Goal: Task Accomplishment & Management: Manage account settings

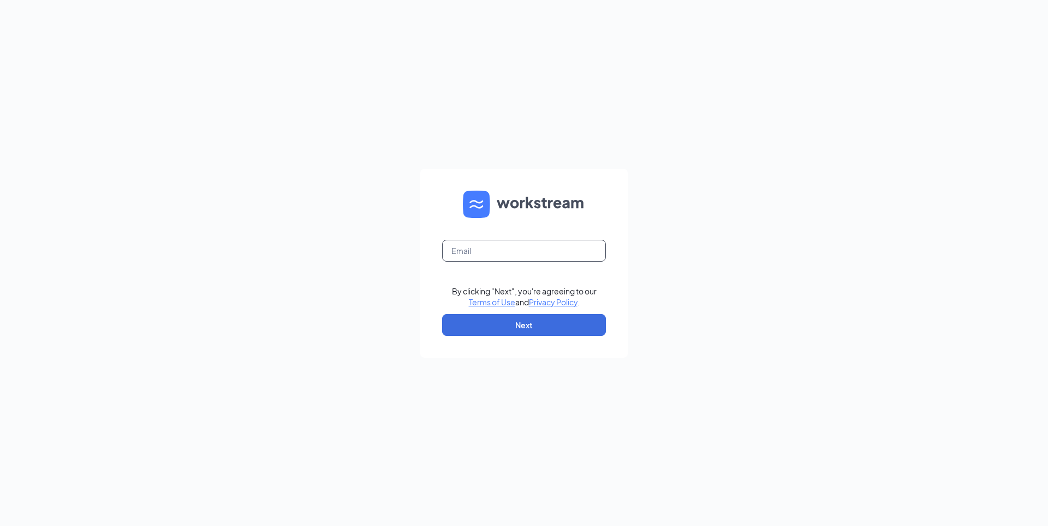
click at [462, 248] on input "text" at bounding box center [524, 251] width 164 height 22
type input "tpalinkas@ddcoastal.com"
click at [539, 328] on button "Next" at bounding box center [524, 325] width 164 height 22
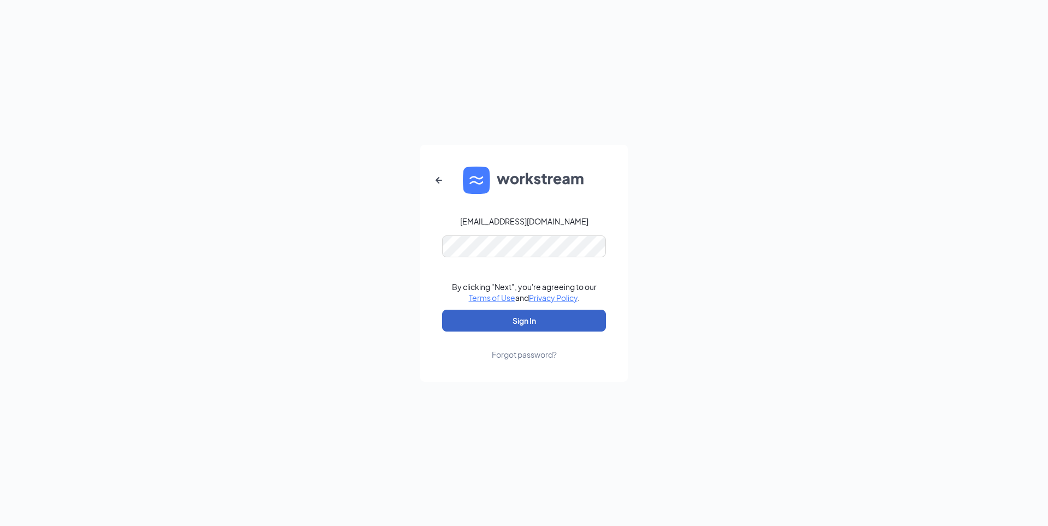
click at [531, 312] on button "Sign In" at bounding box center [524, 320] width 164 height 22
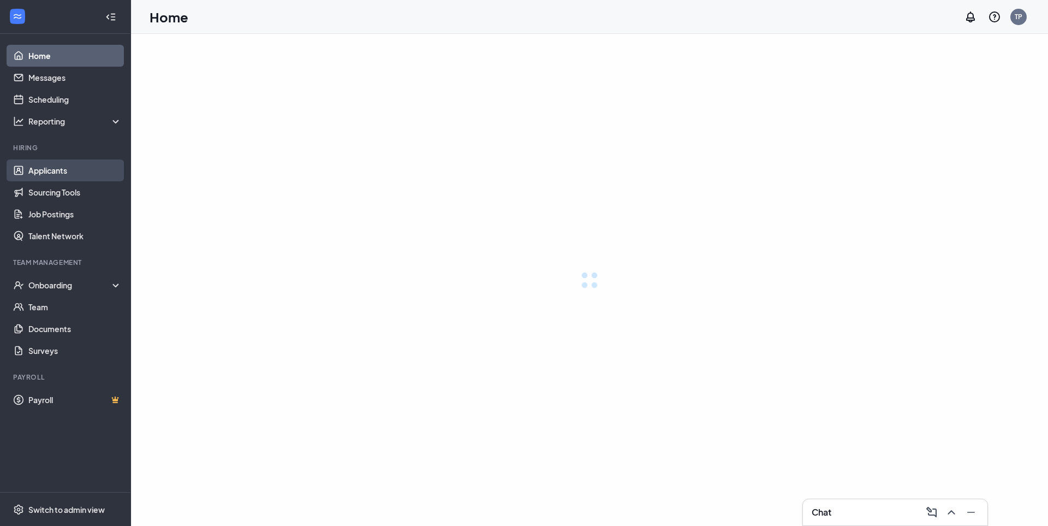
click at [36, 169] on link "Applicants" at bounding box center [74, 170] width 93 height 22
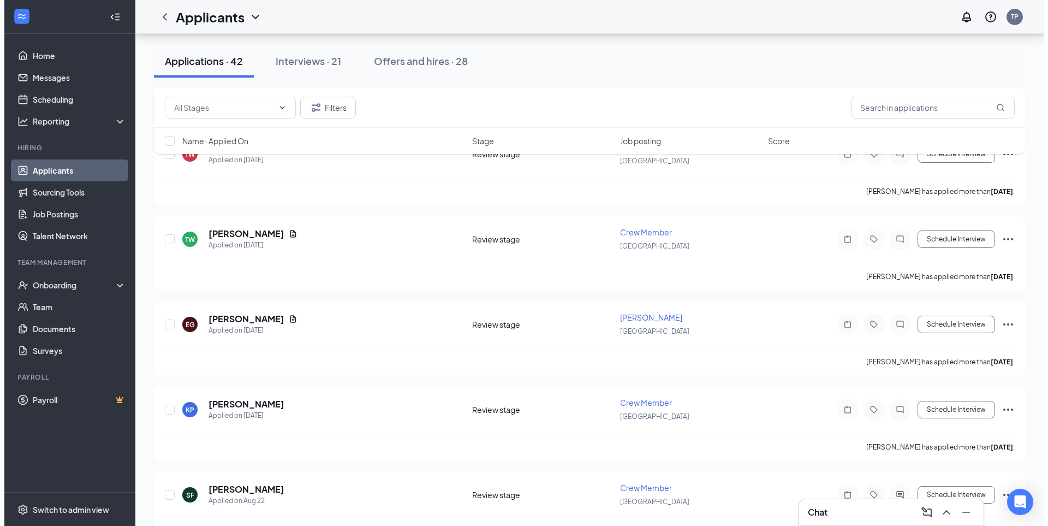
scroll to position [710, 0]
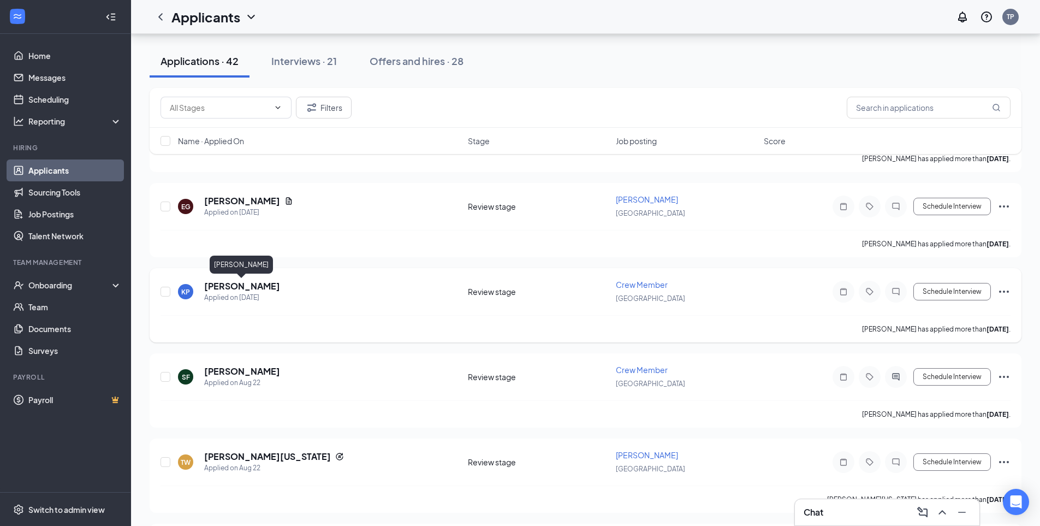
click at [254, 283] on h5 "[PERSON_NAME]" at bounding box center [242, 286] width 76 height 12
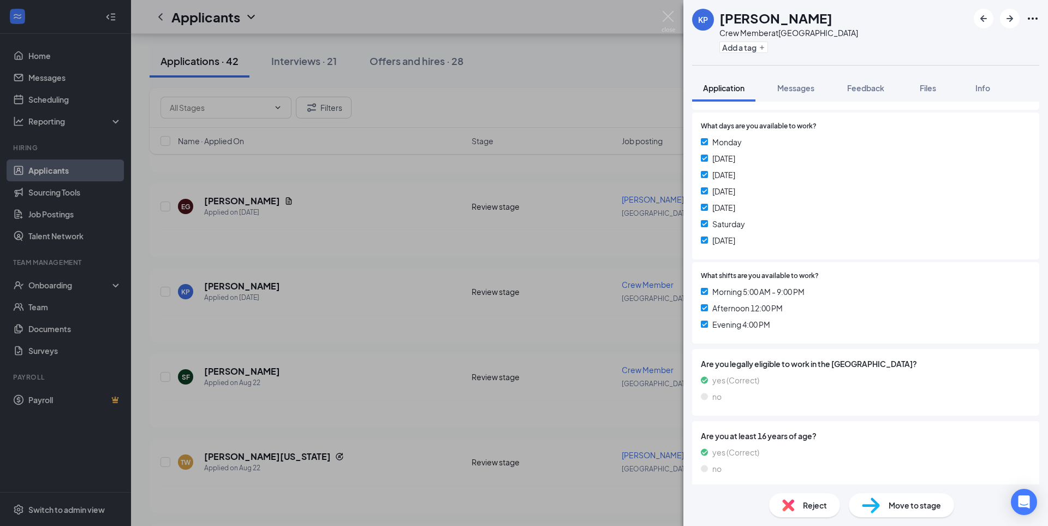
scroll to position [203, 0]
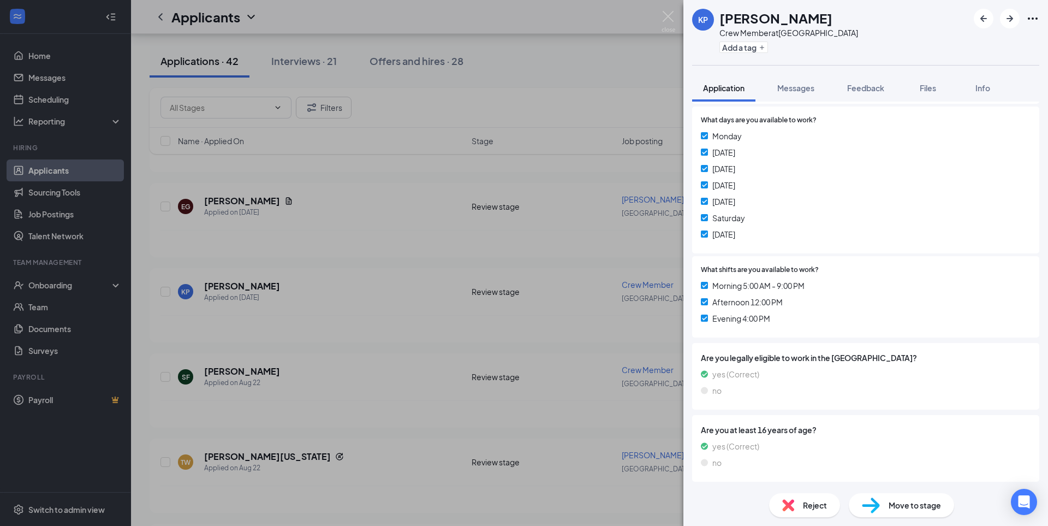
click at [553, 201] on div "KP [PERSON_NAME] Crew Member at [GEOGRAPHIC_DATA] Add a tag Application Message…" at bounding box center [524, 263] width 1048 height 526
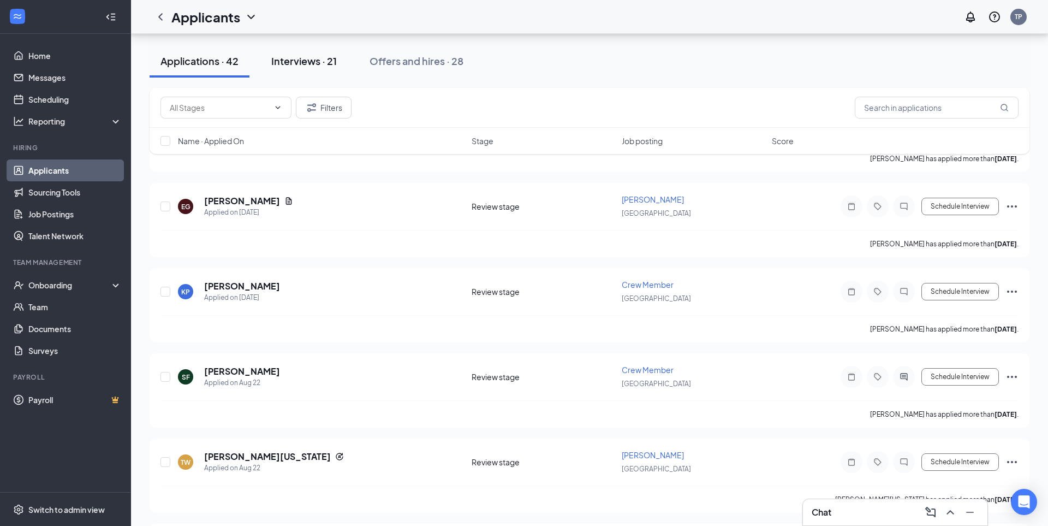
click at [320, 64] on div "Interviews · 21" at bounding box center [304, 61] width 66 height 14
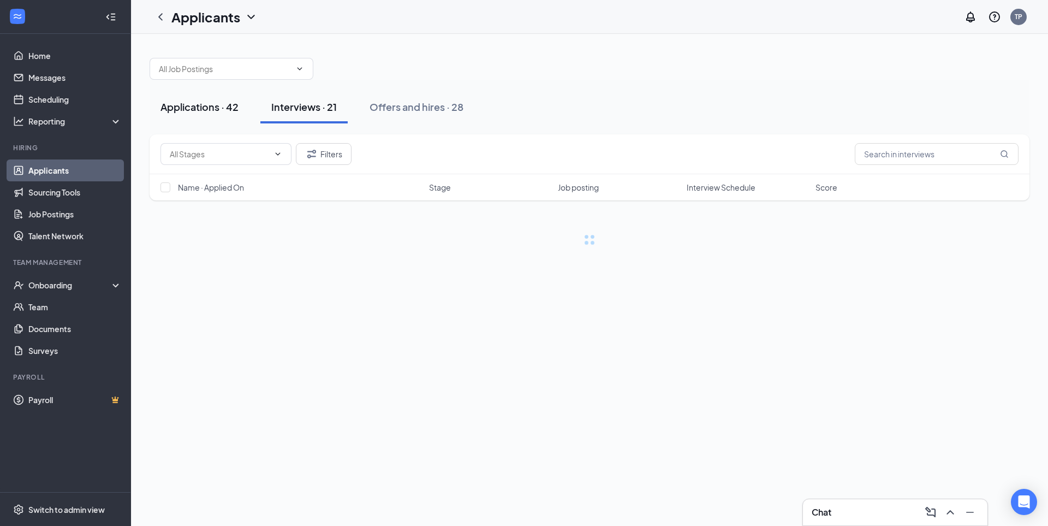
click at [216, 105] on div "Applications · 42" at bounding box center [199, 107] width 78 height 14
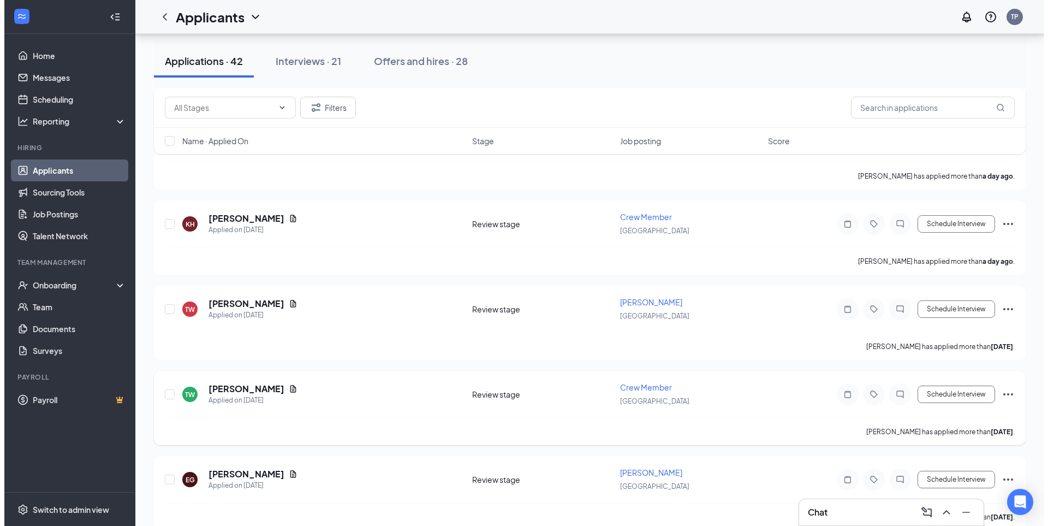
scroll to position [546, 0]
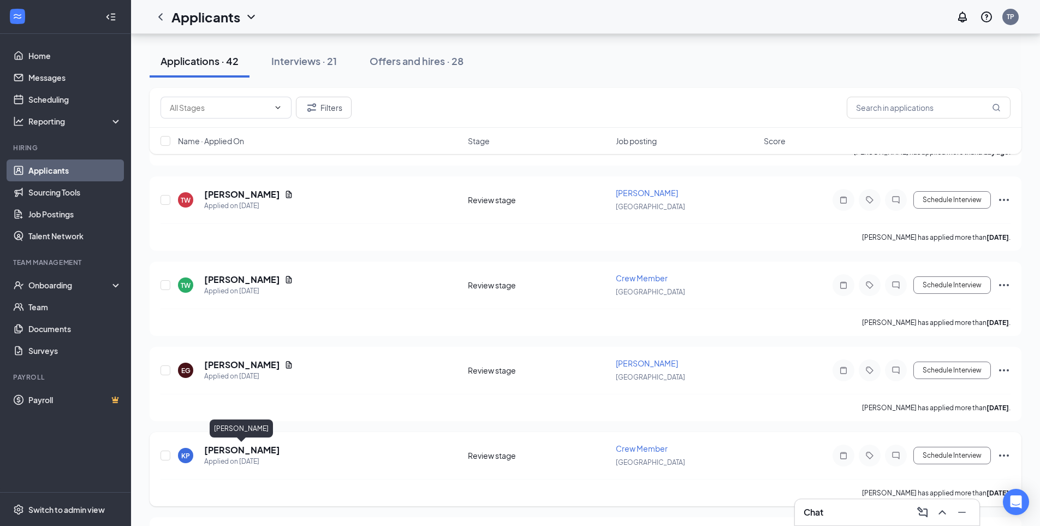
click at [258, 452] on h5 "[PERSON_NAME]" at bounding box center [242, 450] width 76 height 12
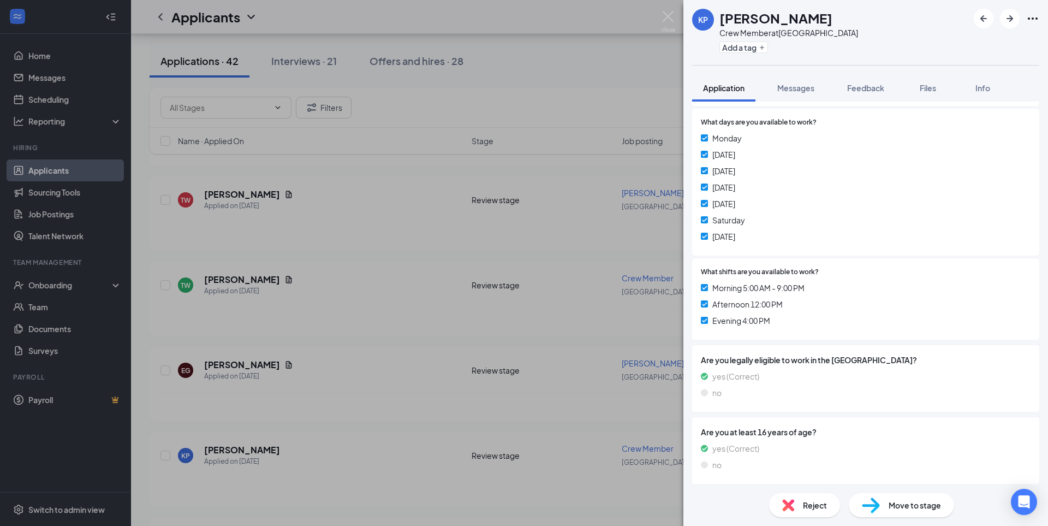
scroll to position [203, 0]
click at [927, 507] on span "Move to stage" at bounding box center [915, 505] width 52 height 12
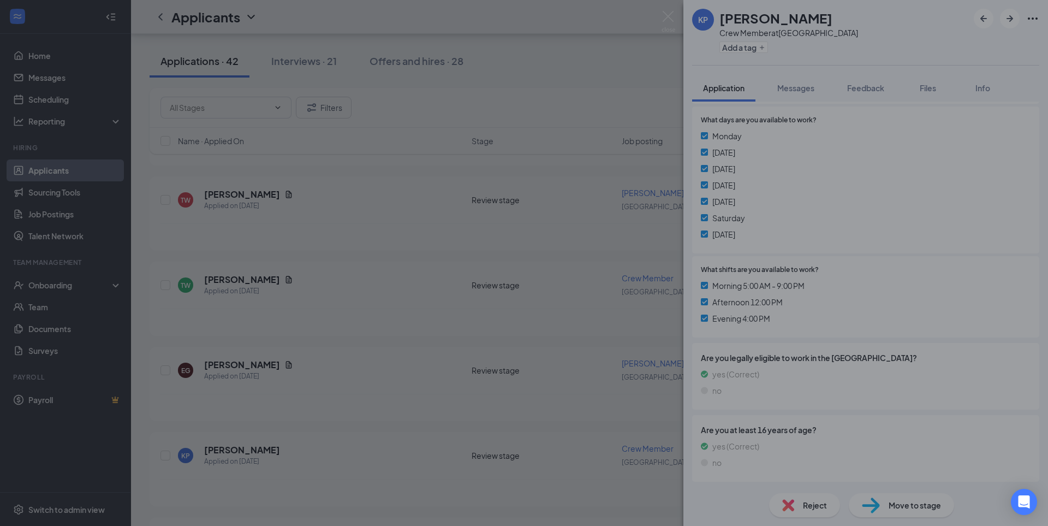
scroll to position [198, 0]
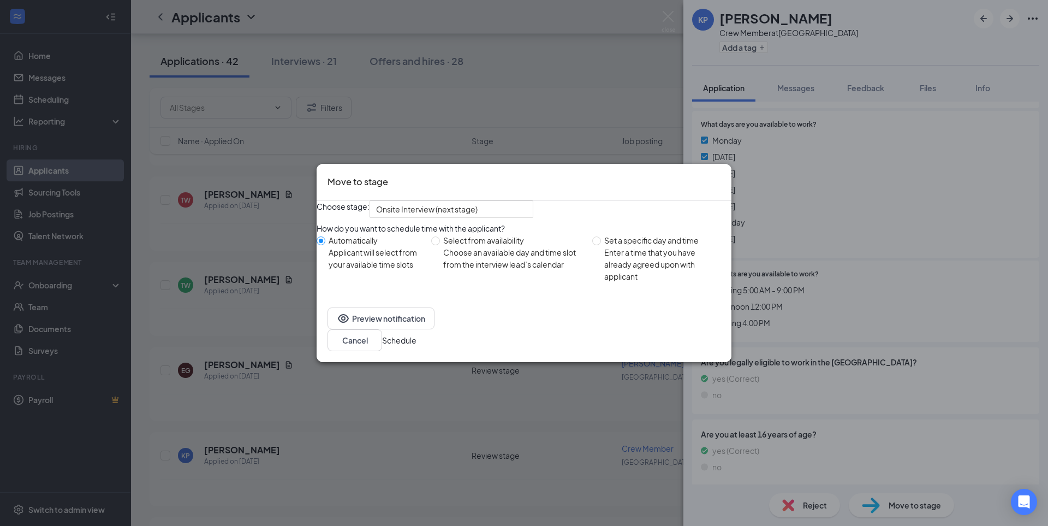
click at [448, 270] on span "Select from availability Choose an available day and time slot from the intervi…" at bounding box center [514, 252] width 148 height 36
click at [440, 245] on input "Select from availability Choose an available day and time slot from the intervi…" at bounding box center [435, 240] width 9 height 9
radio input "true"
radio input "false"
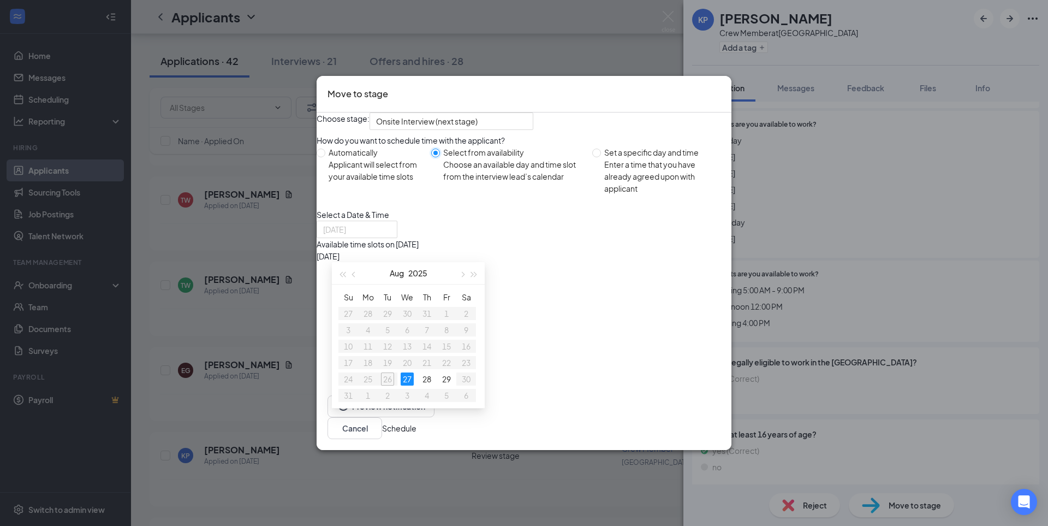
type input "[DATE]"
click at [721, 87] on icon "Cross" at bounding box center [721, 87] width 0 height 0
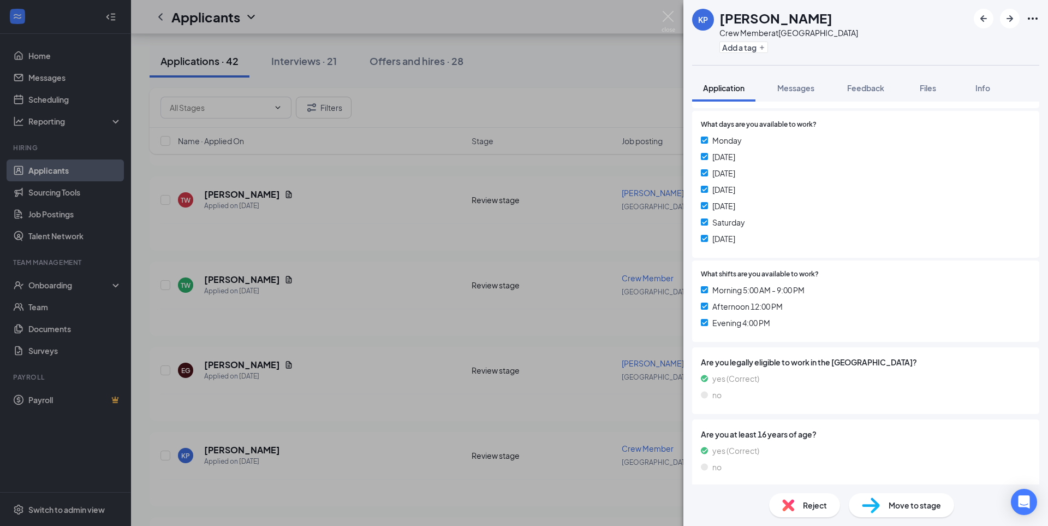
click at [543, 88] on div "KP [PERSON_NAME] Crew Member at [GEOGRAPHIC_DATA] Add a tag Application Message…" at bounding box center [524, 263] width 1048 height 526
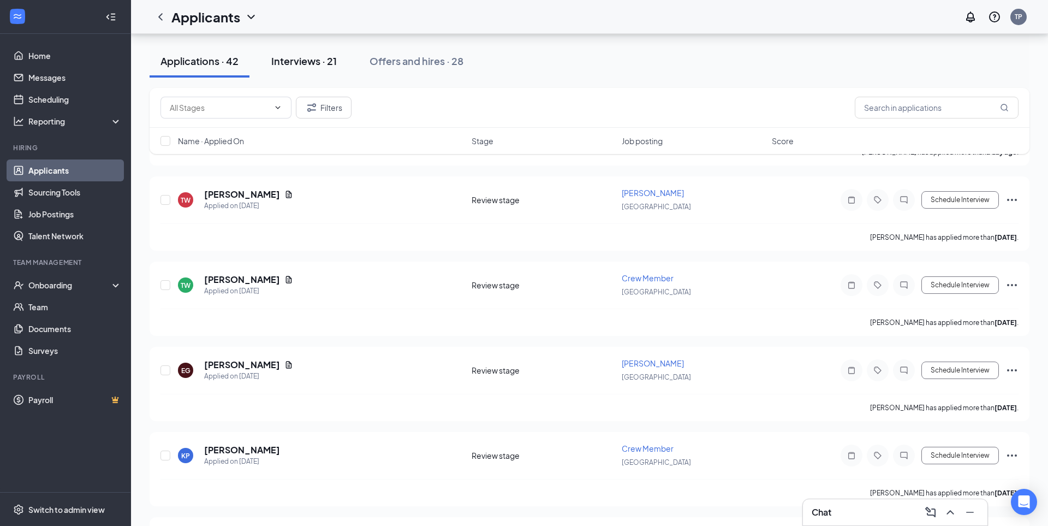
click at [316, 62] on div "Interviews · 21" at bounding box center [304, 61] width 66 height 14
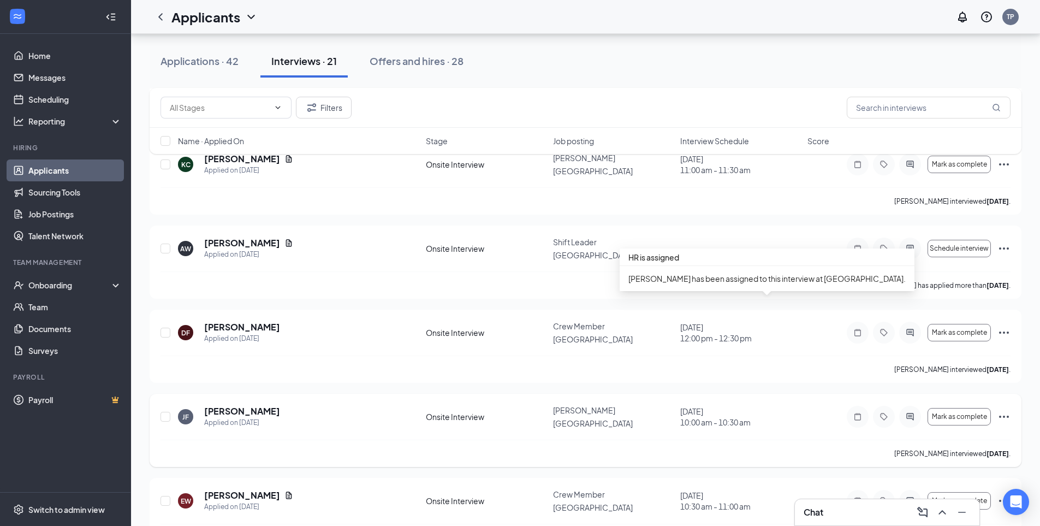
scroll to position [1430, 0]
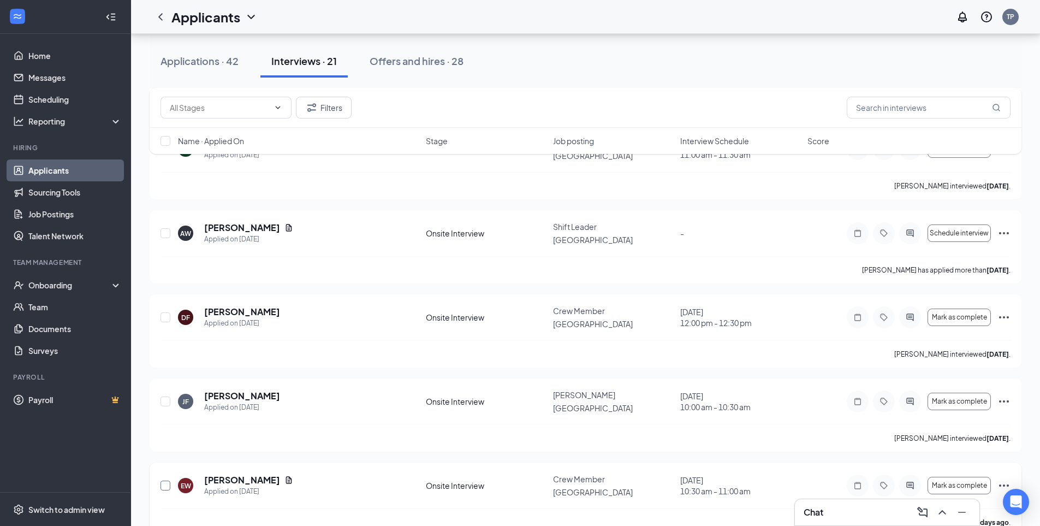
click at [168, 480] on input "checkbox" at bounding box center [165, 485] width 10 height 10
checkbox input "true"
click at [168, 396] on input "checkbox" at bounding box center [165, 401] width 10 height 10
checkbox input "true"
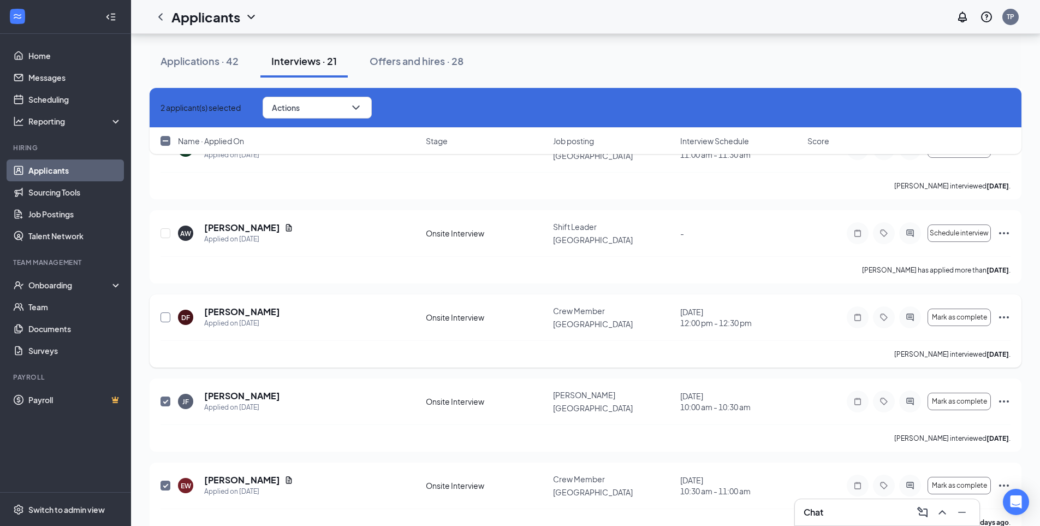
click at [166, 312] on input "checkbox" at bounding box center [165, 317] width 10 height 10
checkbox input "true"
drag, startPoint x: 164, startPoint y: 214, endPoint x: 186, endPoint y: 212, distance: 21.9
click at [164, 228] on input "checkbox" at bounding box center [165, 233] width 10 height 10
checkbox input "true"
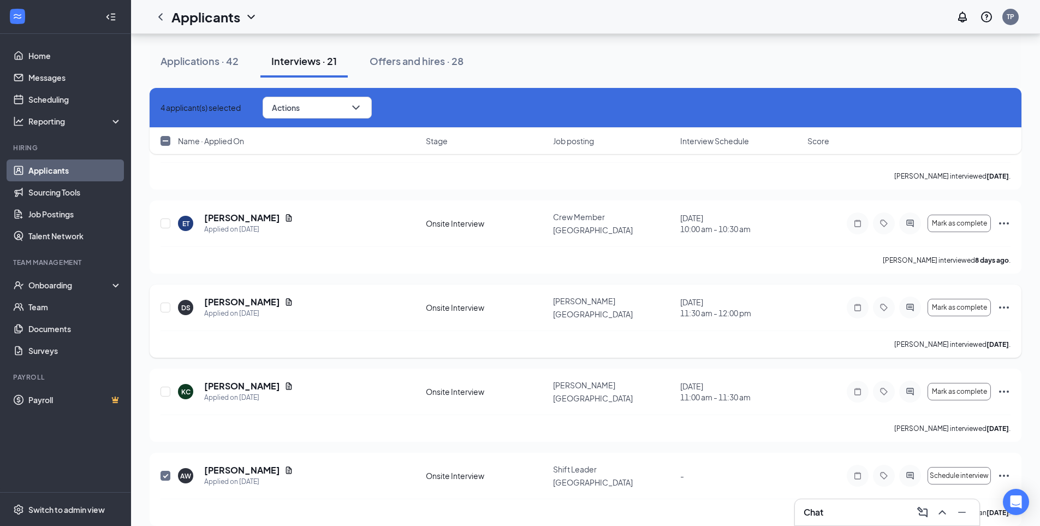
scroll to position [1157, 0]
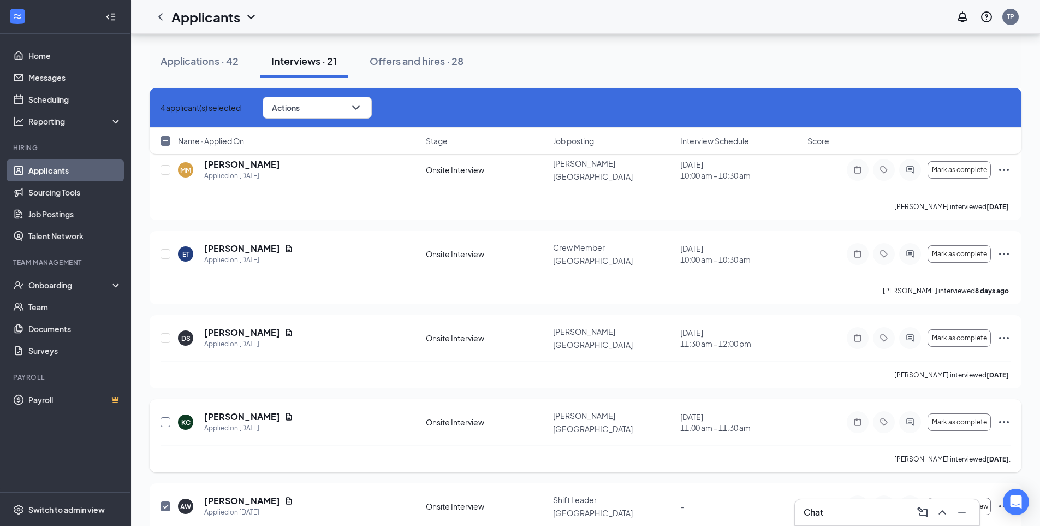
click at [166, 417] on input "checkbox" at bounding box center [165, 422] width 10 height 10
checkbox input "true"
click at [163, 333] on input "checkbox" at bounding box center [165, 338] width 10 height 10
checkbox input "true"
click at [169, 249] on input "checkbox" at bounding box center [165, 254] width 10 height 10
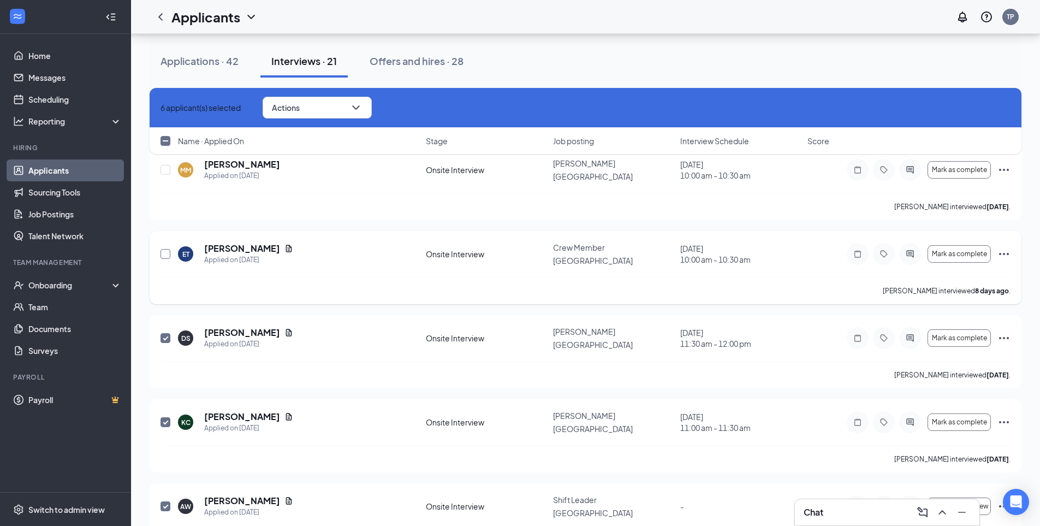
checkbox input "true"
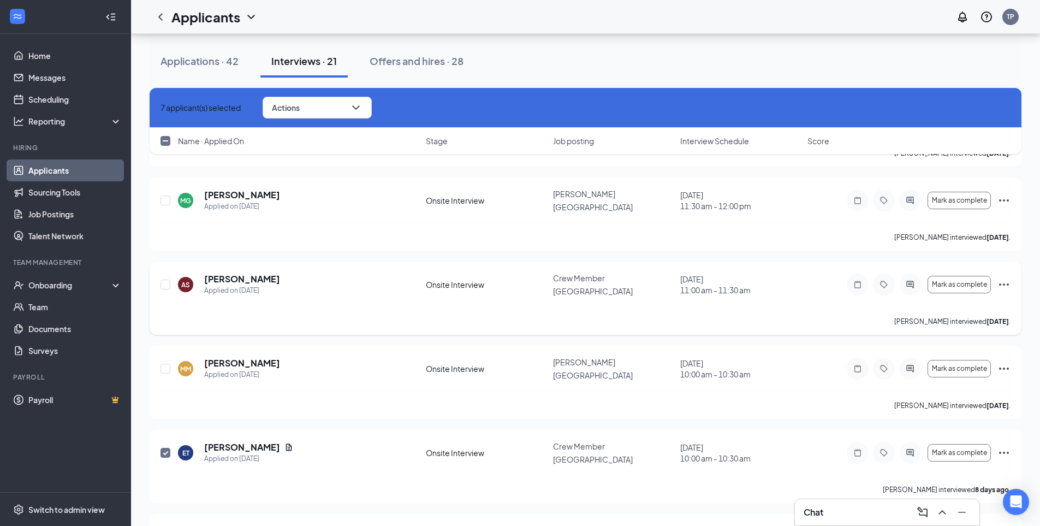
scroll to position [939, 0]
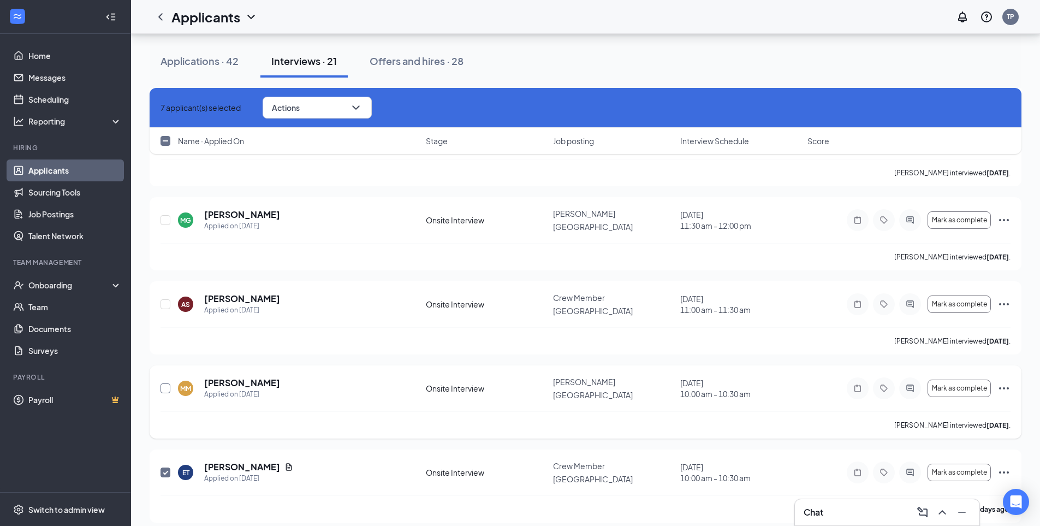
click at [164, 383] on input "checkbox" at bounding box center [165, 388] width 10 height 10
checkbox input "true"
click at [165, 299] on input "checkbox" at bounding box center [165, 304] width 10 height 10
checkbox input "true"
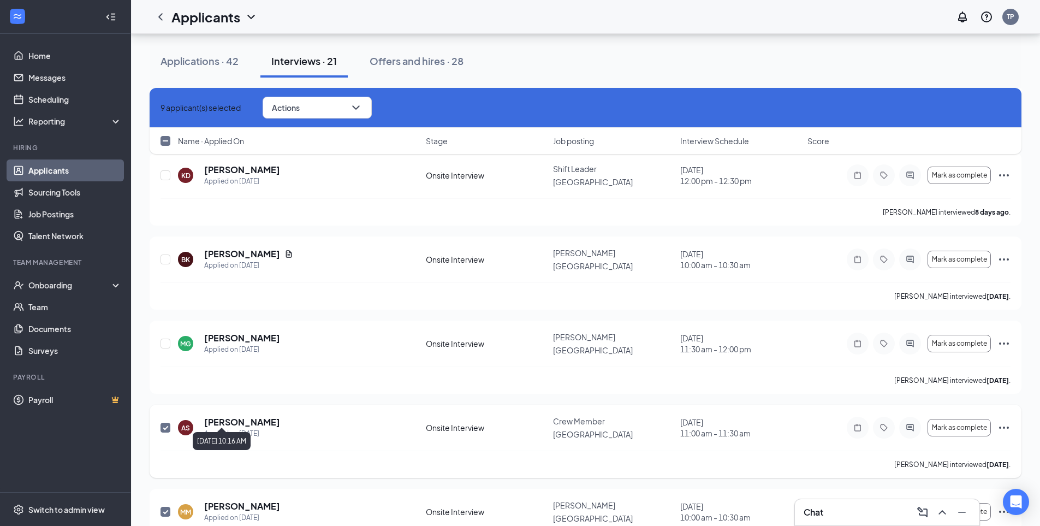
scroll to position [775, 0]
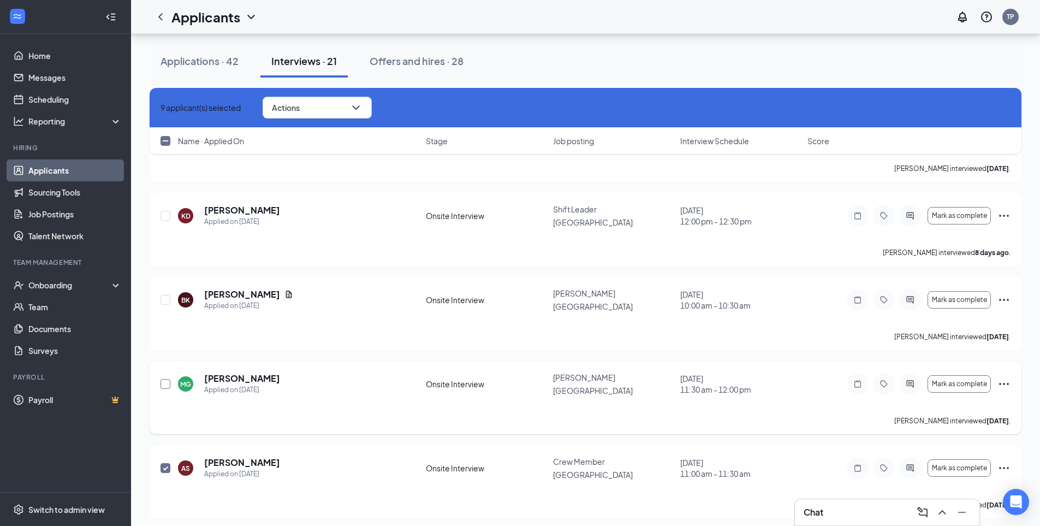
click at [166, 379] on input "checkbox" at bounding box center [165, 384] width 10 height 10
checkbox input "true"
click at [162, 295] on input "checkbox" at bounding box center [165, 300] width 10 height 10
checkbox input "true"
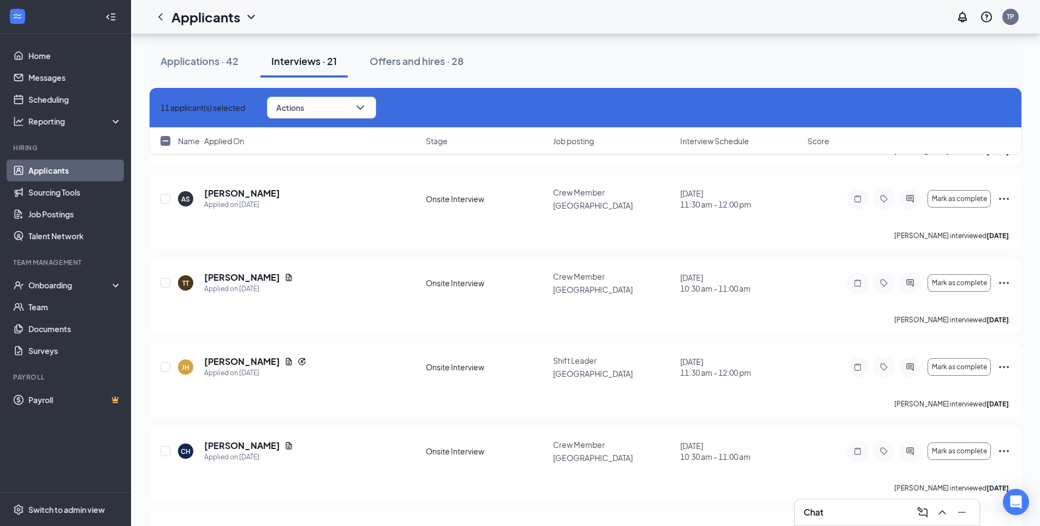
scroll to position [448, 0]
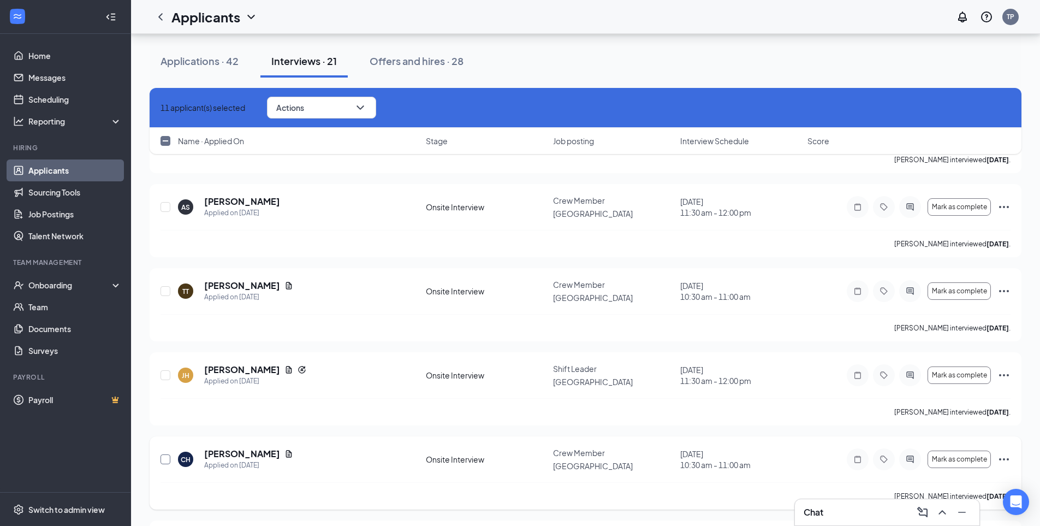
click at [166, 454] on input "checkbox" at bounding box center [165, 459] width 10 height 10
checkbox input "true"
click at [163, 370] on input "checkbox" at bounding box center [165, 375] width 10 height 10
checkbox input "true"
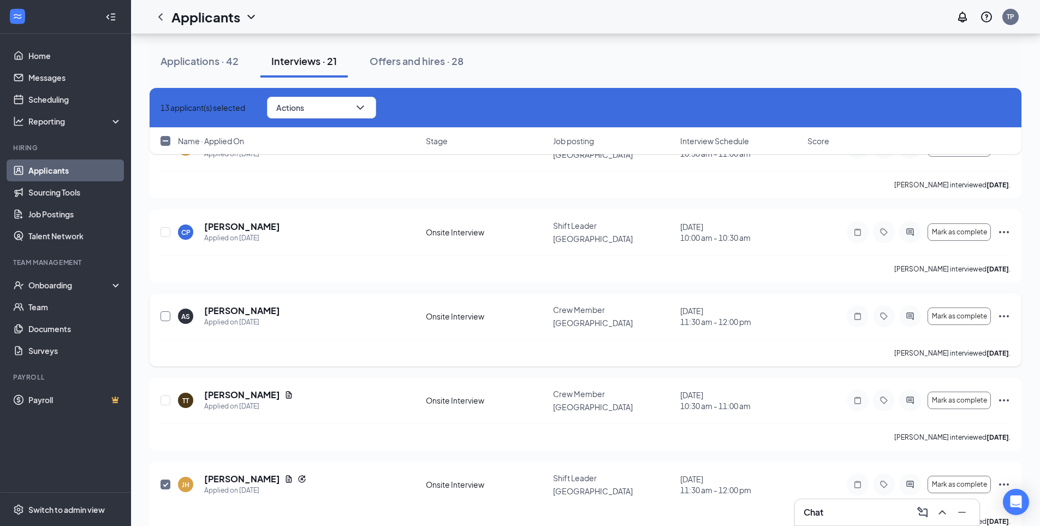
click at [167, 313] on input "checkbox" at bounding box center [165, 316] width 10 height 10
checkbox input "true"
click at [163, 230] on input "checkbox" at bounding box center [165, 232] width 10 height 10
checkbox input "true"
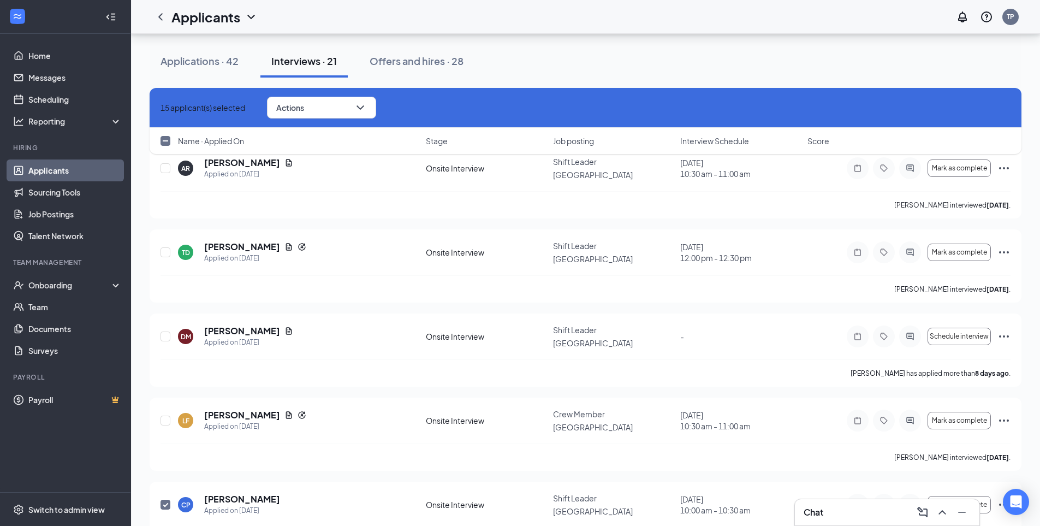
scroll to position [66, 0]
click at [163, 418] on input "checkbox" at bounding box center [165, 421] width 10 height 10
checkbox input "true"
click at [165, 336] on input "checkbox" at bounding box center [165, 337] width 10 height 10
checkbox input "true"
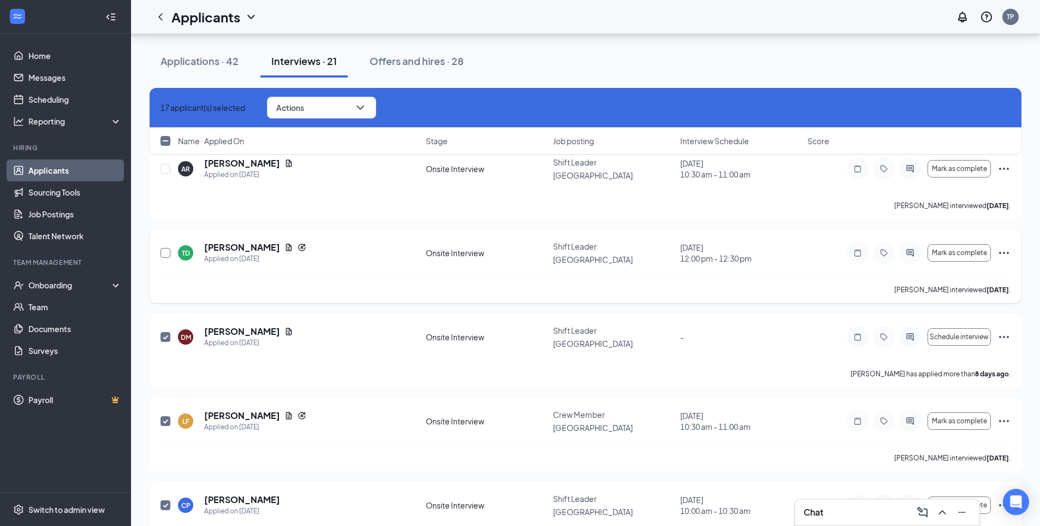
click at [166, 252] on input "checkbox" at bounding box center [165, 253] width 10 height 10
checkbox input "true"
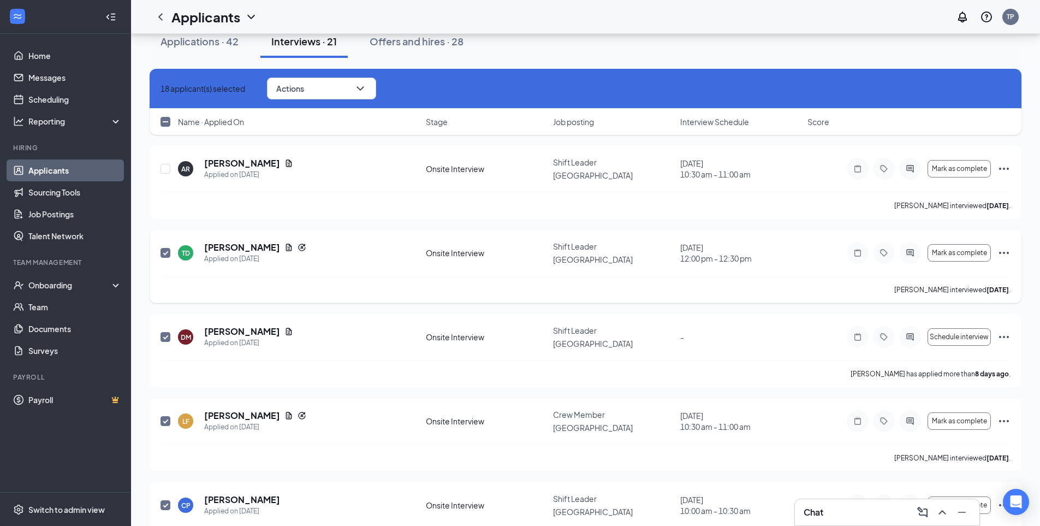
scroll to position [0, 0]
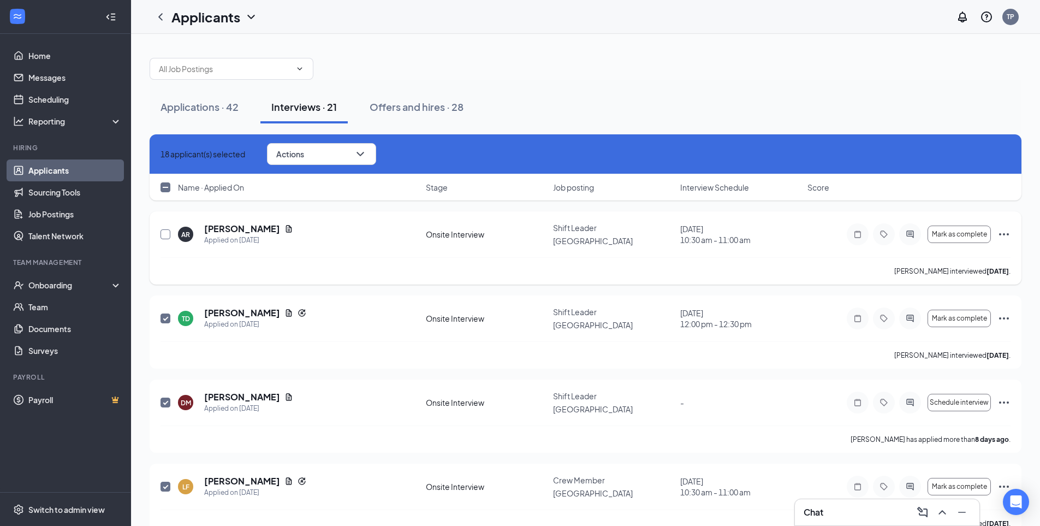
click at [169, 229] on input "checkbox" at bounding box center [165, 234] width 10 height 10
click at [372, 148] on button "Actions" at bounding box center [321, 154] width 109 height 22
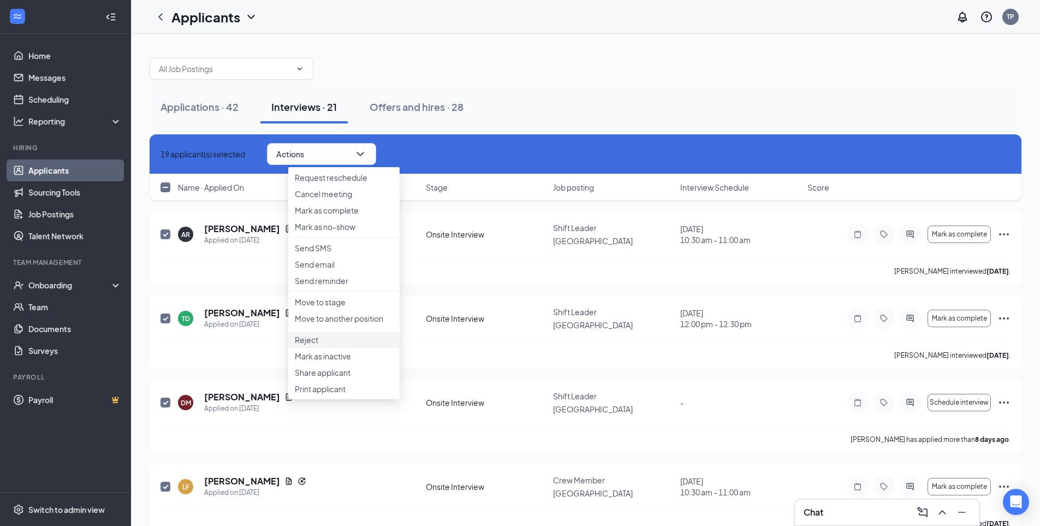
click at [314, 345] on p "Reject" at bounding box center [344, 339] width 98 height 11
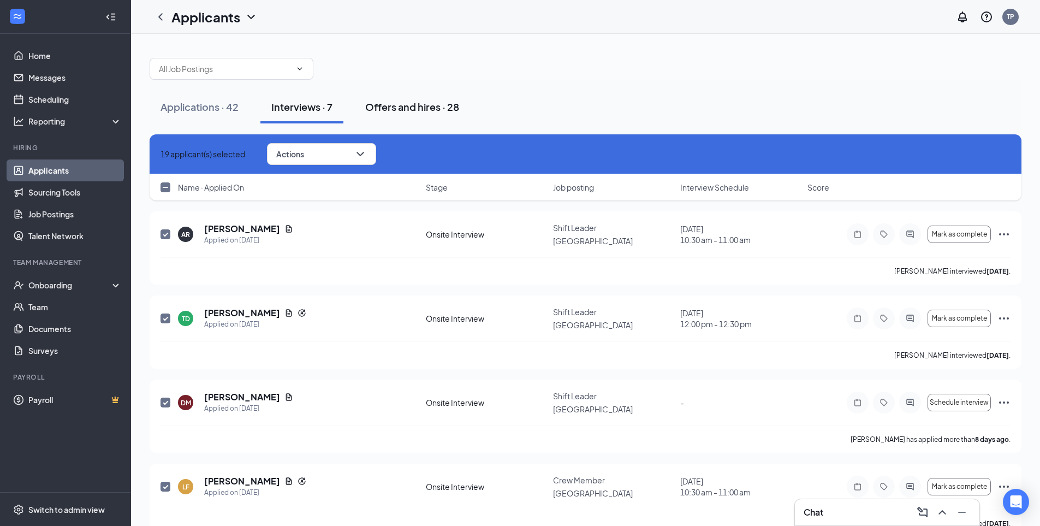
checkbox input "false"
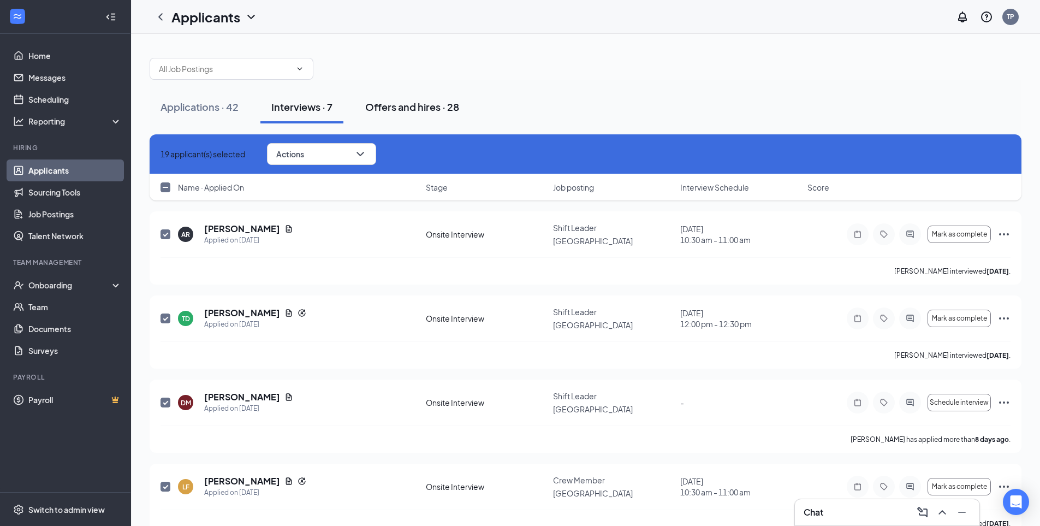
checkbox input "false"
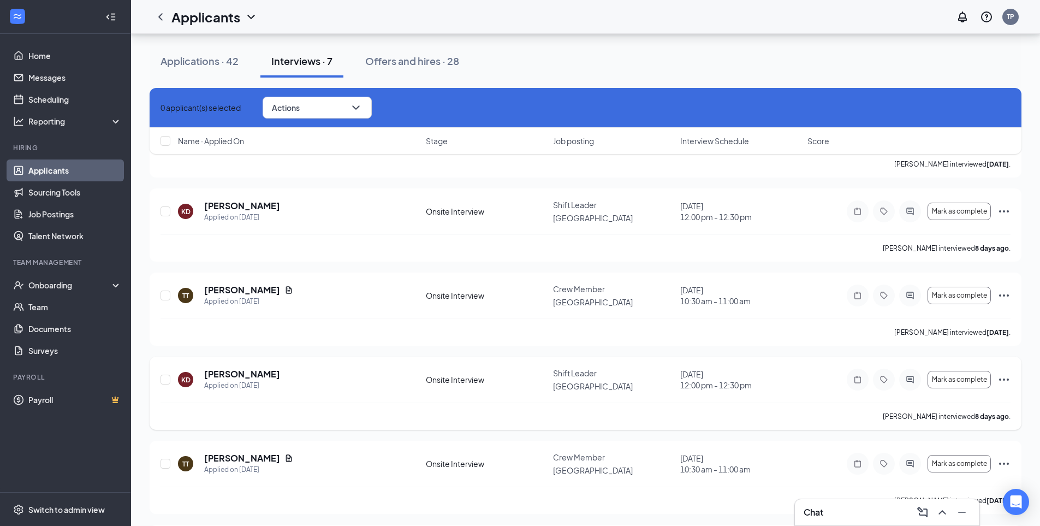
scroll to position [186, 0]
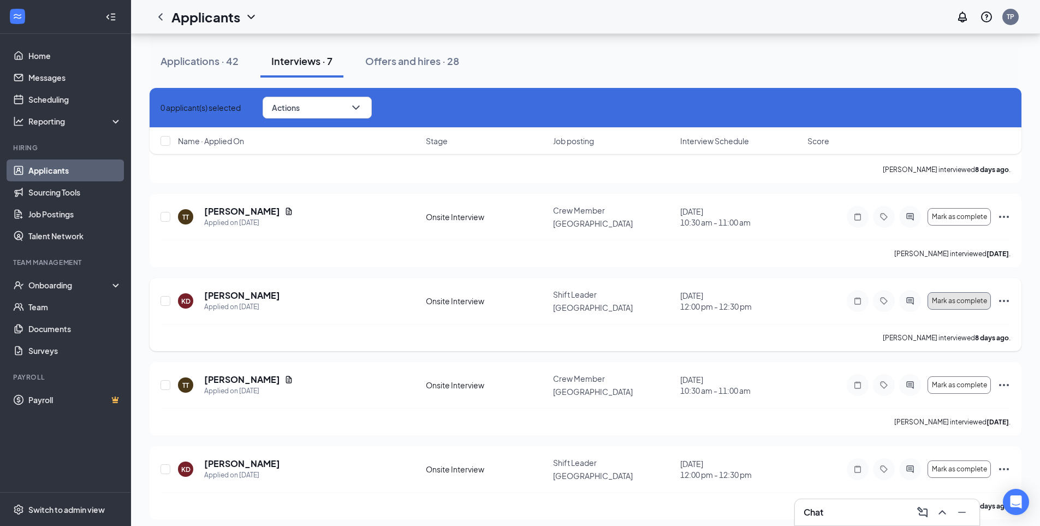
click at [940, 300] on span "Mark as complete" at bounding box center [959, 301] width 55 height 8
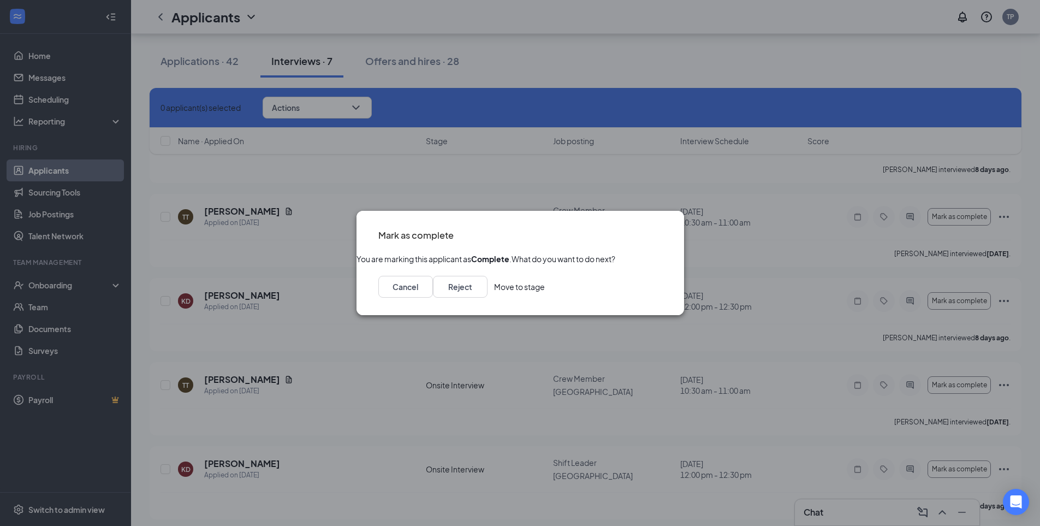
click at [545, 297] on button "Move to stage" at bounding box center [519, 287] width 51 height 22
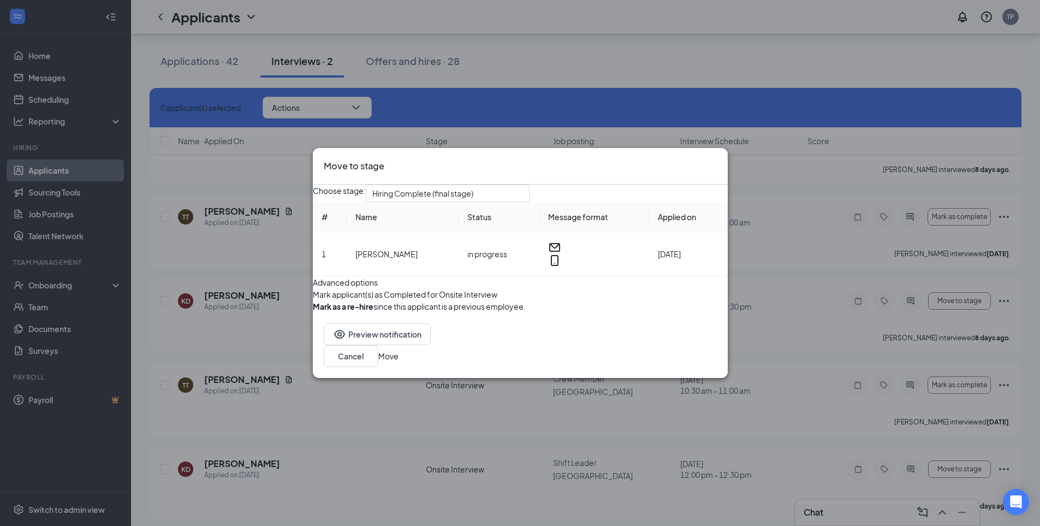
click at [313, 300] on button "button" at bounding box center [313, 294] width 0 height 12
click at [398, 362] on button "Move" at bounding box center [388, 356] width 20 height 12
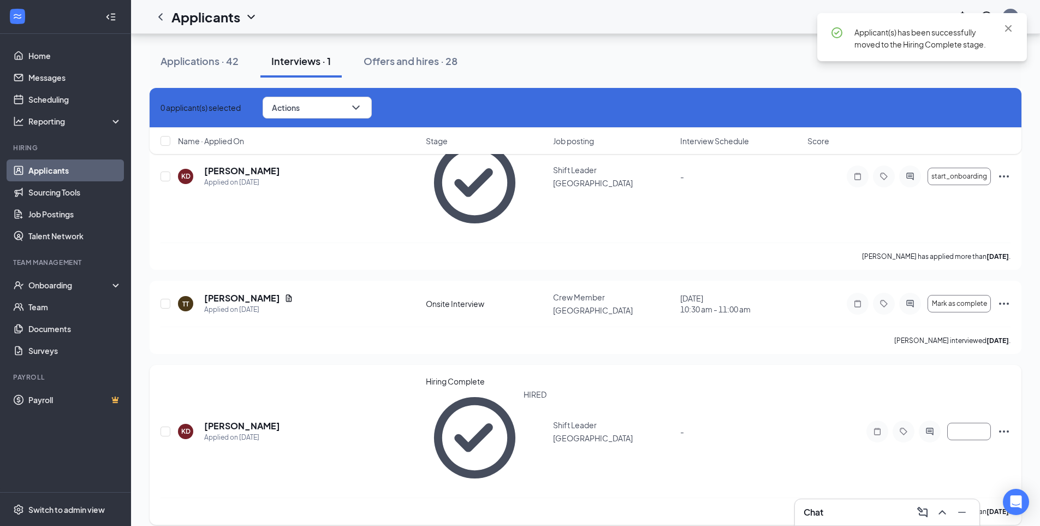
scroll to position [105, 0]
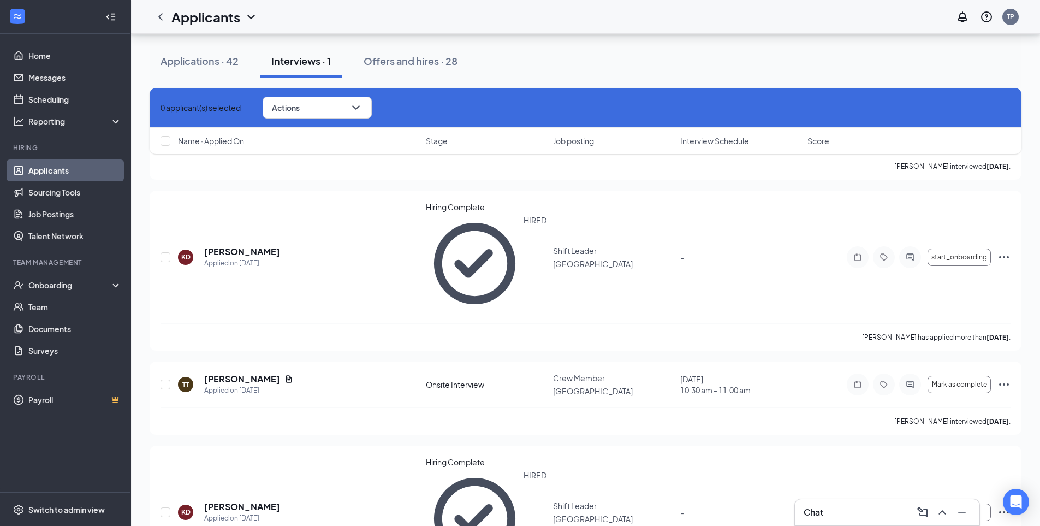
drag, startPoint x: 207, startPoint y: 56, endPoint x: 323, endPoint y: 57, distance: 115.7
click at [207, 56] on div "Applications · 42" at bounding box center [199, 61] width 78 height 14
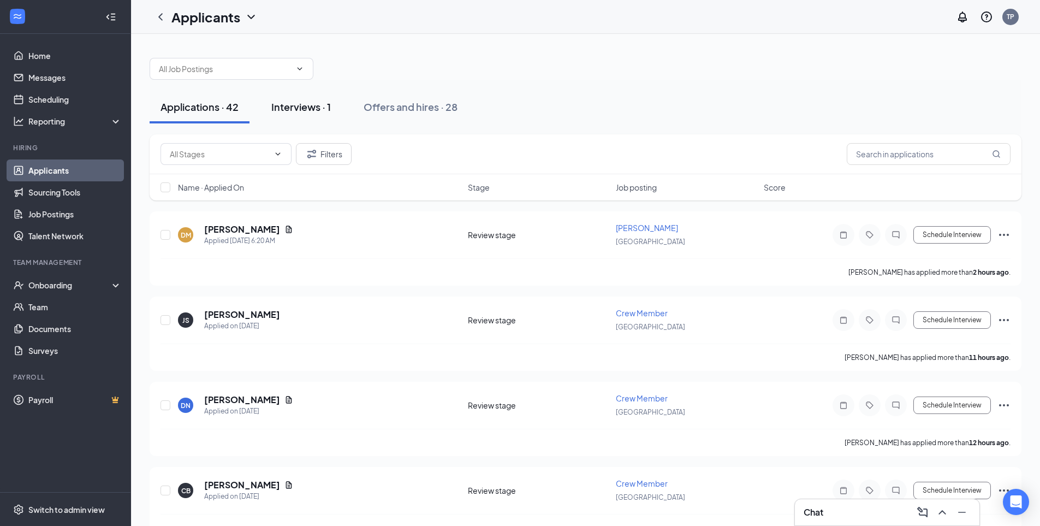
click at [307, 104] on div "Interviews · 1" at bounding box center [300, 107] width 59 height 14
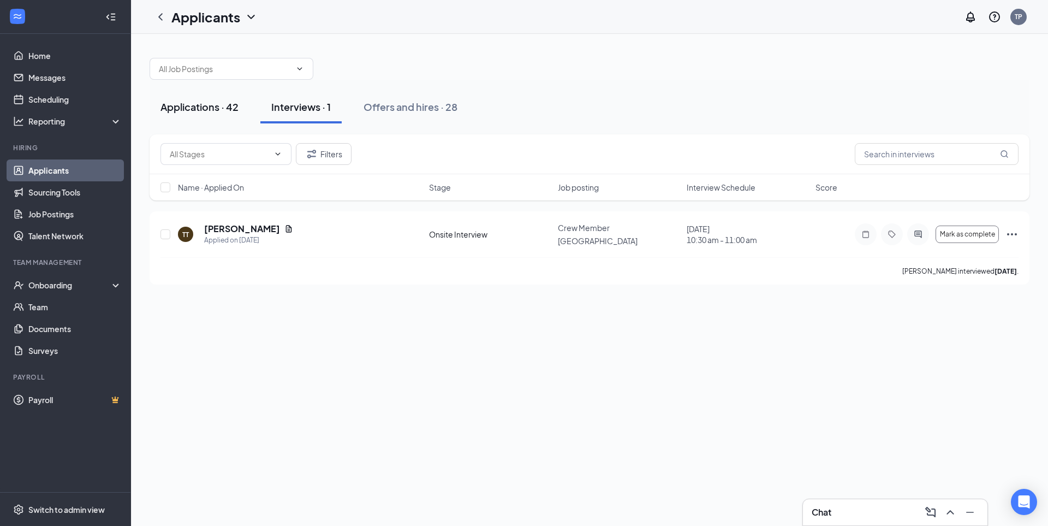
click at [189, 113] on div "Applications · 42" at bounding box center [199, 107] width 78 height 14
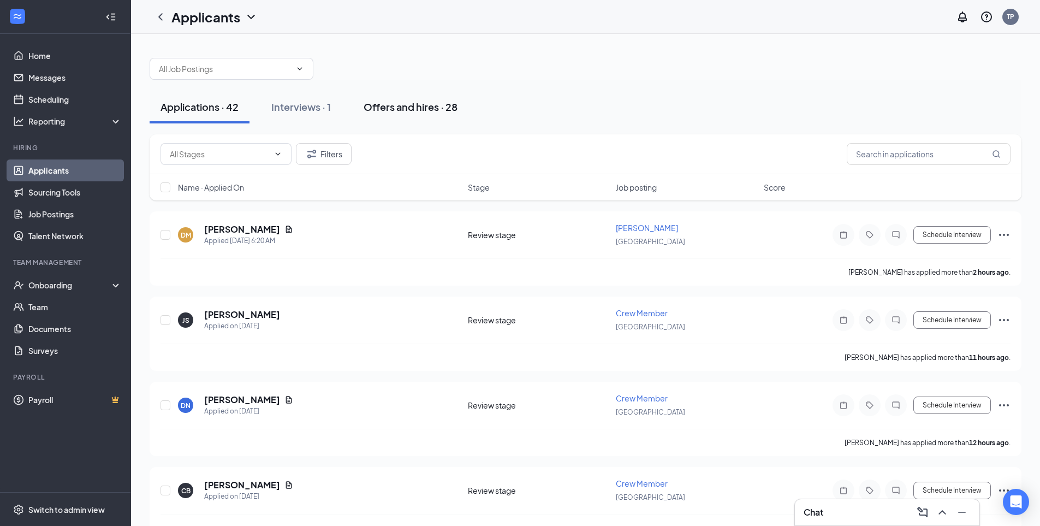
click at [375, 110] on div "Offers and hires · 28" at bounding box center [411, 107] width 94 height 14
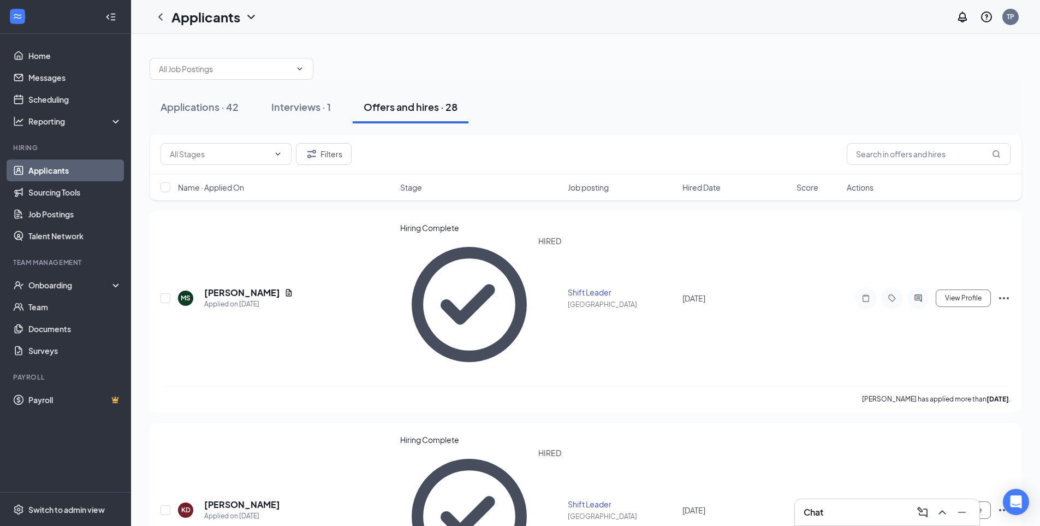
click at [82, 169] on link "Applicants" at bounding box center [74, 170] width 93 height 22
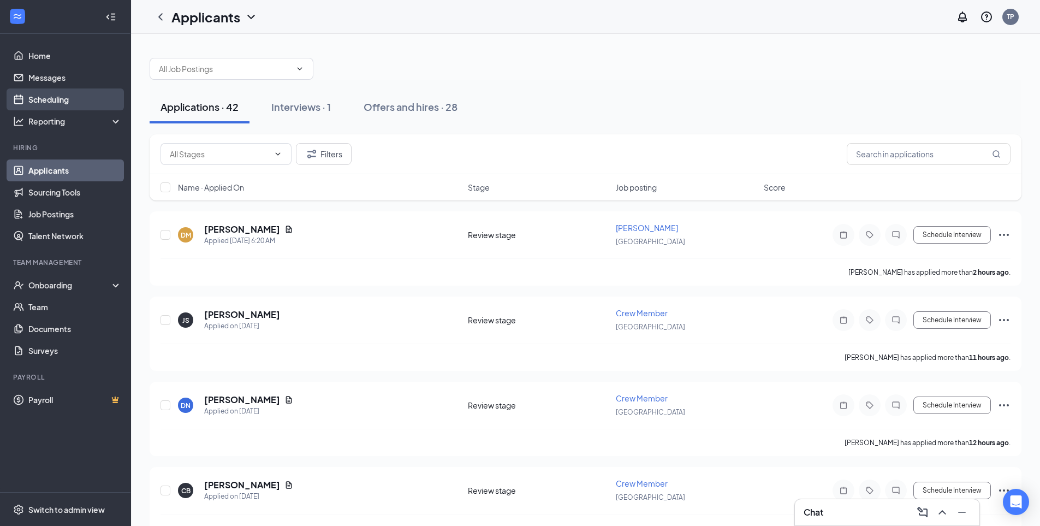
click at [84, 98] on link "Scheduling" at bounding box center [74, 99] width 93 height 22
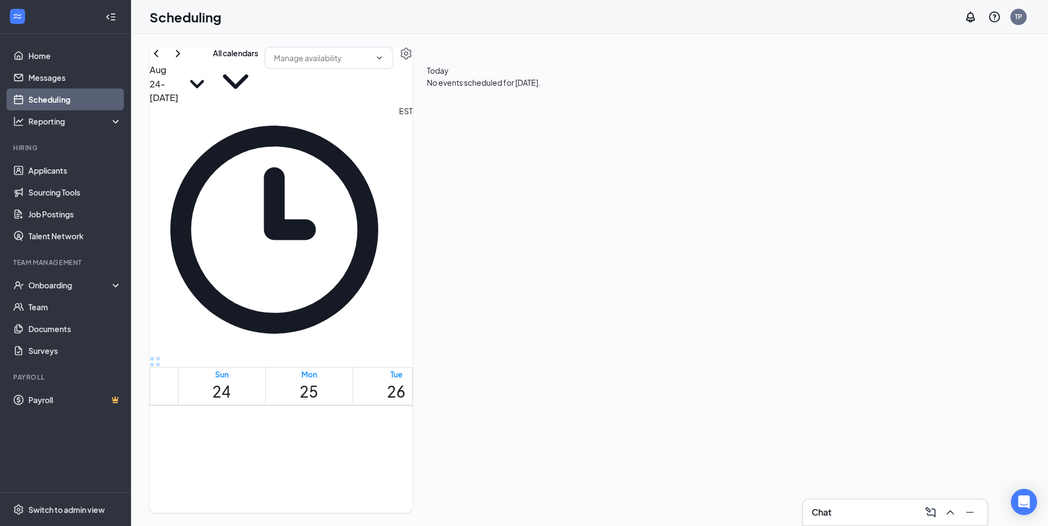
scroll to position [537, 0]
click at [413, 60] on button "button" at bounding box center [406, 53] width 13 height 13
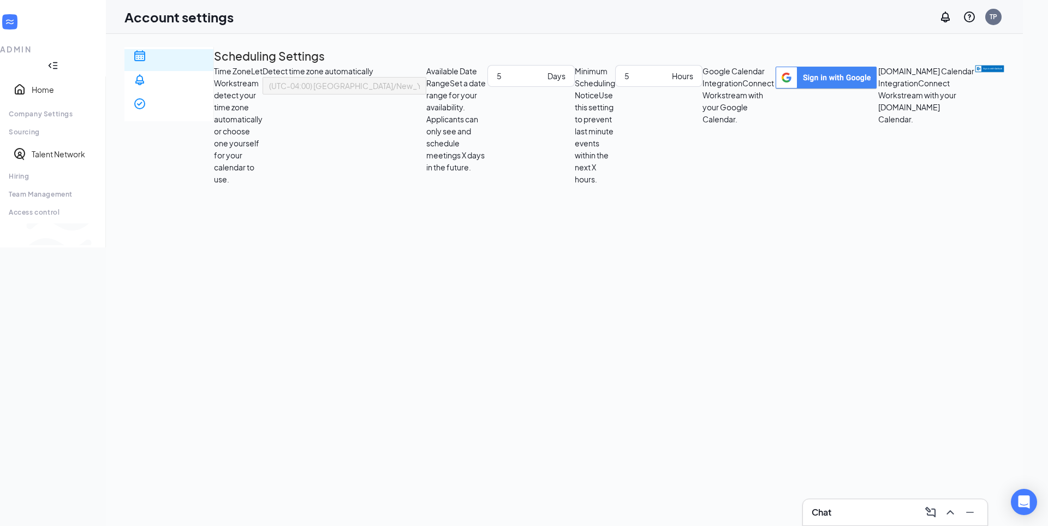
click at [58, 60] on icon "Collapse" at bounding box center [52, 65] width 11 height 11
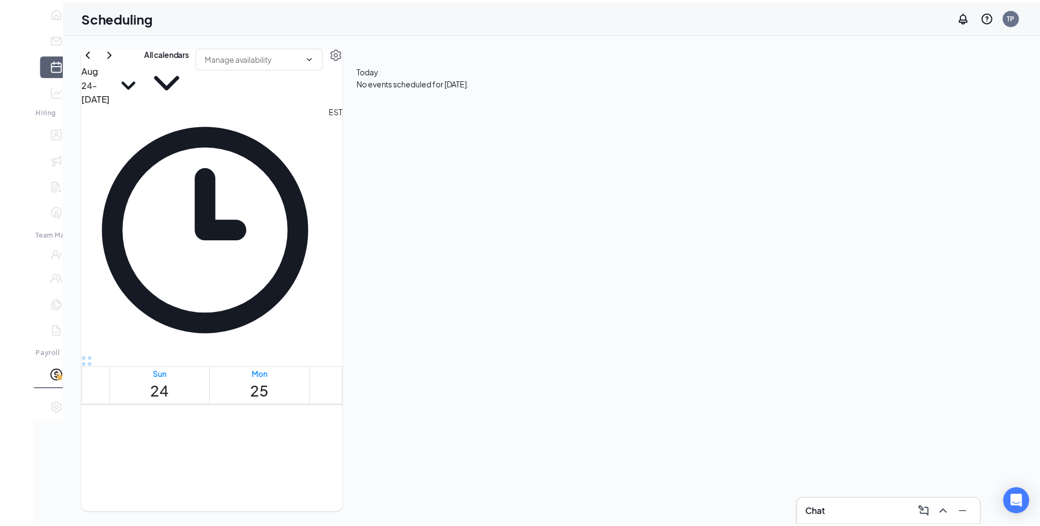
scroll to position [537, 0]
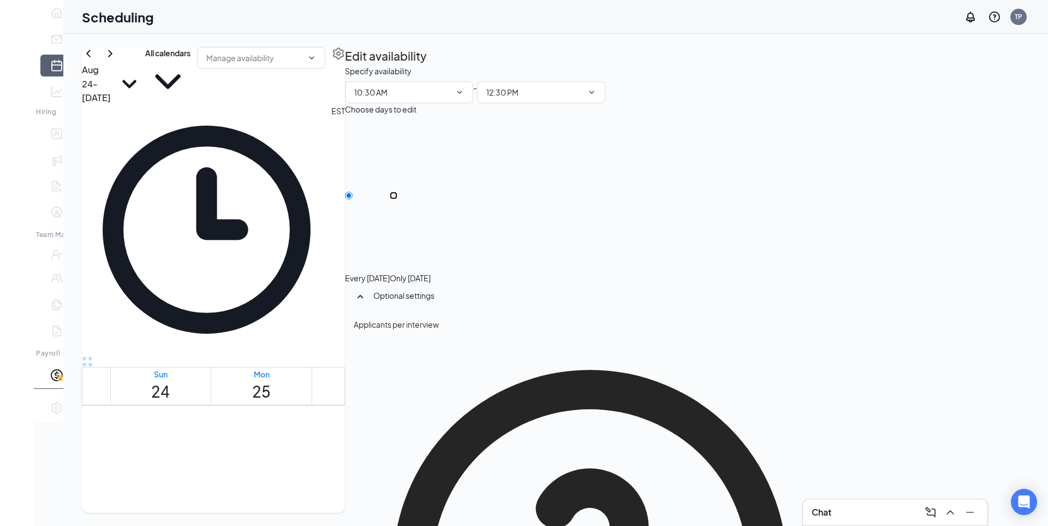
click at [397, 192] on input "Only [DATE]" at bounding box center [394, 196] width 8 height 8
radio input "true"
radio input "false"
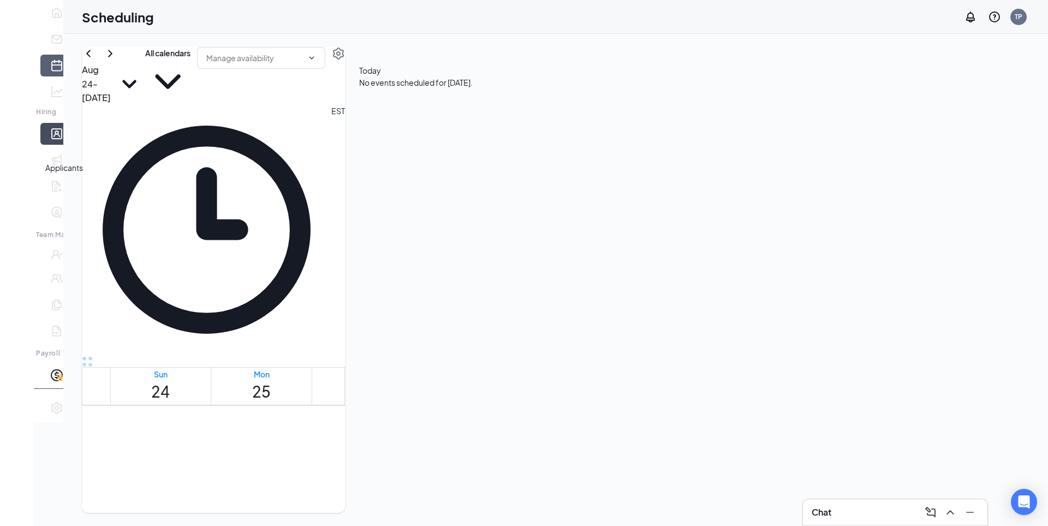
click at [68, 145] on link "Applicants" at bounding box center [73, 134] width 11 height 22
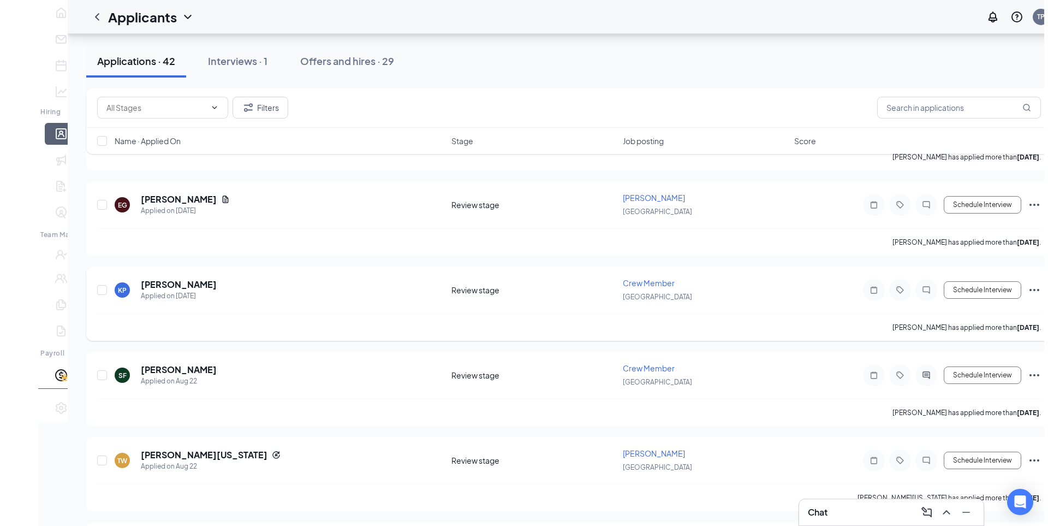
scroll to position [764, 0]
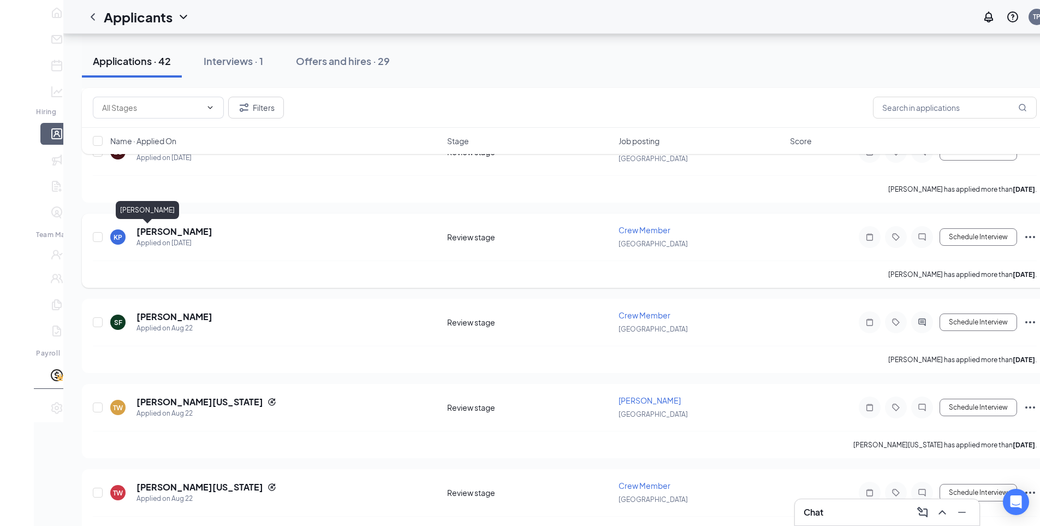
click at [178, 233] on h5 "[PERSON_NAME]" at bounding box center [174, 231] width 76 height 12
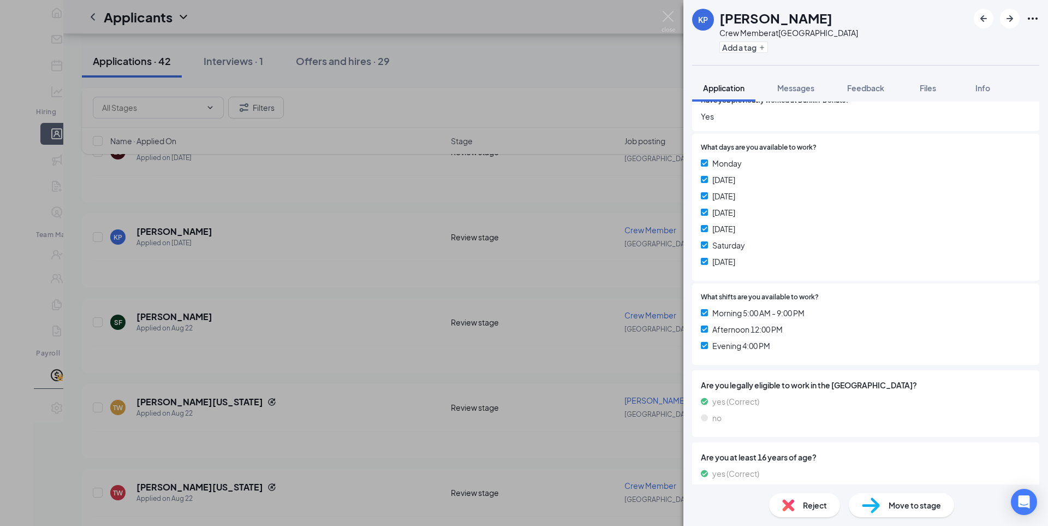
scroll to position [203, 0]
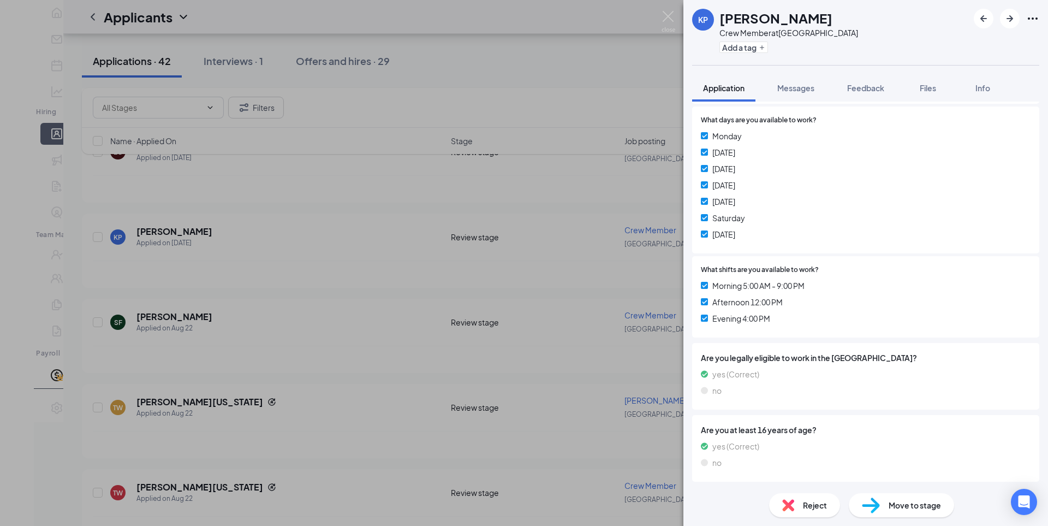
click at [937, 505] on span "Move to stage" at bounding box center [915, 505] width 52 height 12
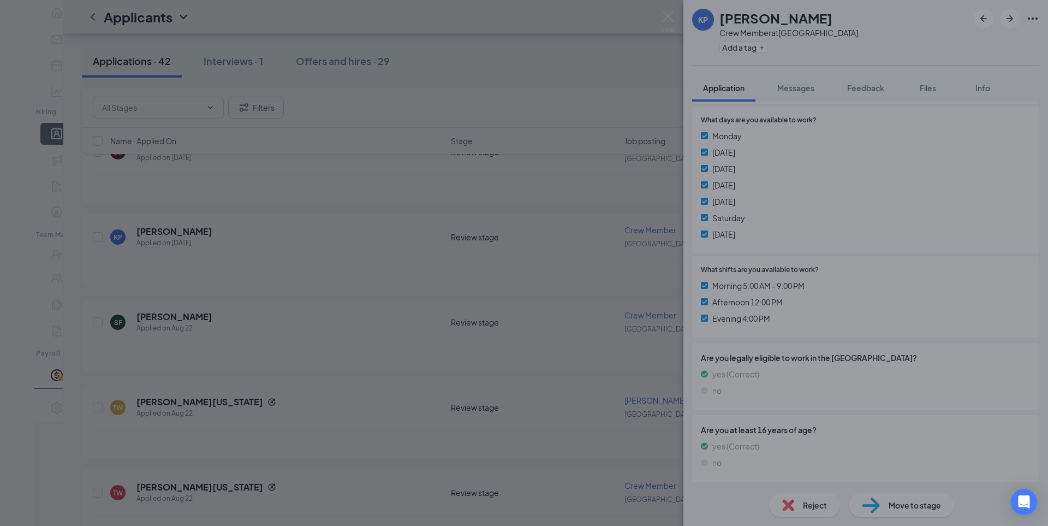
scroll to position [198, 0]
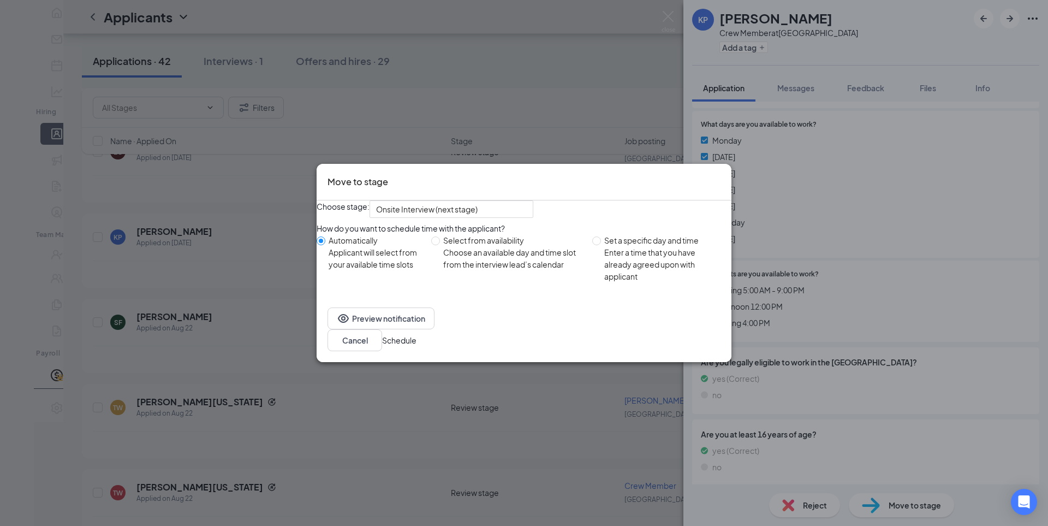
click at [496, 270] on div "Choose an available day and time slot from the interview lead’s calendar" at bounding box center [513, 258] width 140 height 24
click at [440, 245] on input "Select from availability Choose an available day and time slot from the intervi…" at bounding box center [435, 240] width 9 height 9
radio input "true"
radio input "false"
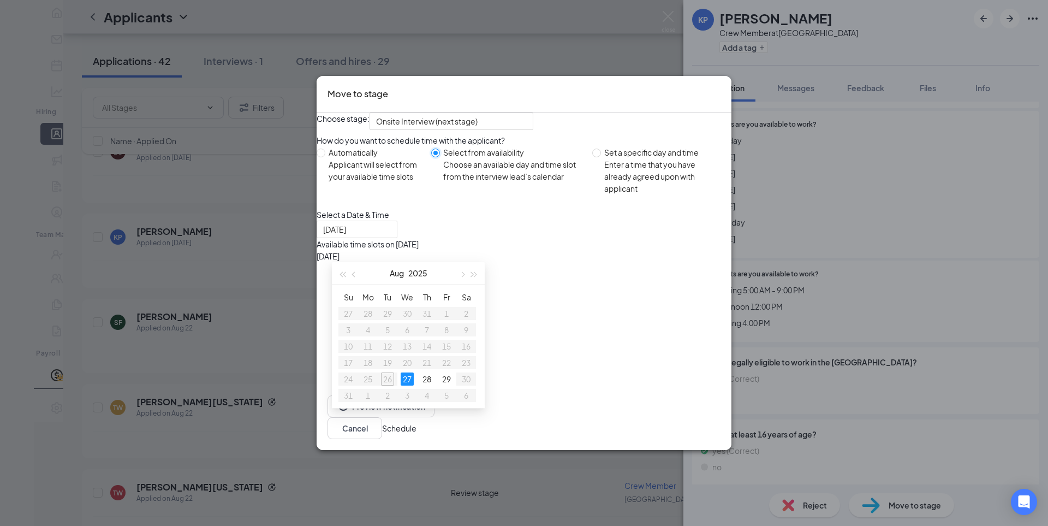
click at [388, 366] on table "Su Mo Tu We Th Fr Sa 27 28 29 30 31 1 2 3 4 5 6 7 8 9 10 11 12 13 14 15 16 17 1…" at bounding box center [407, 346] width 138 height 115
type input "[DATE]"
click at [389, 364] on table "Su Mo Tu We Th Fr Sa 27 28 29 30 31 1 2 3 4 5 6 7 8 9 10 11 12 13 14 15 16 17 1…" at bounding box center [407, 346] width 138 height 115
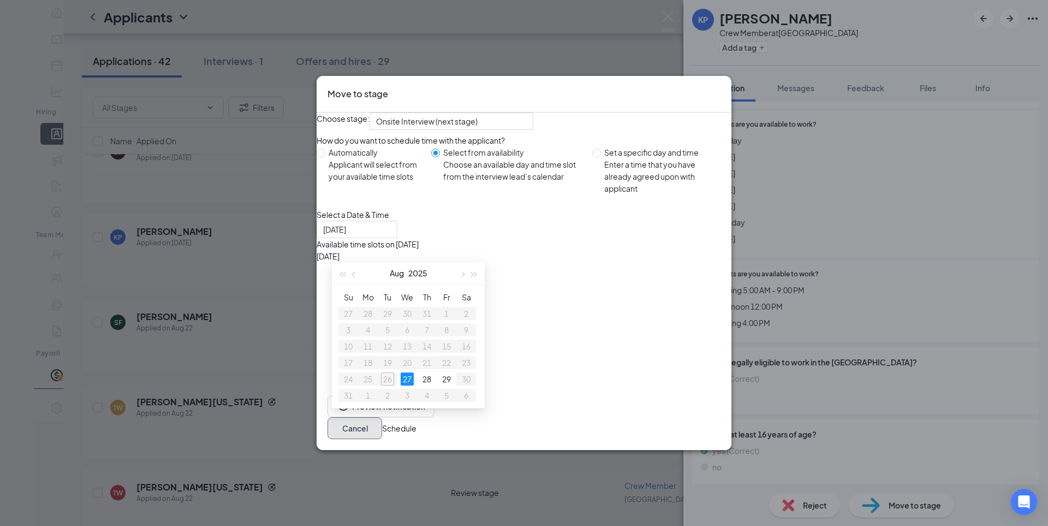
click at [382, 439] on button "Cancel" at bounding box center [355, 428] width 55 height 22
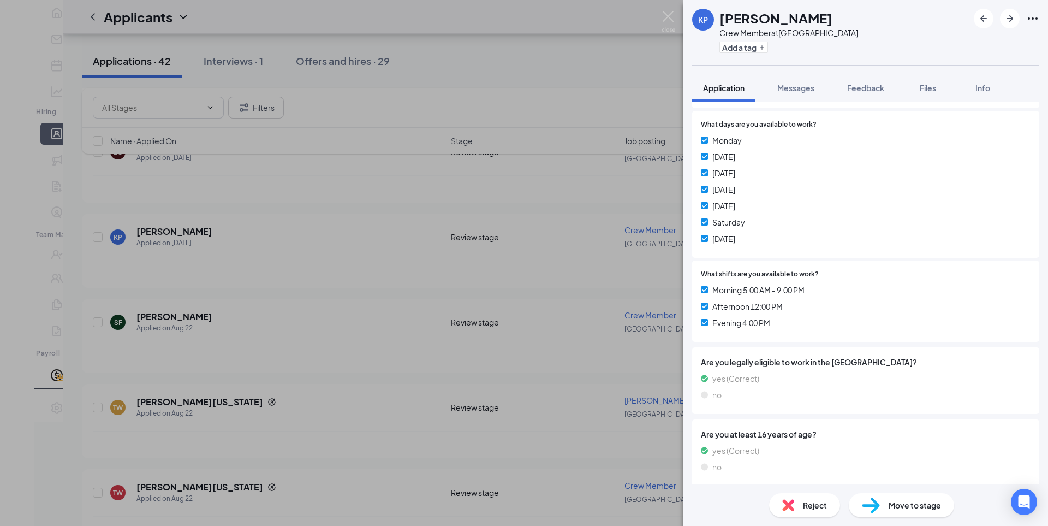
drag, startPoint x: 545, startPoint y: 359, endPoint x: 10, endPoint y: 0, distance: 644.3
click at [544, 359] on div "KP [PERSON_NAME] Crew Member at [GEOGRAPHIC_DATA] Add a tag Application Message…" at bounding box center [524, 263] width 1048 height 526
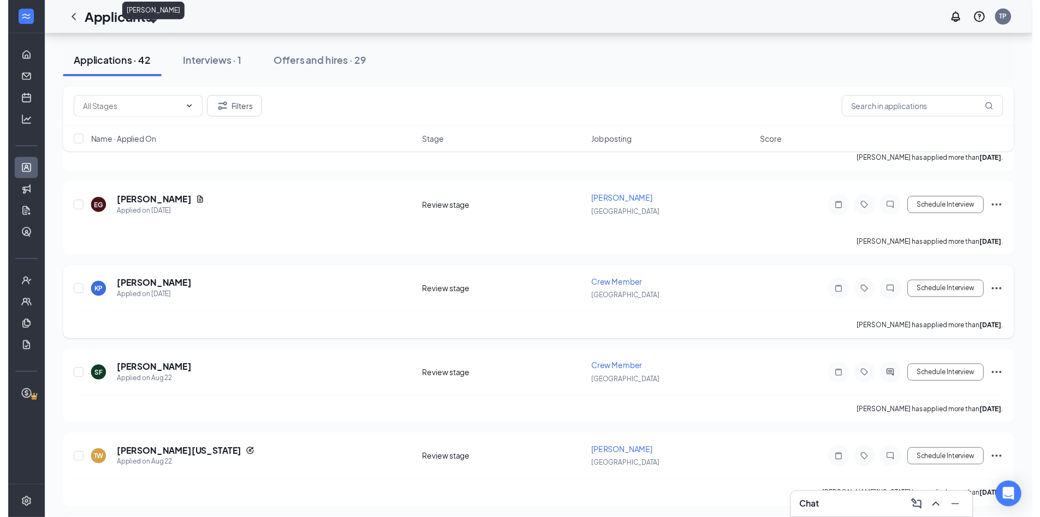
scroll to position [710, 0]
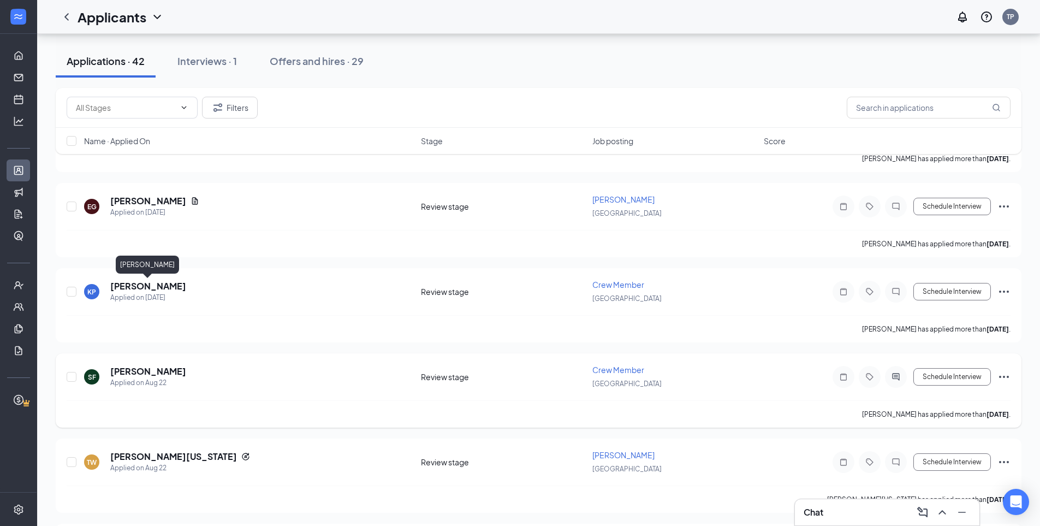
drag, startPoint x: 158, startPoint y: 283, endPoint x: 153, endPoint y: 361, distance: 77.7
click at [158, 284] on h5 "[PERSON_NAME]" at bounding box center [148, 286] width 76 height 12
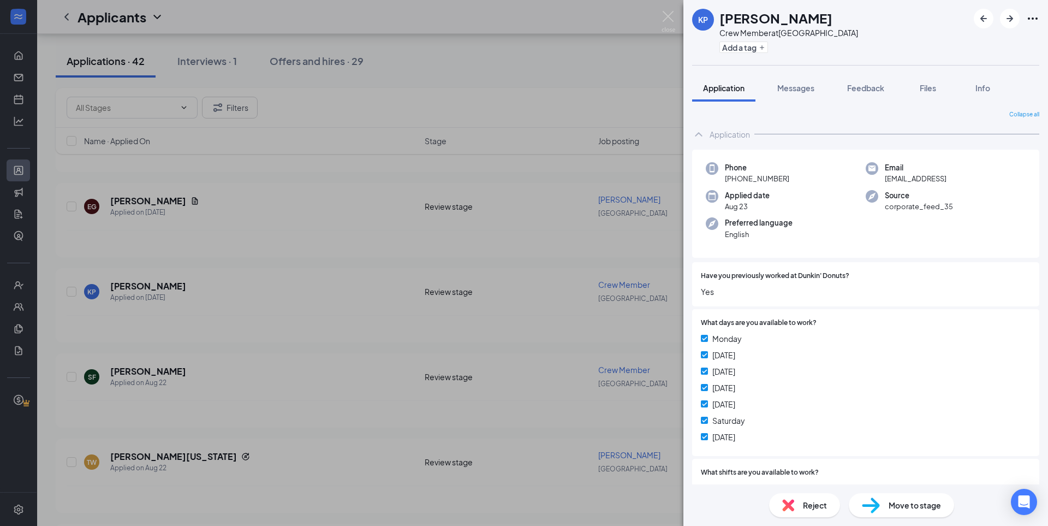
click at [901, 501] on span "Move to stage" at bounding box center [915, 505] width 52 height 12
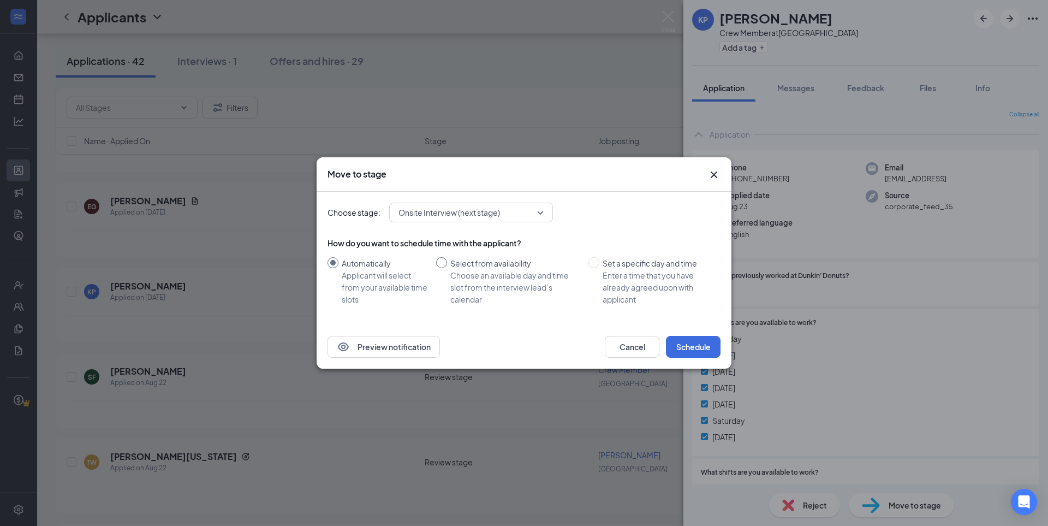
click at [485, 284] on div "Choose an available day and time slot from the interview lead’s calendar" at bounding box center [514, 287] width 129 height 36
click at [447, 268] on input "Select from availability Choose an available day and time slot from the intervi…" at bounding box center [441, 262] width 11 height 11
radio input "true"
radio input "false"
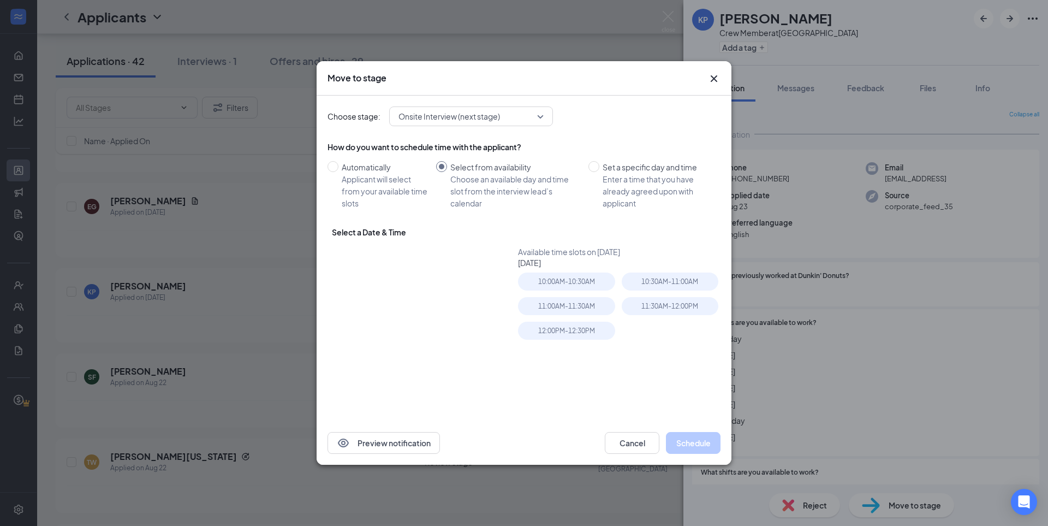
type input "[DATE]"
click at [658, 444] on button "Cancel" at bounding box center [632, 443] width 55 height 22
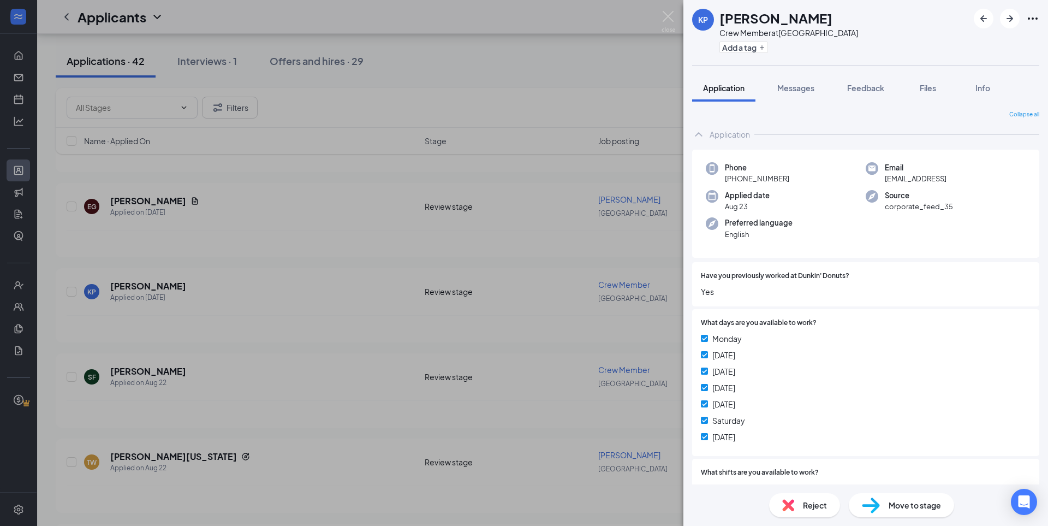
click at [544, 452] on div "KP [PERSON_NAME] Crew Member at [GEOGRAPHIC_DATA] Add a tag Application Message…" at bounding box center [524, 263] width 1048 height 526
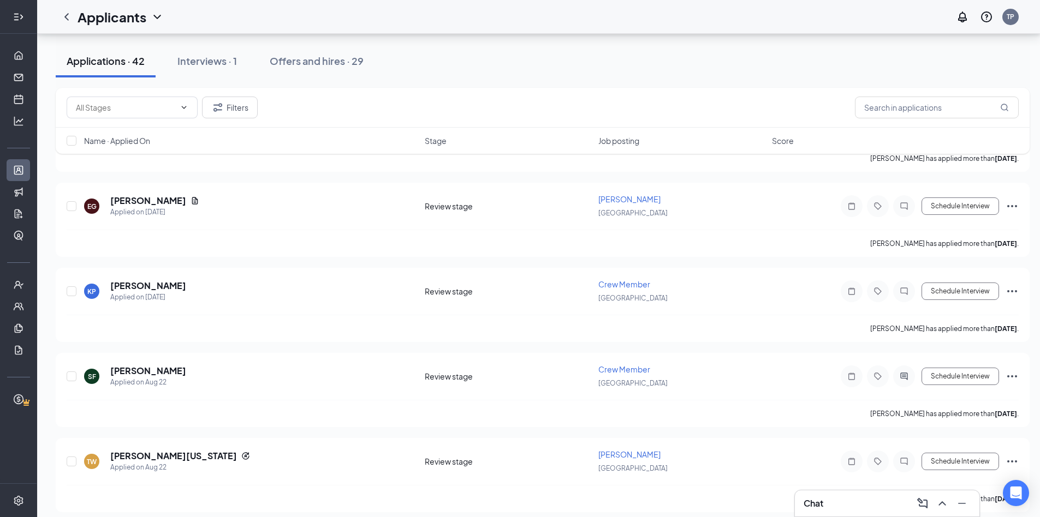
click at [19, 25] on div at bounding box center [19, 17] width 22 height 22
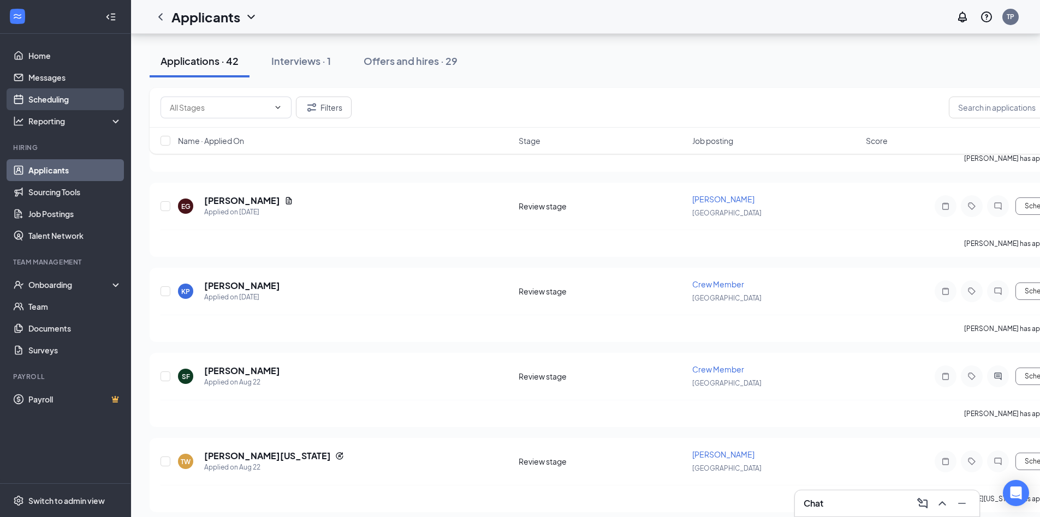
click at [72, 99] on link "Scheduling" at bounding box center [74, 99] width 93 height 22
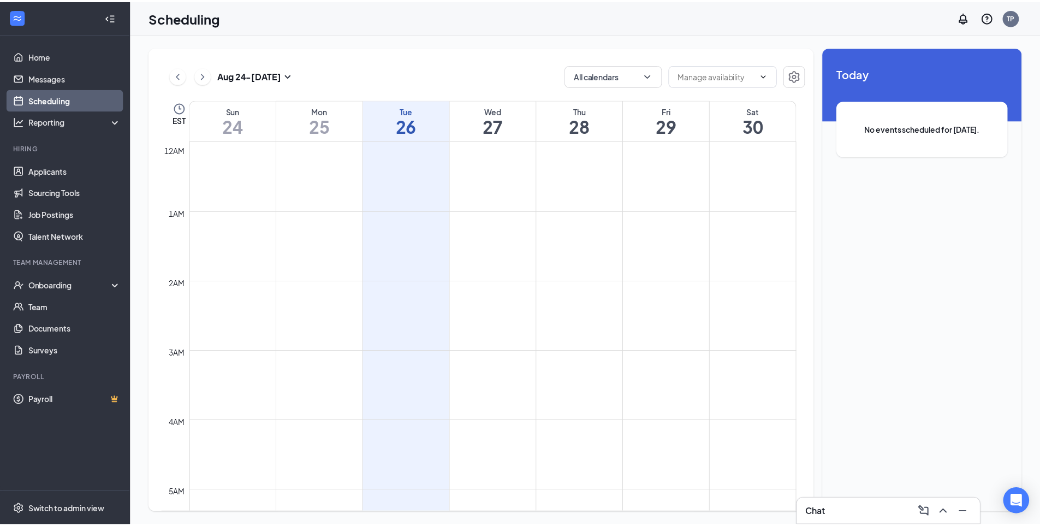
scroll to position [537, 0]
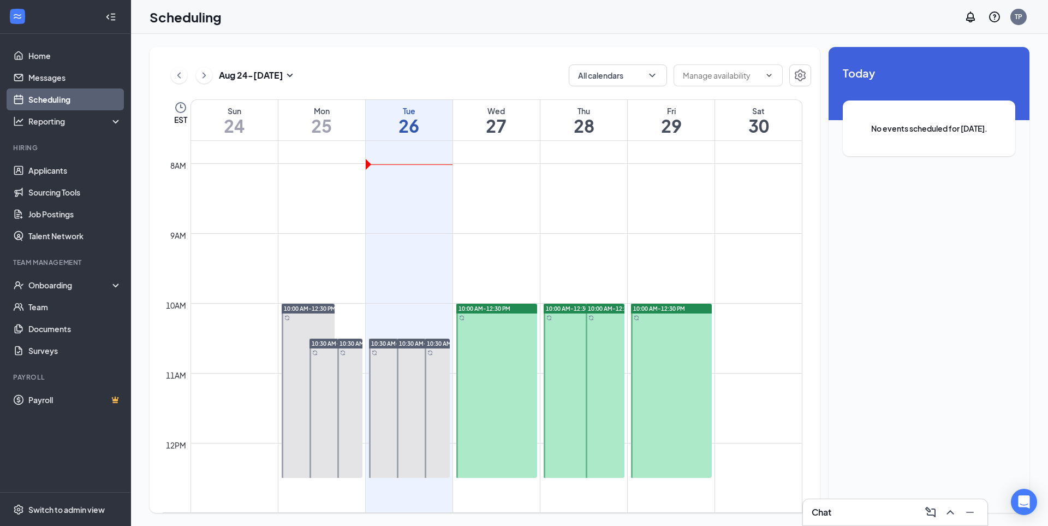
click at [404, 306] on td at bounding box center [496, 311] width 612 height 17
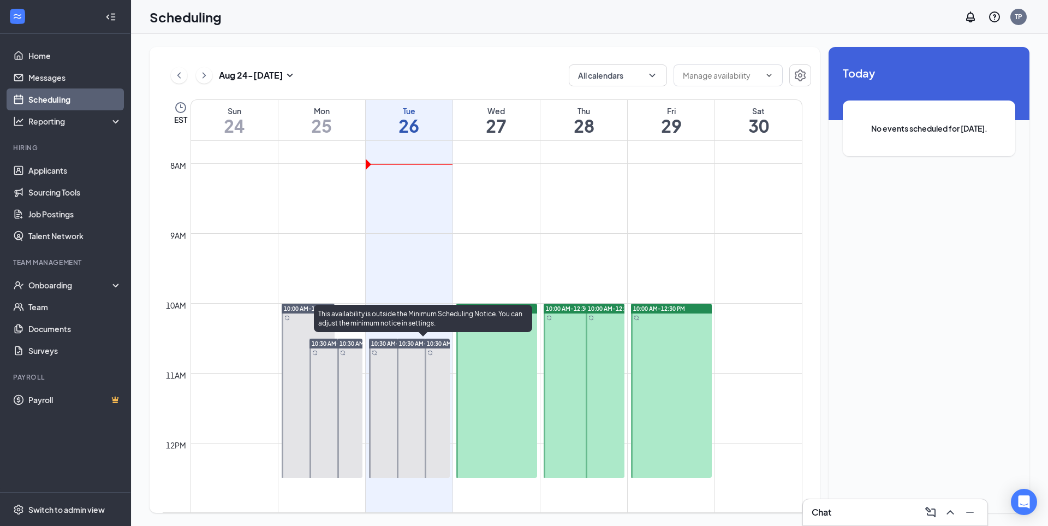
click at [400, 358] on div at bounding box center [423, 407] width 53 height 139
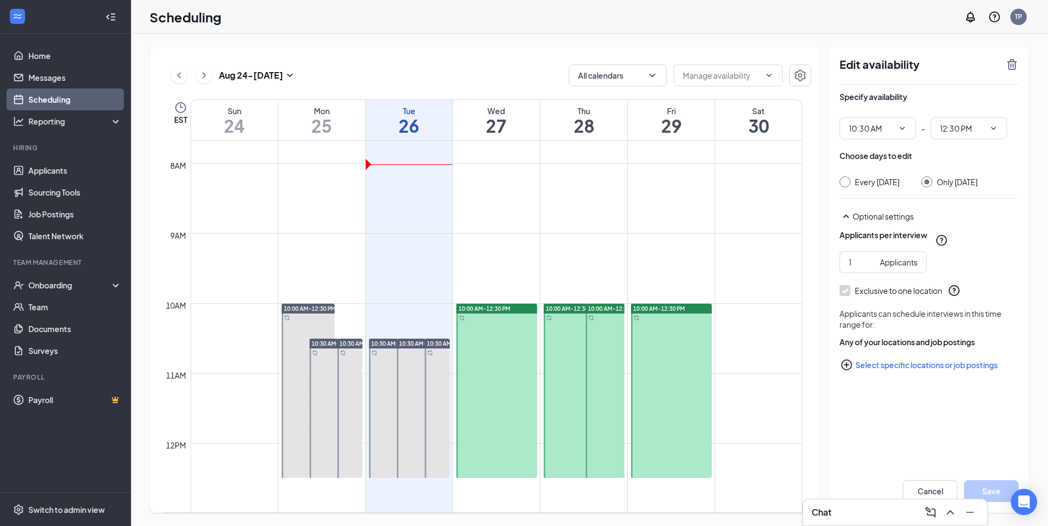
click at [850, 183] on div "Every [DATE]" at bounding box center [869, 181] width 60 height 11
click at [848, 181] on div at bounding box center [844, 181] width 11 height 11
click at [940, 178] on div "Only [DATE]" at bounding box center [949, 181] width 56 height 11
click at [929, 181] on input "Only [DATE]" at bounding box center [925, 180] width 8 height 8
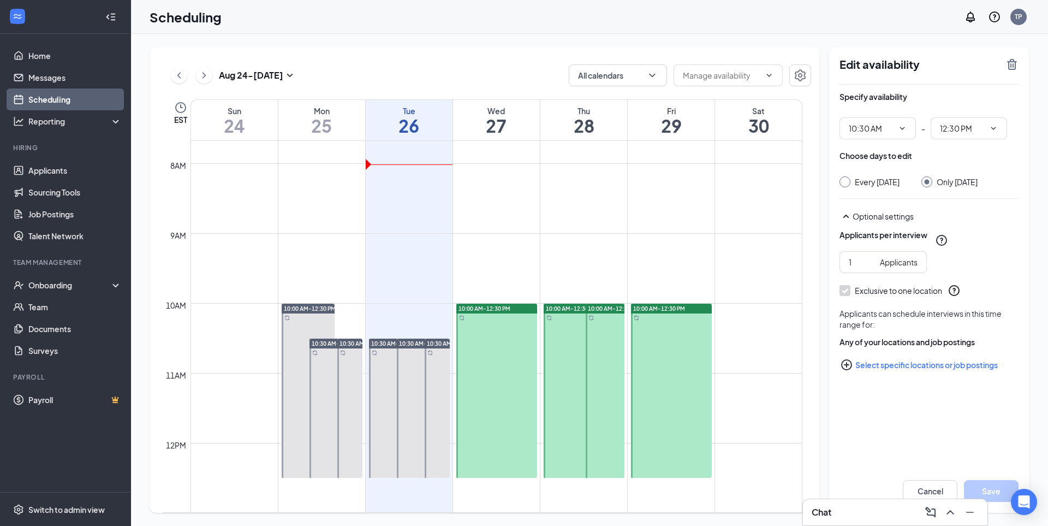
click at [842, 180] on input "Every [DATE]" at bounding box center [843, 180] width 8 height 8
radio input "true"
click at [929, 178] on input "Only [DATE]" at bounding box center [925, 180] width 8 height 8
radio input "true"
click at [845, 182] on input "Every [DATE]" at bounding box center [843, 180] width 8 height 8
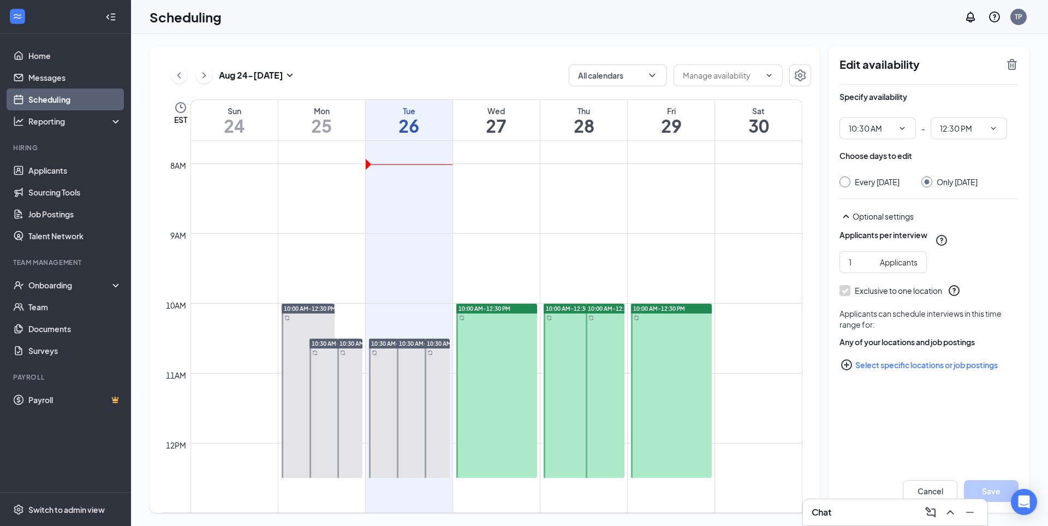
radio input "true"
radio input "false"
click at [1001, 486] on button "Save" at bounding box center [991, 491] width 55 height 22
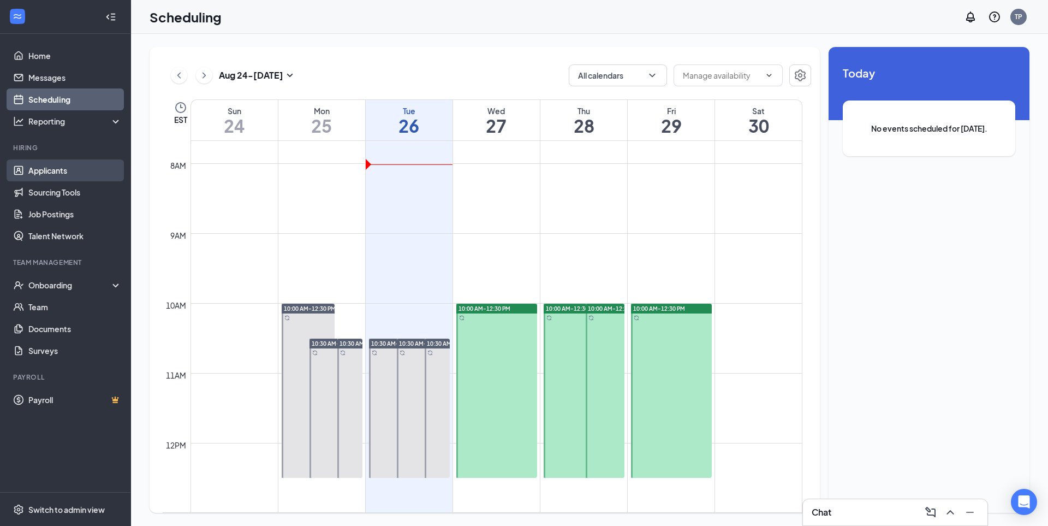
click at [62, 167] on link "Applicants" at bounding box center [74, 170] width 93 height 22
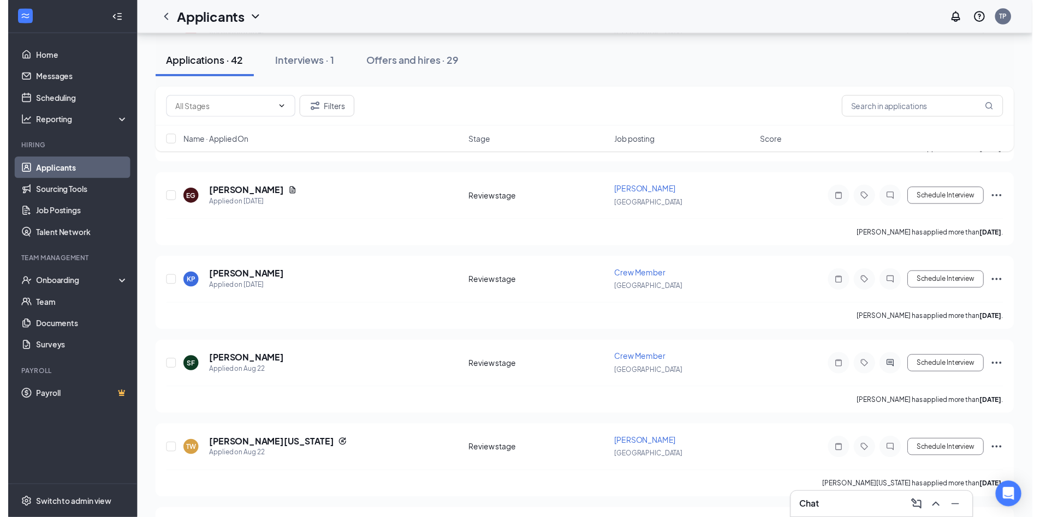
scroll to position [764, 0]
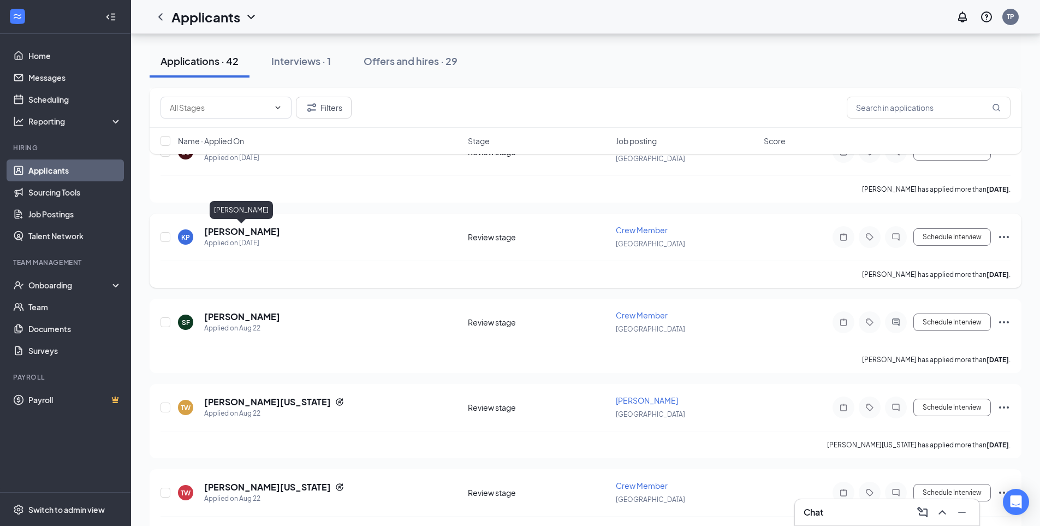
click at [261, 236] on h5 "[PERSON_NAME]" at bounding box center [242, 231] width 76 height 12
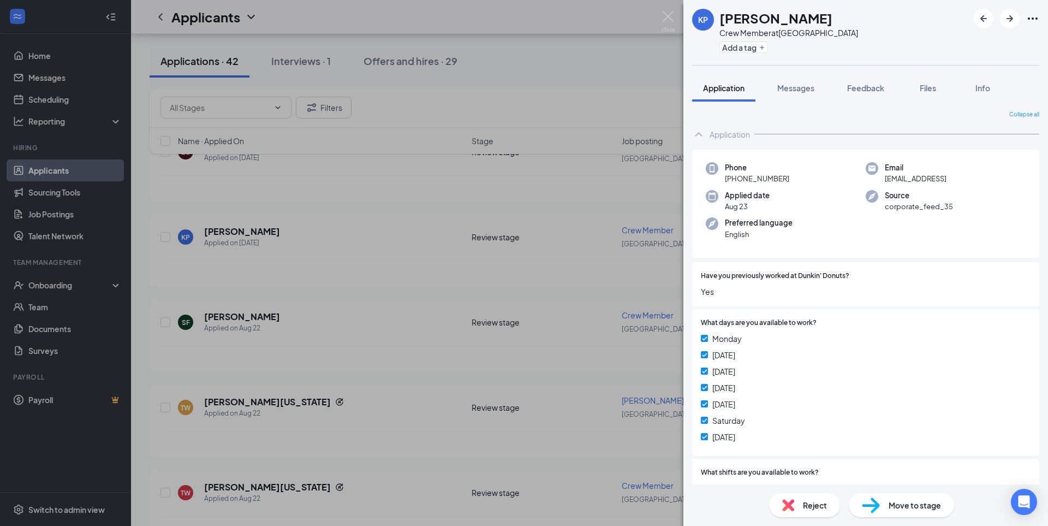
click at [917, 501] on span "Move to stage" at bounding box center [915, 505] width 52 height 12
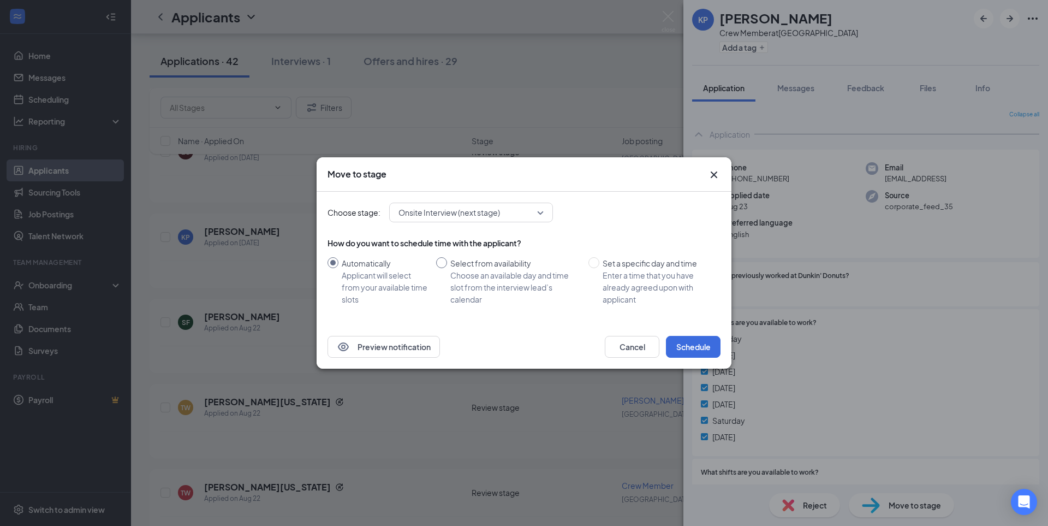
click at [439, 262] on input "Select from availability Choose an available day and time slot from the intervi…" at bounding box center [441, 262] width 11 height 11
radio input "true"
radio input "false"
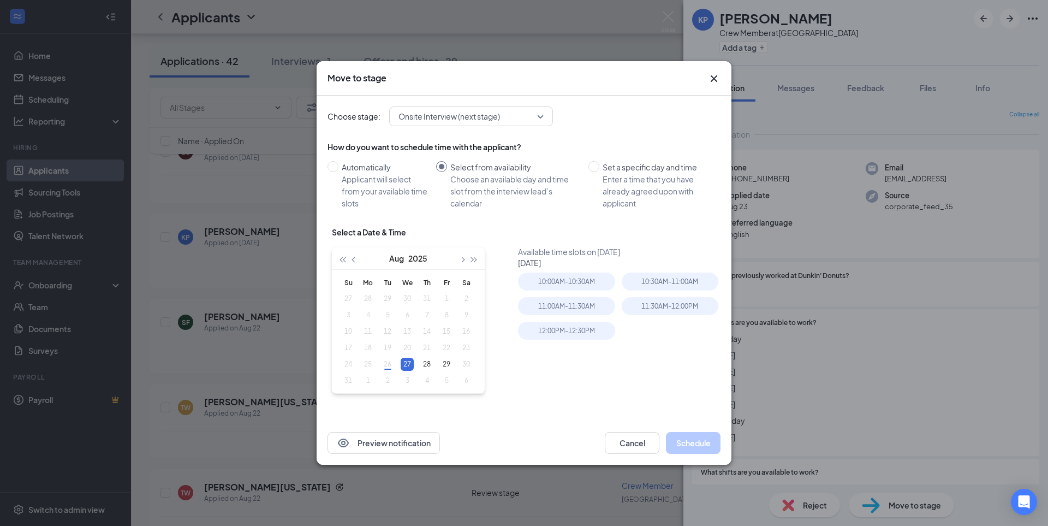
type input "[DATE]"
click at [389, 366] on table "Su Mo Tu We Th Fr Sa 27 28 29 30 31 1 2 3 4 5 6 7 8 9 10 11 12 13 14 15 16 17 1…" at bounding box center [407, 331] width 138 height 115
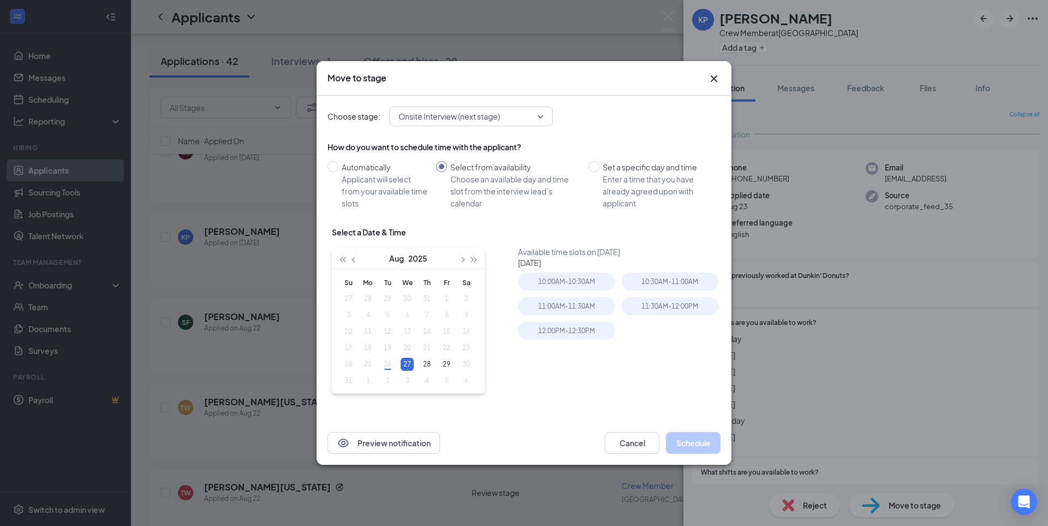
click at [389, 366] on table "Su Mo Tu We Th Fr Sa 27 28 29 30 31 1 2 3 4 5 6 7 8 9 10 11 12 13 14 15 16 17 1…" at bounding box center [407, 331] width 138 height 115
click at [714, 76] on icon "Cross" at bounding box center [713, 78] width 13 height 13
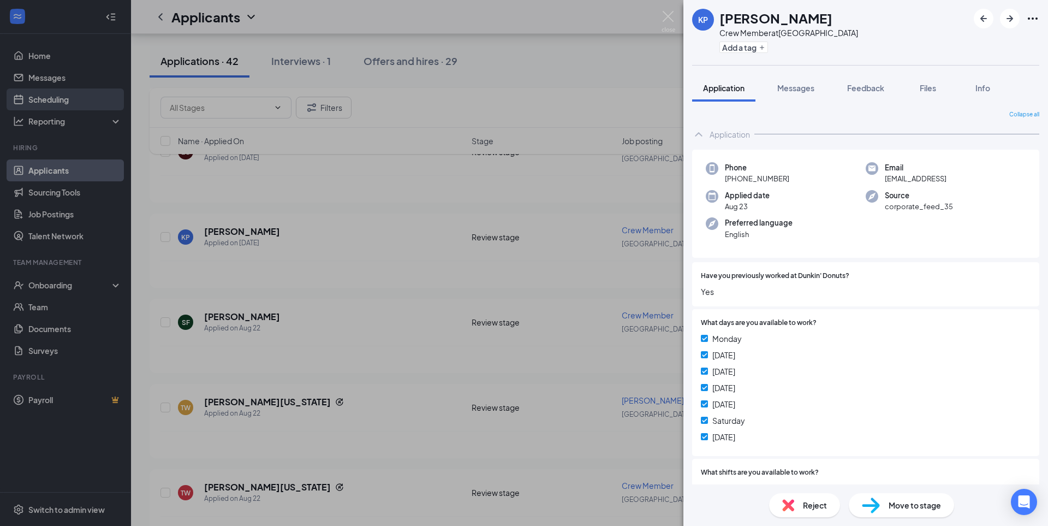
drag, startPoint x: 111, startPoint y: 110, endPoint x: 76, endPoint y: 108, distance: 35.0
click at [110, 110] on div "KP [PERSON_NAME] Crew Member at [GEOGRAPHIC_DATA] Add a tag Application Message…" at bounding box center [524, 263] width 1048 height 526
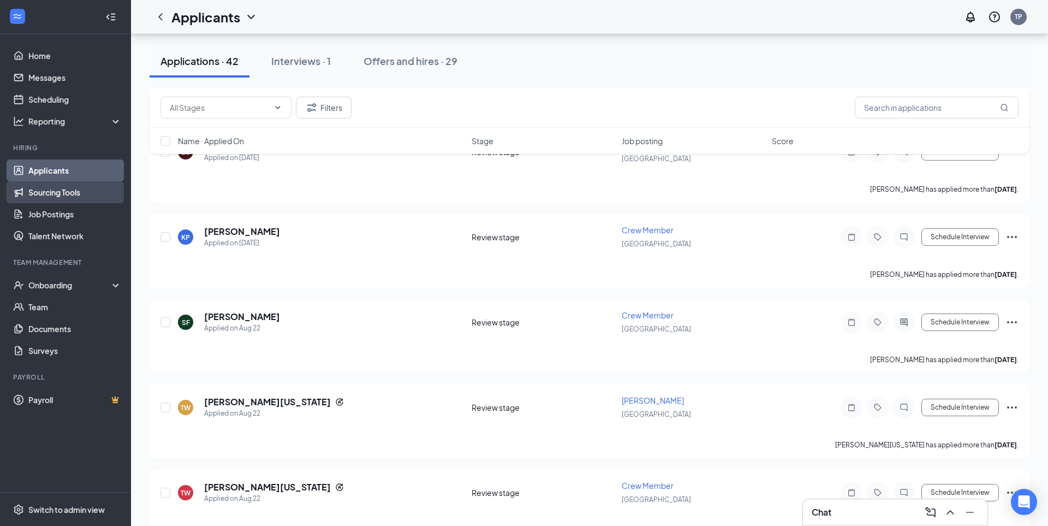
click at [61, 104] on link "Scheduling" at bounding box center [74, 99] width 93 height 22
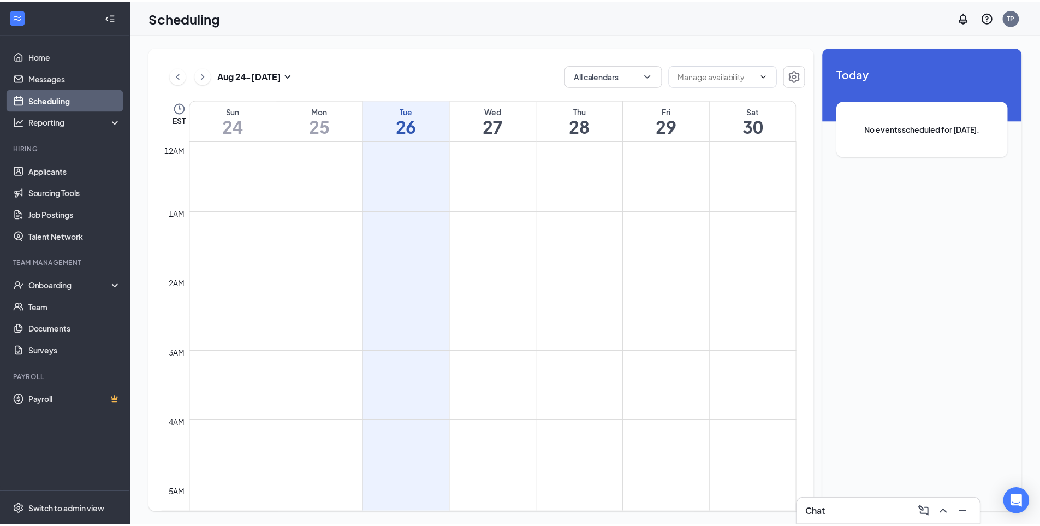
scroll to position [537, 0]
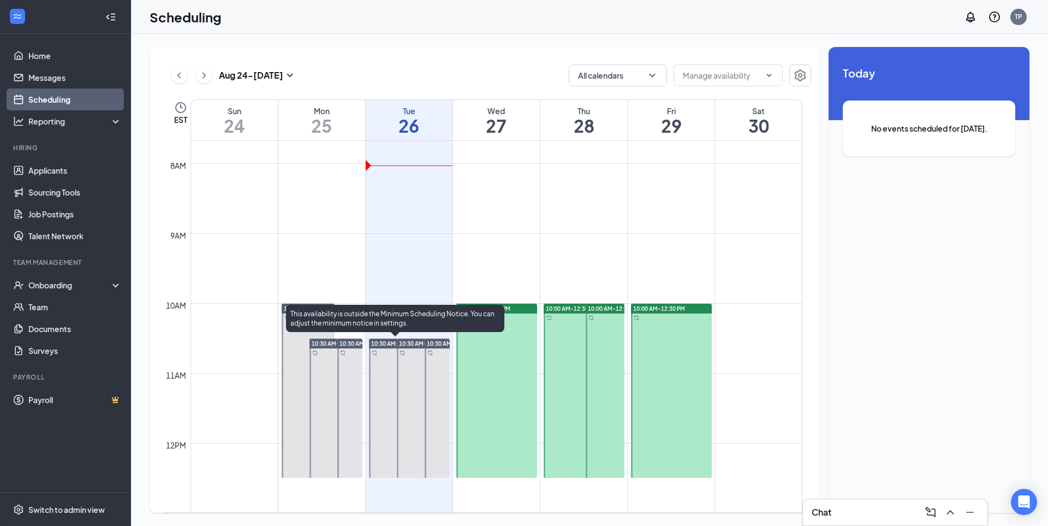
click at [395, 361] on div "10:30 AM-12:30 PM" at bounding box center [423, 408] width 56 height 140
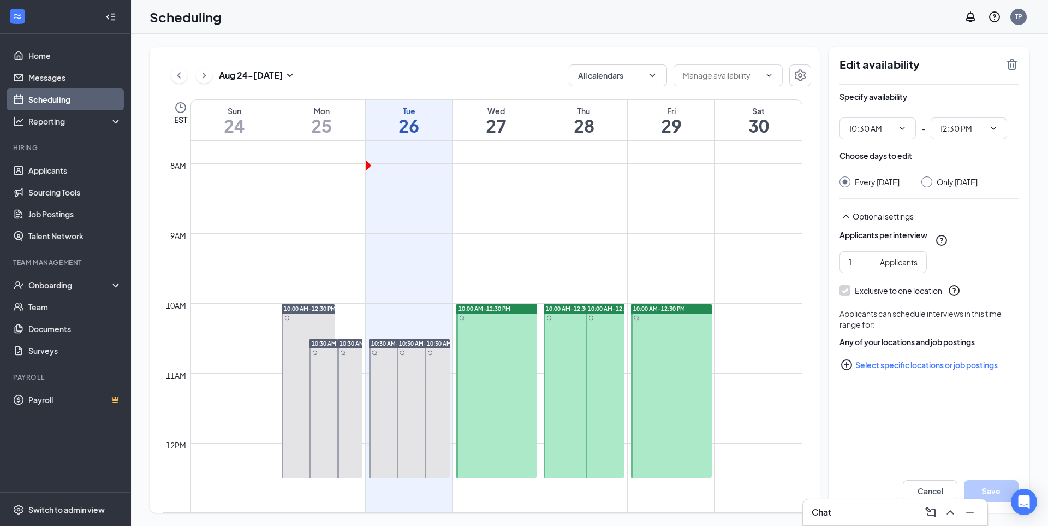
click at [932, 179] on div at bounding box center [926, 181] width 11 height 11
click at [929, 180] on input "Only [DATE]" at bounding box center [925, 180] width 8 height 8
radio input "true"
radio input "false"
click at [984, 487] on button "Save" at bounding box center [991, 491] width 55 height 22
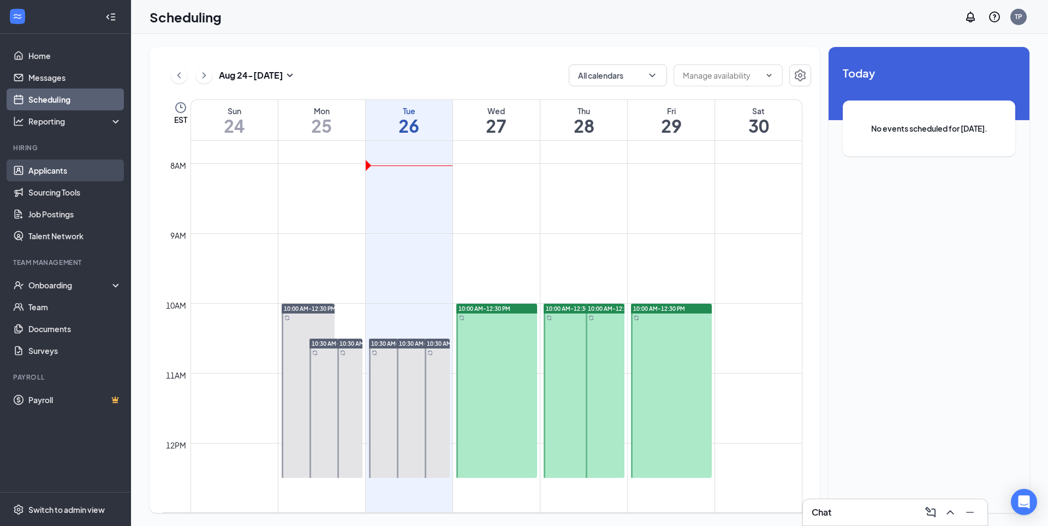
click at [73, 168] on link "Applicants" at bounding box center [74, 170] width 93 height 22
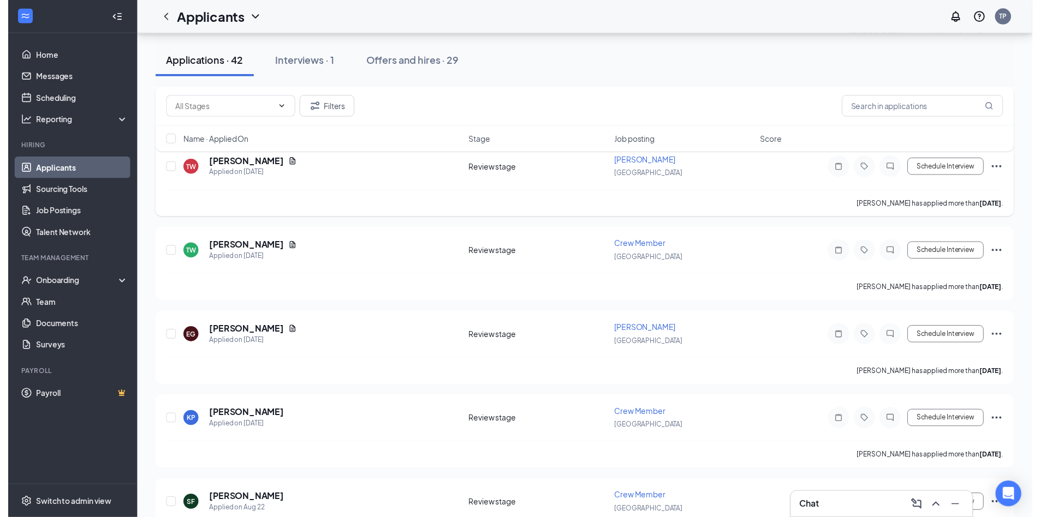
scroll to position [600, 0]
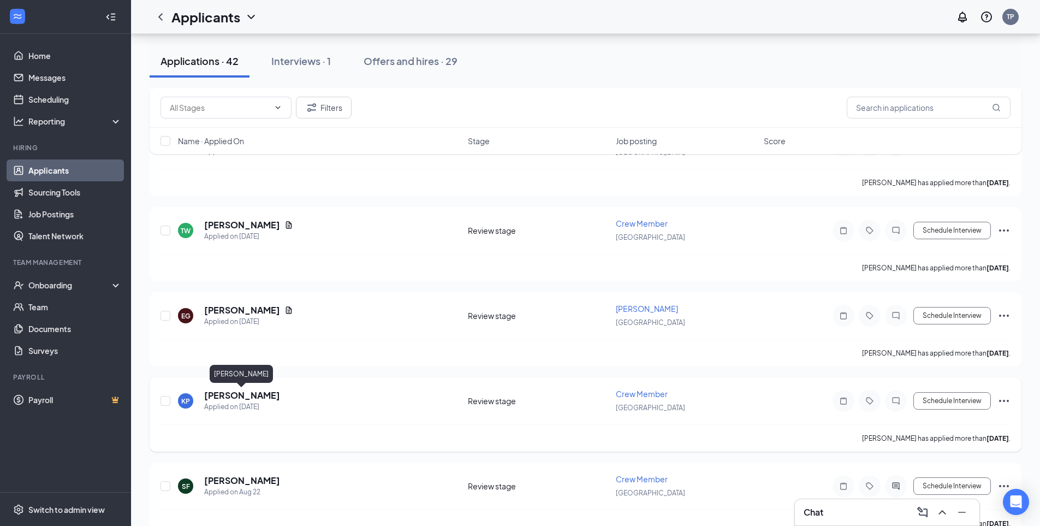
click at [263, 400] on h5 "[PERSON_NAME]" at bounding box center [242, 395] width 76 height 12
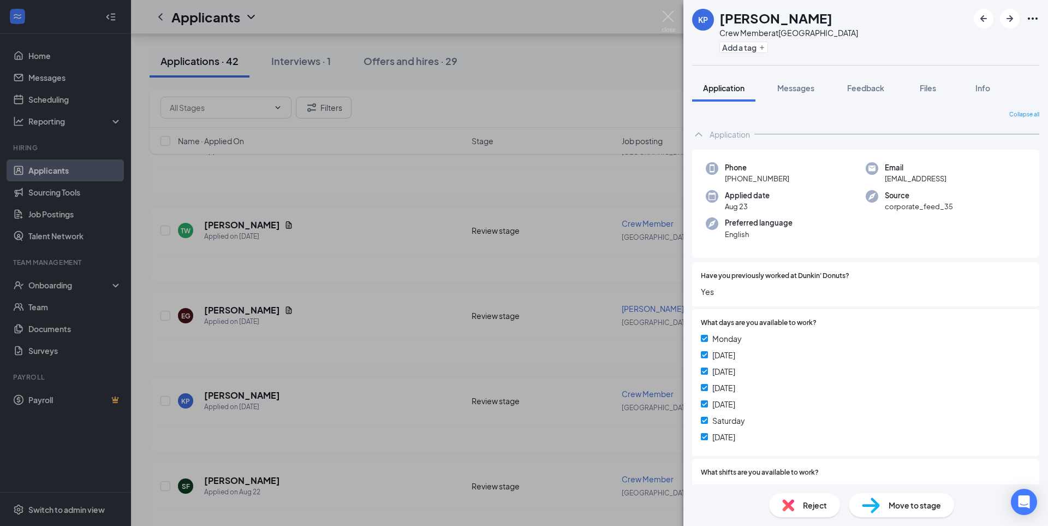
click at [890, 507] on span "Move to stage" at bounding box center [915, 505] width 52 height 12
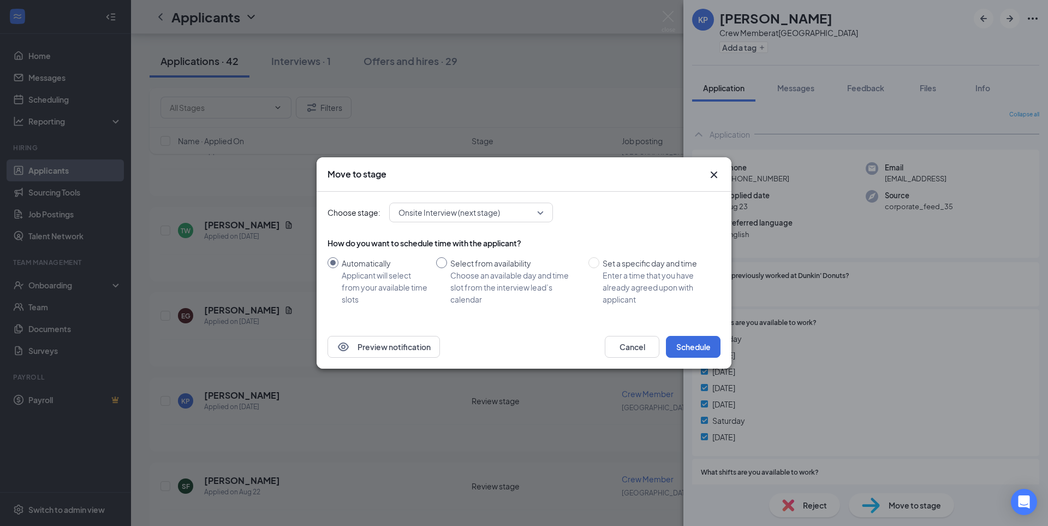
click at [445, 263] on input "Select from availability Choose an available day and time slot from the intervi…" at bounding box center [441, 262] width 11 height 11
radio input "true"
radio input "false"
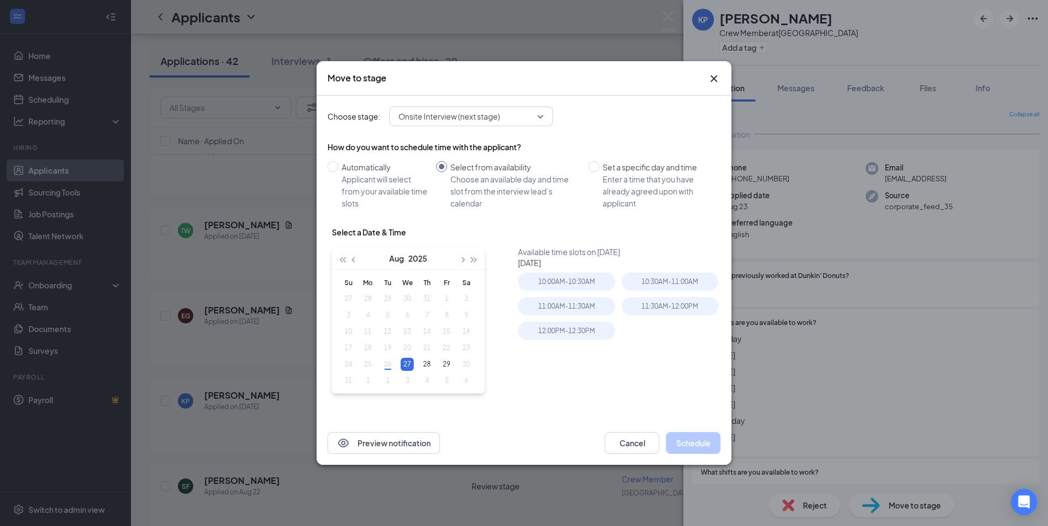
type input "[DATE]"
click at [391, 361] on table "Su Mo Tu We Th Fr Sa 27 28 29 30 31 1 2 3 4 5 6 7 8 9 10 11 12 13 14 15 16 17 1…" at bounding box center [407, 331] width 138 height 115
click at [626, 440] on button "Cancel" at bounding box center [632, 443] width 55 height 22
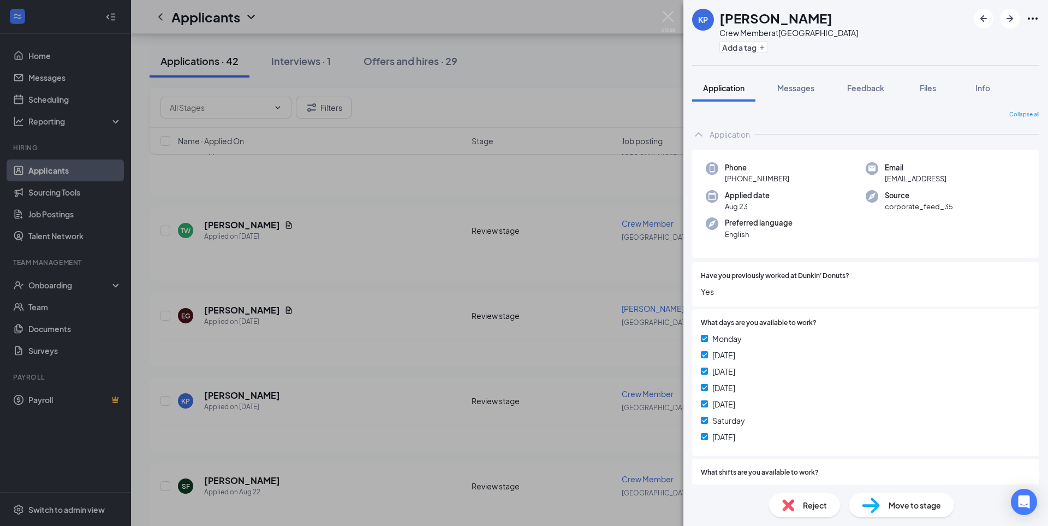
click at [54, 174] on div "KP [PERSON_NAME] Crew Member at [GEOGRAPHIC_DATA] Add a tag Application Message…" at bounding box center [524, 263] width 1048 height 526
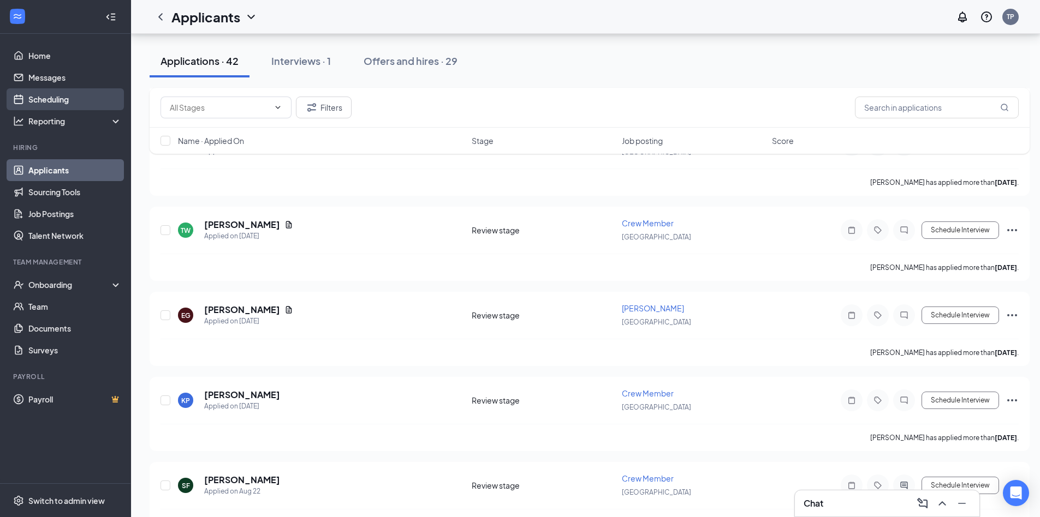
click at [83, 95] on link "Scheduling" at bounding box center [74, 99] width 93 height 22
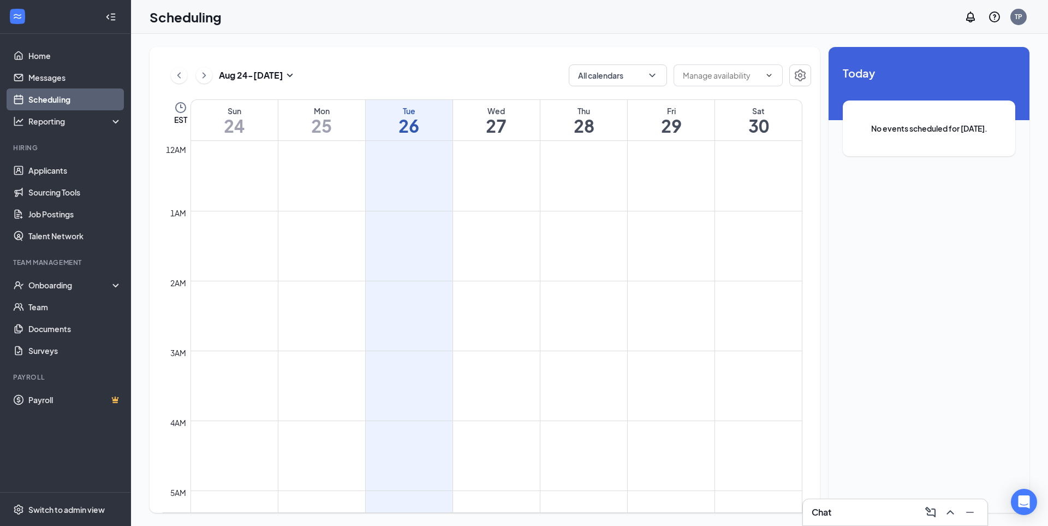
scroll to position [537, 0]
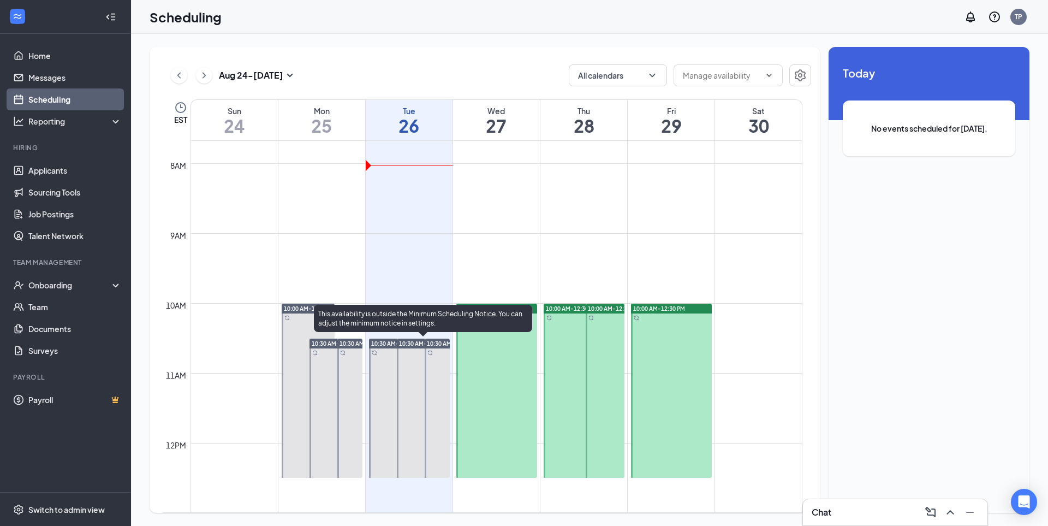
click at [409, 382] on div at bounding box center [423, 407] width 53 height 139
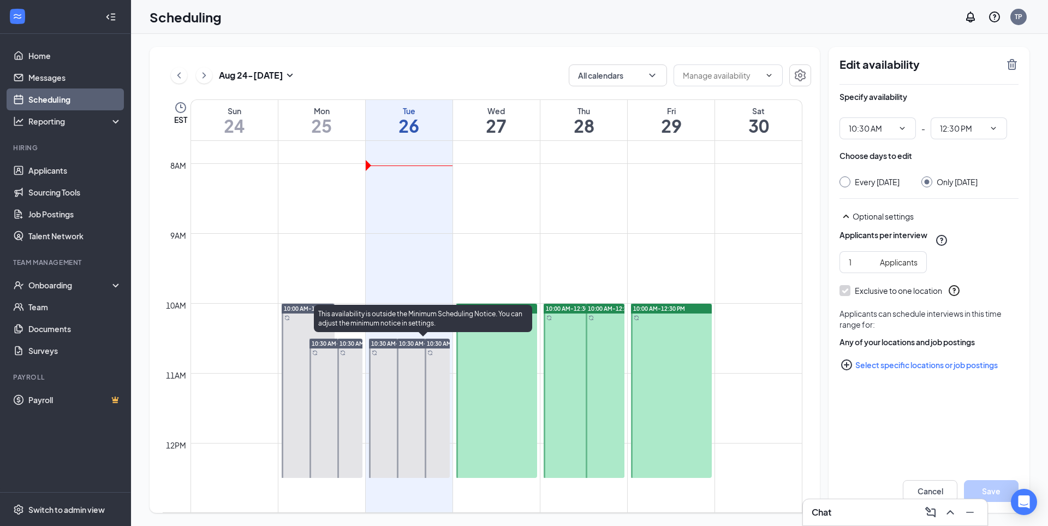
type input "10:30 AM"
type input "12:30 PM"
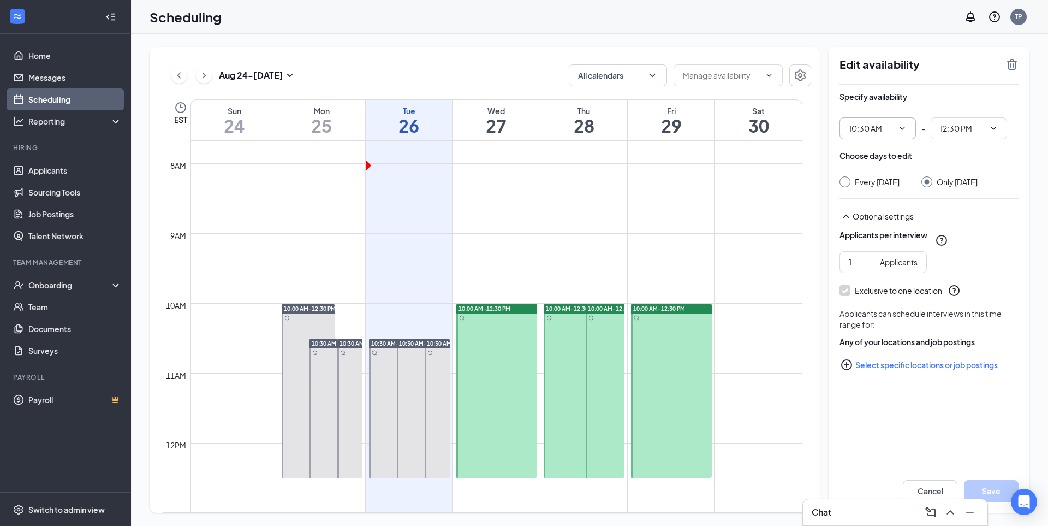
click at [903, 127] on icon "ChevronDown" at bounding box center [902, 128] width 9 height 9
click at [868, 231] on div "10:30 AM" at bounding box center [864, 226] width 32 height 12
click at [987, 133] on span "12:30 PM" at bounding box center [969, 128] width 76 height 22
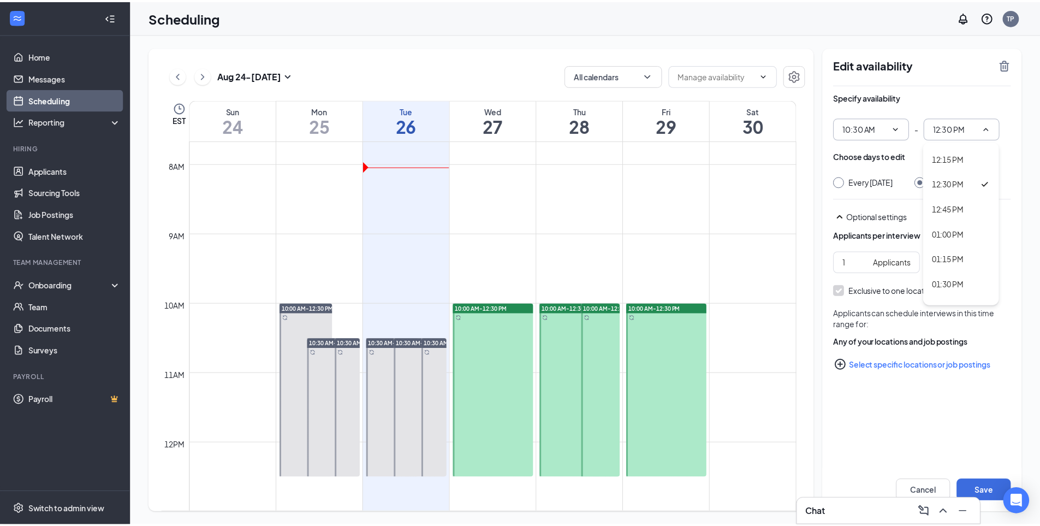
scroll to position [1146, 0]
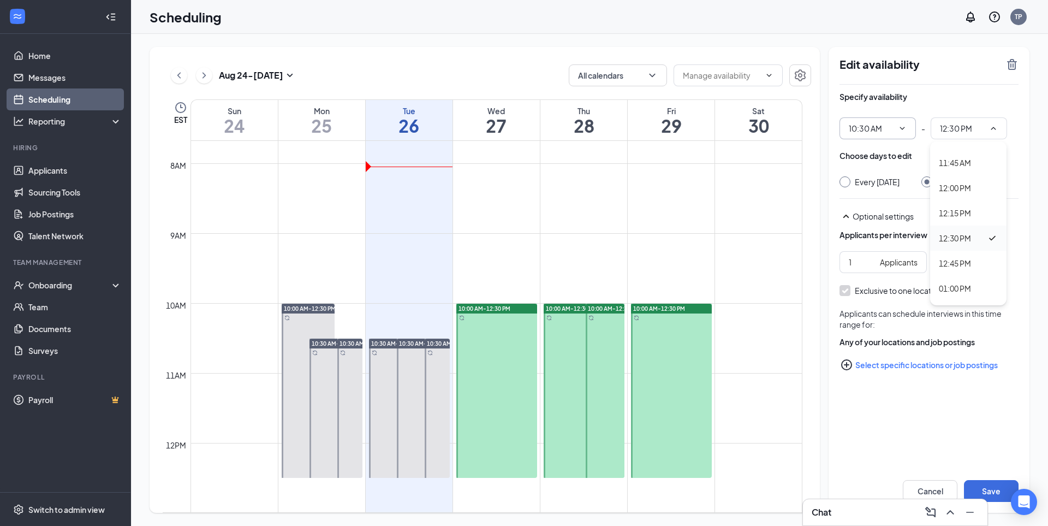
click at [973, 237] on div "12:30 PM" at bounding box center [963, 238] width 48 height 12
click at [989, 484] on button "Save" at bounding box center [991, 491] width 55 height 22
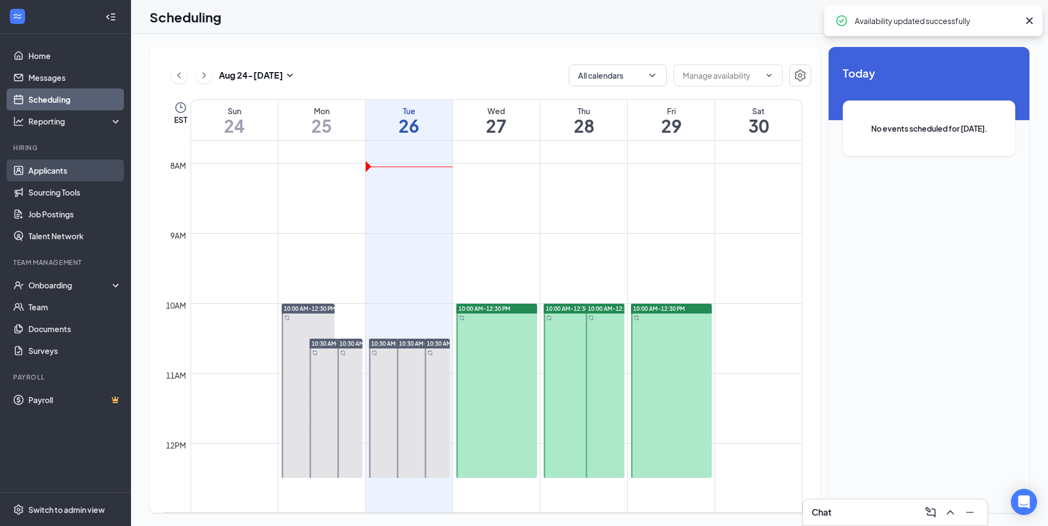
click at [82, 177] on link "Applicants" at bounding box center [74, 170] width 93 height 22
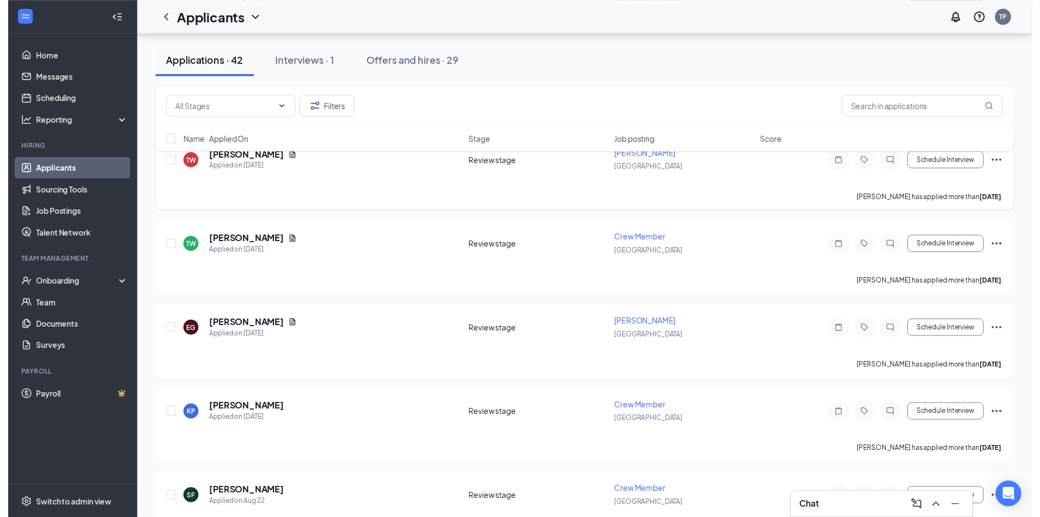
scroll to position [655, 0]
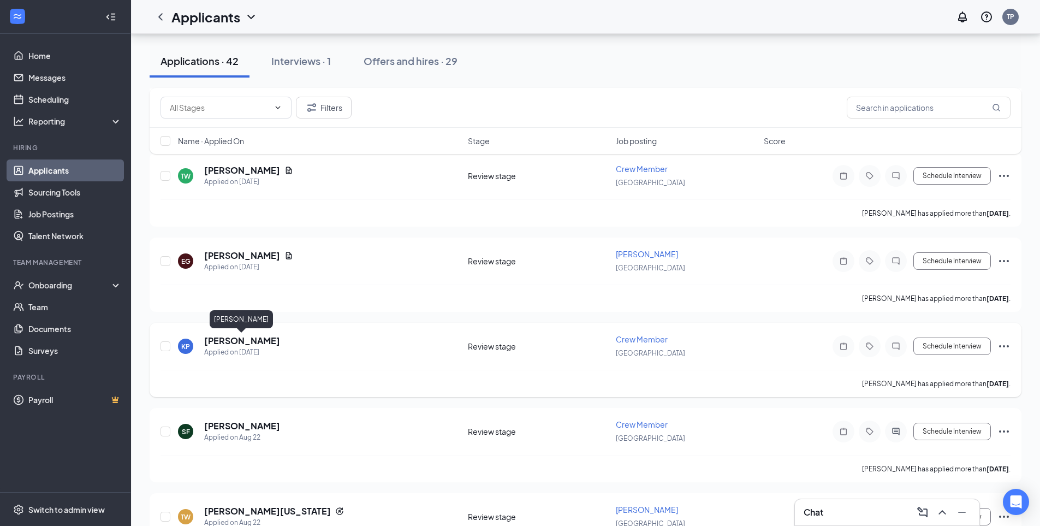
click at [267, 336] on h5 "[PERSON_NAME]" at bounding box center [242, 341] width 76 height 12
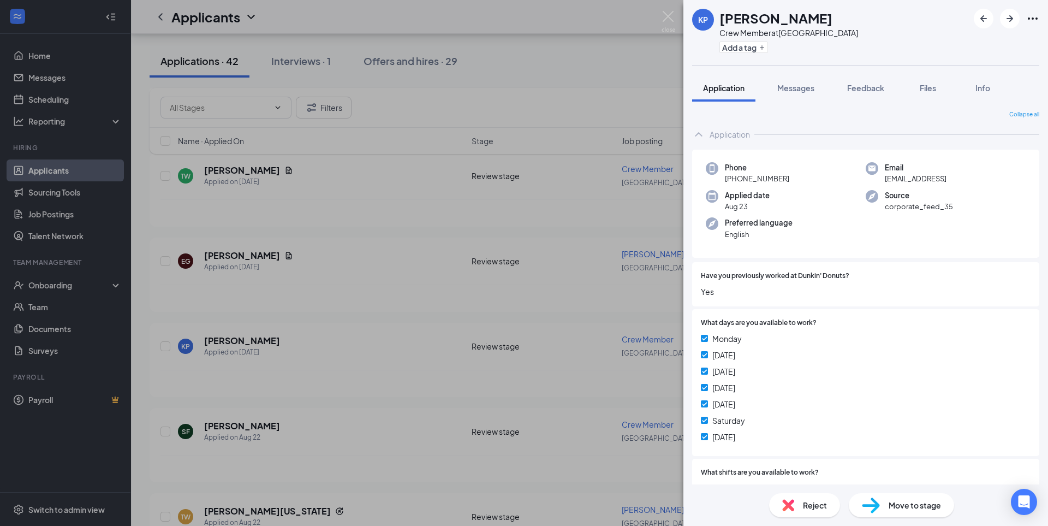
click at [929, 502] on span "Move to stage" at bounding box center [915, 505] width 52 height 12
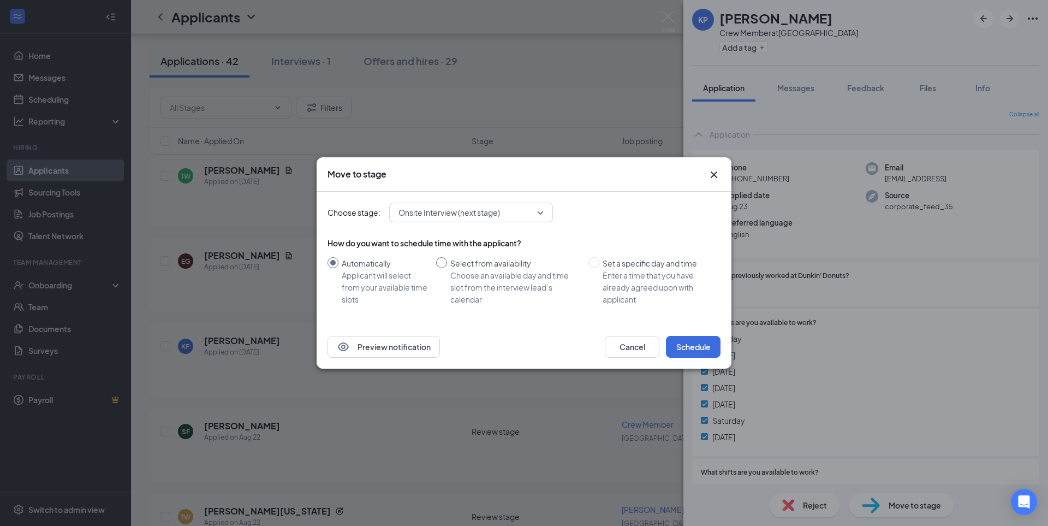
click at [496, 259] on div "Select from availability" at bounding box center [514, 263] width 129 height 12
click at [447, 259] on input "Select from availability Choose an available day and time slot from the intervi…" at bounding box center [441, 262] width 11 height 11
radio input "true"
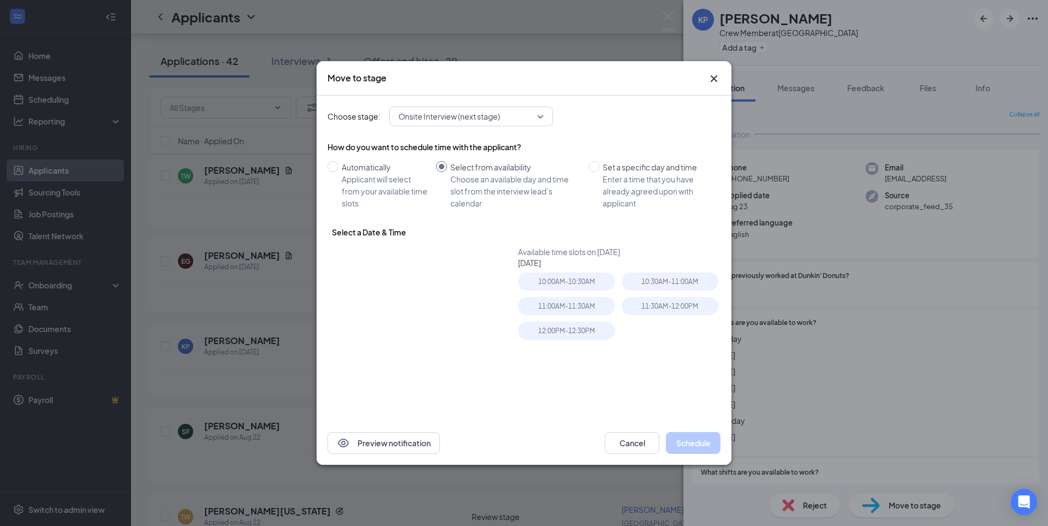
radio input "false"
type input "[DATE]"
click at [388, 367] on table "Su Mo Tu We Th Fr Sa 27 28 29 30 31 1 2 3 4 5 6 7 8 9 10 11 12 13 14 15 16 17 1…" at bounding box center [407, 331] width 138 height 115
click at [390, 367] on table "Su Mo Tu We Th Fr Sa 27 28 29 30 31 1 2 3 4 5 6 7 8 9 10 11 12 13 14 15 16 17 1…" at bounding box center [407, 331] width 138 height 115
click at [626, 442] on button "Cancel" at bounding box center [632, 443] width 55 height 22
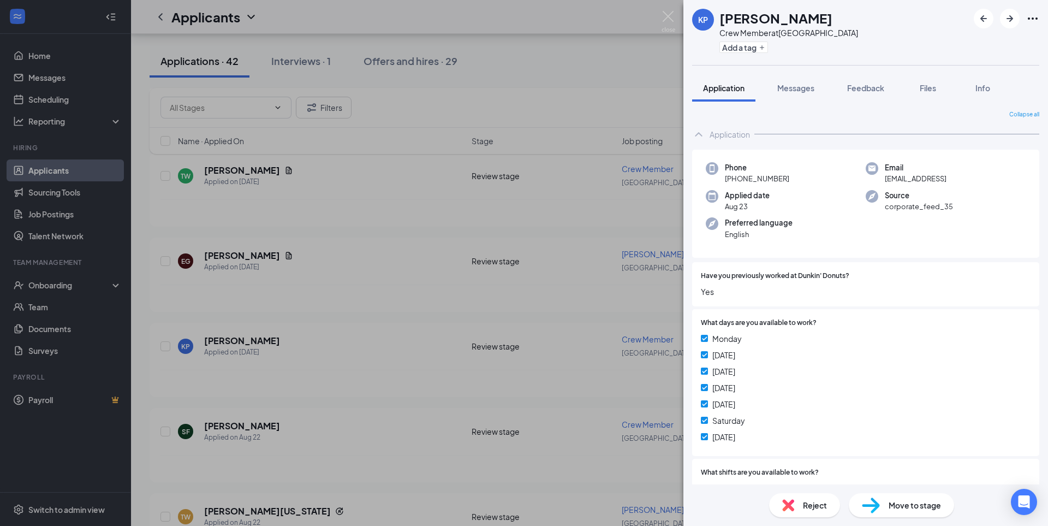
drag, startPoint x: 44, startPoint y: 82, endPoint x: 54, endPoint y: 99, distance: 20.3
click at [44, 90] on div "KP [PERSON_NAME] Crew Member at [GEOGRAPHIC_DATA] Add a tag Application Message…" at bounding box center [524, 263] width 1048 height 526
click at [54, 99] on link "Scheduling" at bounding box center [74, 99] width 93 height 22
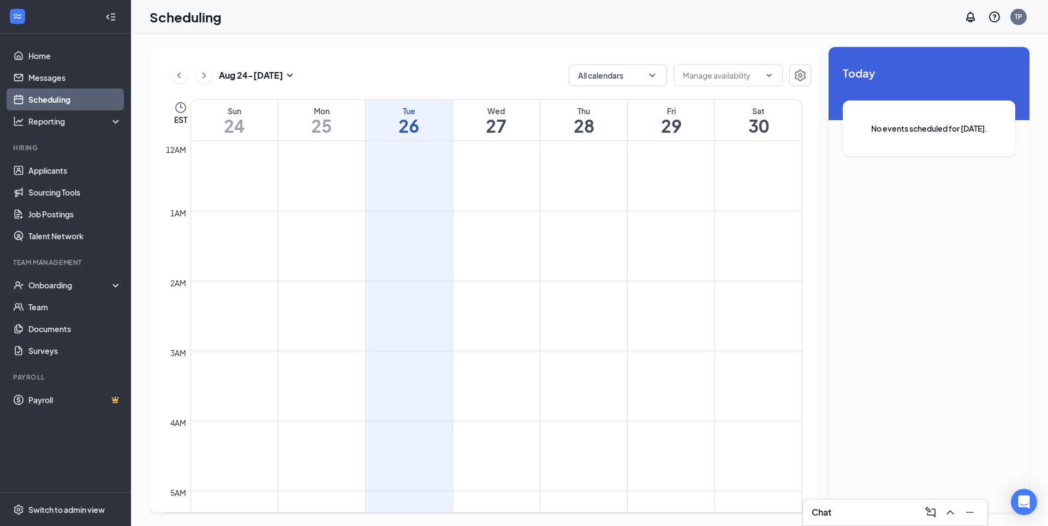
scroll to position [537, 0]
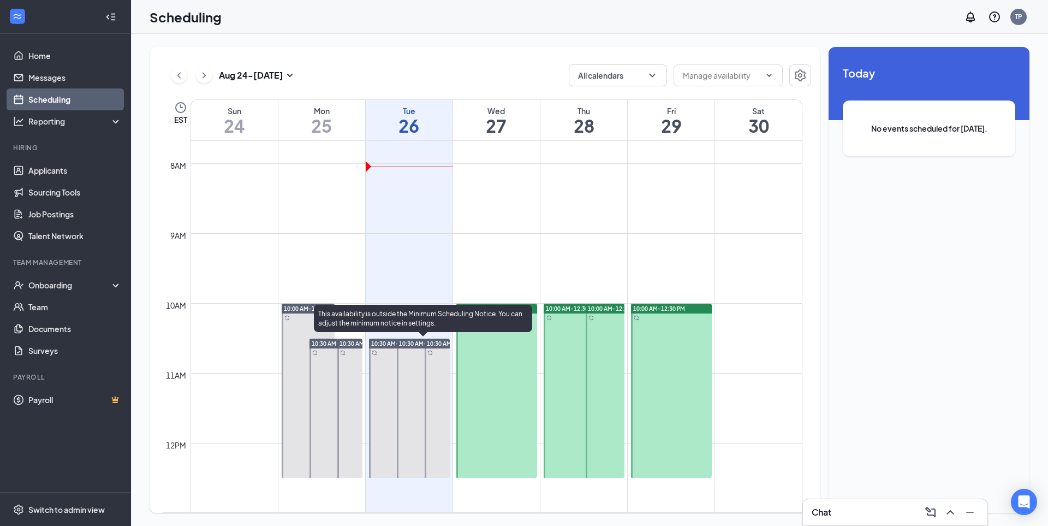
click at [401, 361] on div at bounding box center [423, 407] width 53 height 139
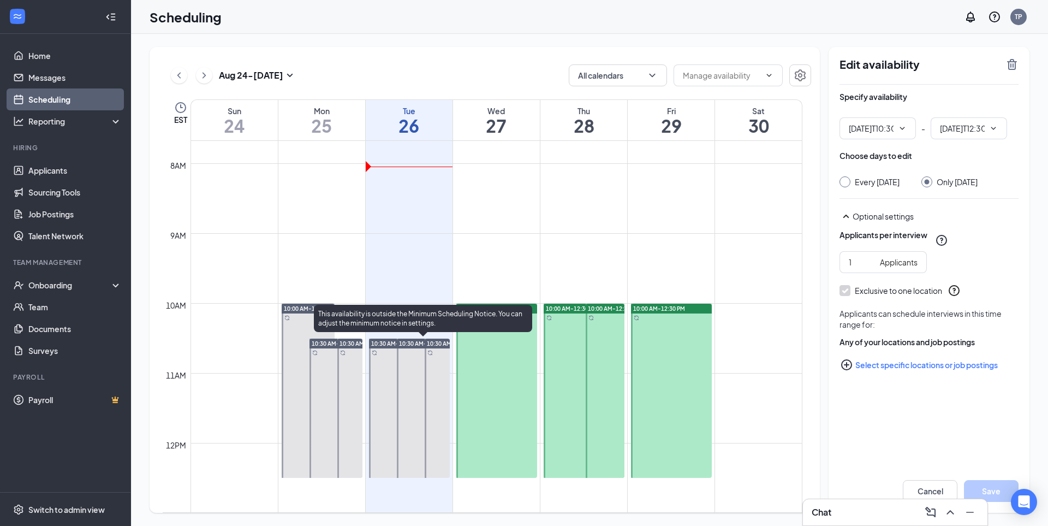
type input "10:30 AM"
type input "12:30 PM"
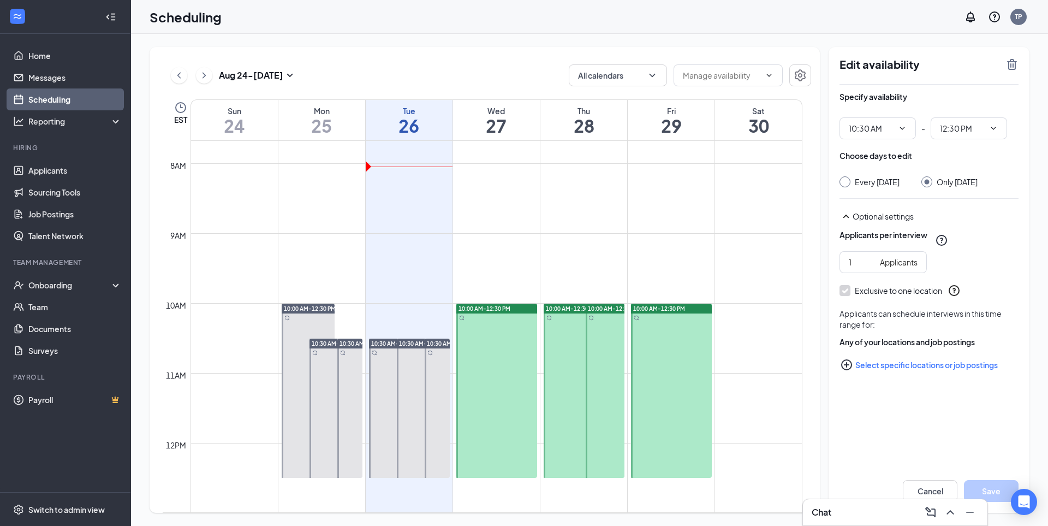
click at [850, 223] on icon "SmallChevronUp" at bounding box center [845, 216] width 13 height 13
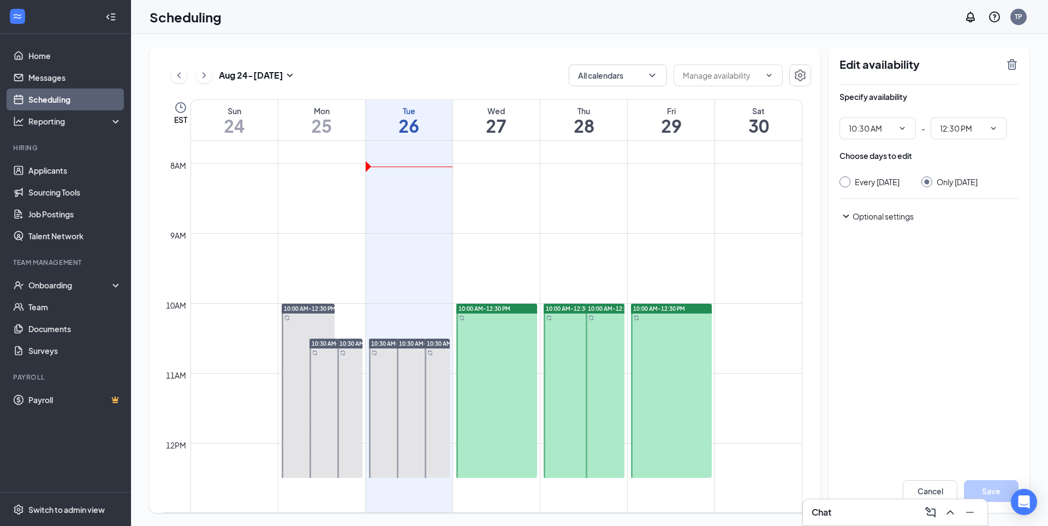
click at [850, 223] on icon "SmallChevronDown" at bounding box center [845, 216] width 13 height 13
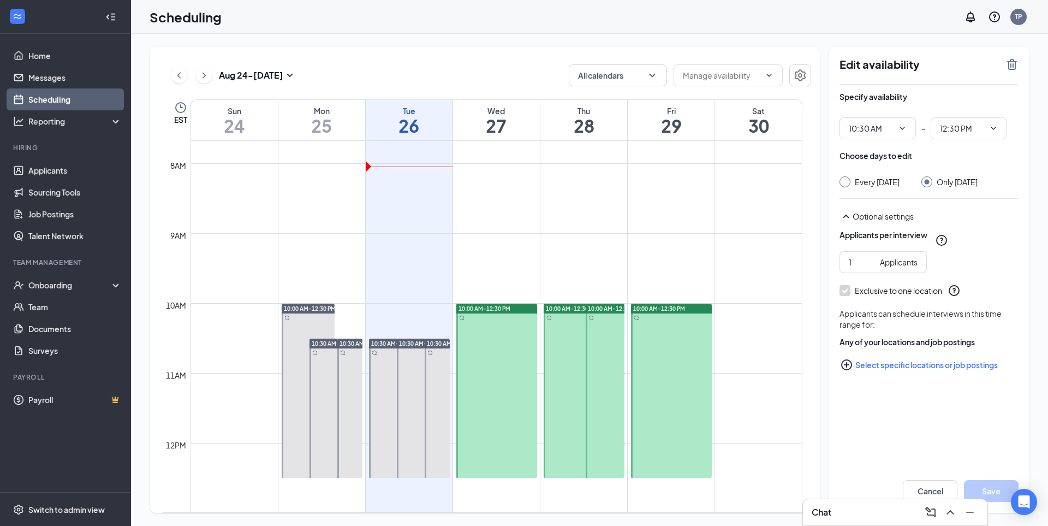
click at [858, 184] on div "Every [DATE]" at bounding box center [877, 181] width 45 height 11
click at [847, 184] on input "Every [DATE]" at bounding box center [843, 180] width 8 height 8
radio input "true"
click at [973, 181] on div "Only [DATE]" at bounding box center [957, 181] width 41 height 11
click at [929, 181] on input "Only [DATE]" at bounding box center [925, 180] width 8 height 8
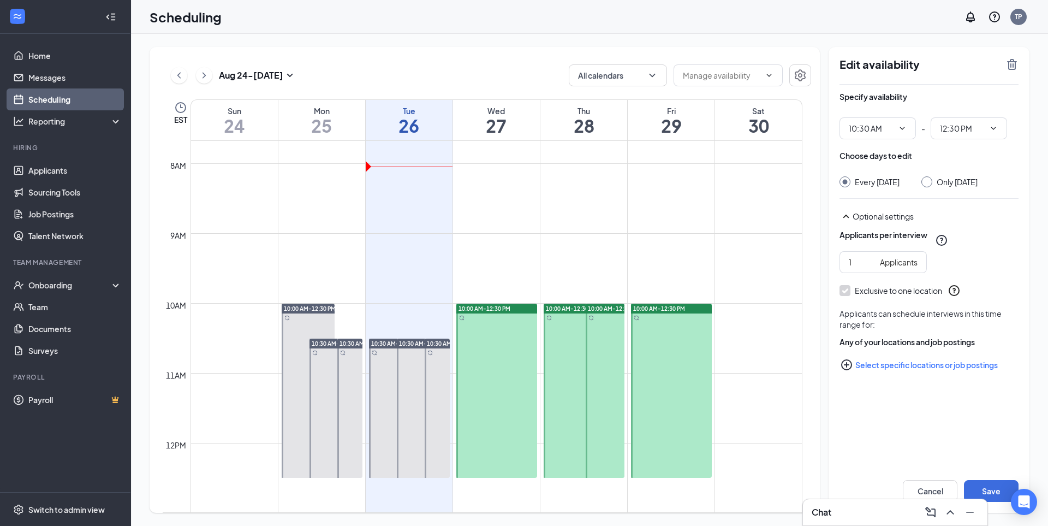
radio input "true"
radio input "false"
click at [887, 131] on input "10:30 AM" at bounding box center [871, 128] width 45 height 12
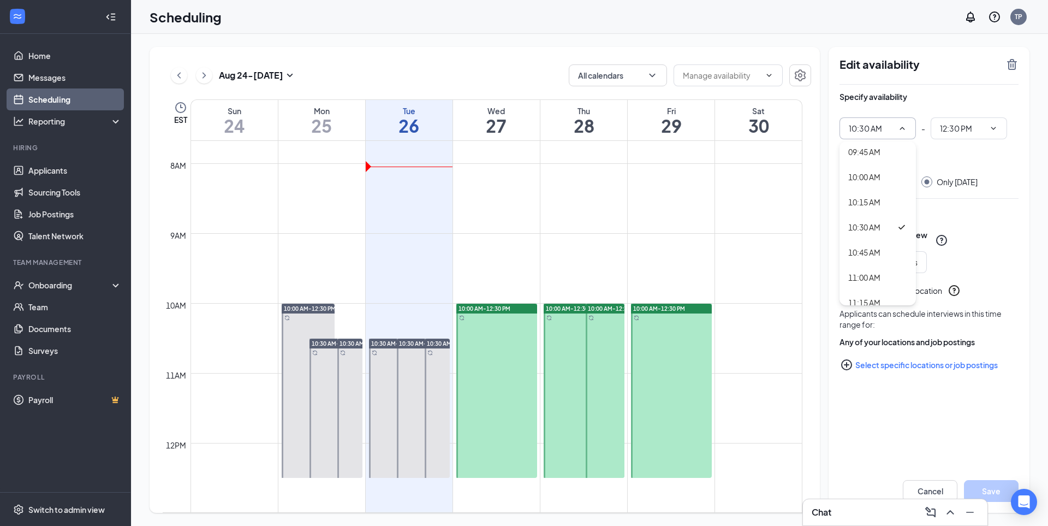
scroll to position [983, 0]
click at [886, 223] on div "10:30 AM" at bounding box center [872, 226] width 48 height 12
click at [990, 494] on button "Save" at bounding box center [991, 491] width 55 height 22
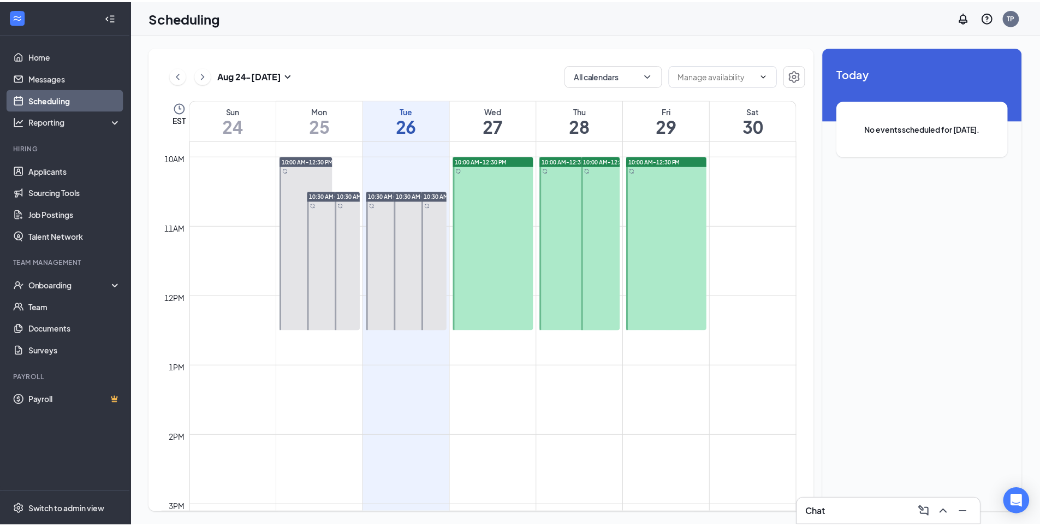
scroll to position [700, 0]
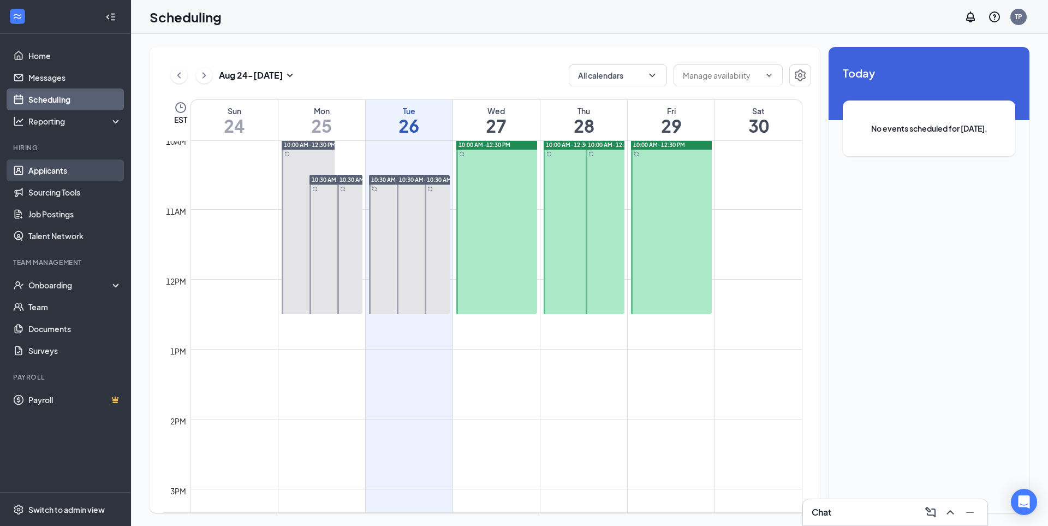
click at [84, 175] on link "Applicants" at bounding box center [74, 170] width 93 height 22
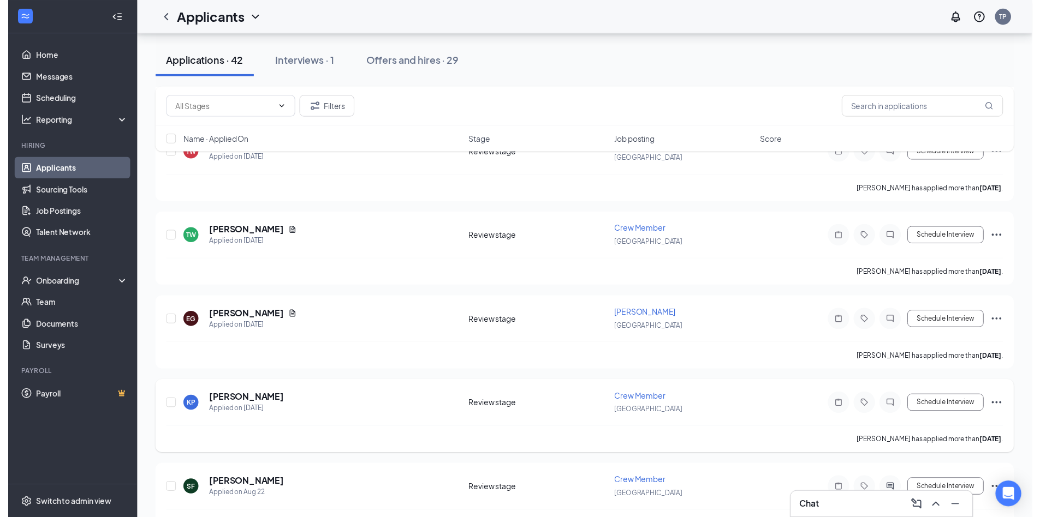
scroll to position [710, 0]
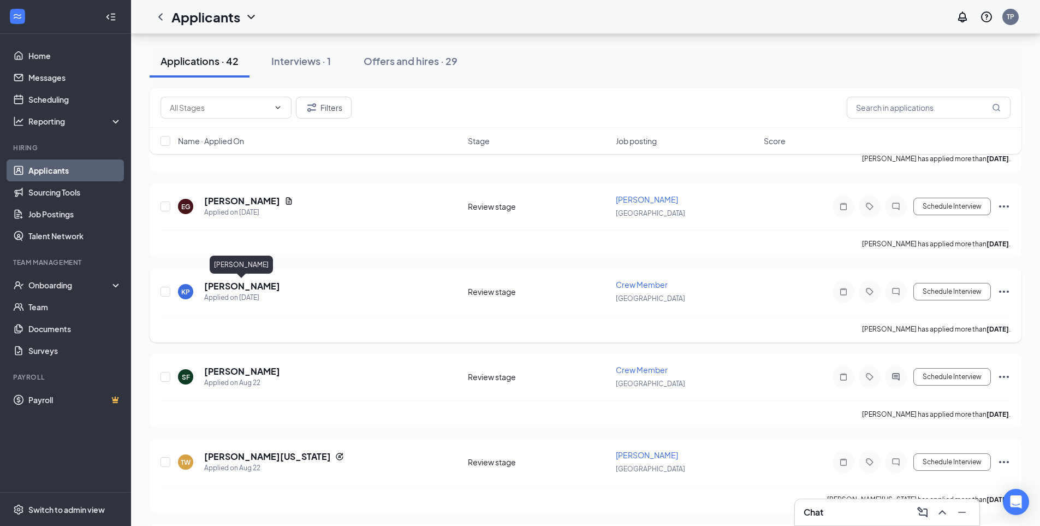
click at [267, 287] on h5 "[PERSON_NAME]" at bounding box center [242, 286] width 76 height 12
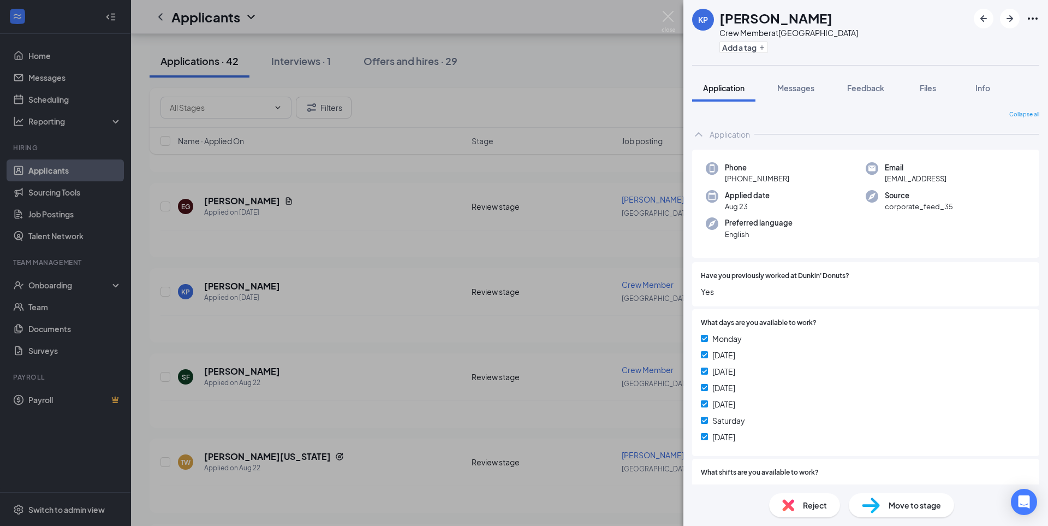
click at [895, 502] on span "Move to stage" at bounding box center [915, 505] width 52 height 12
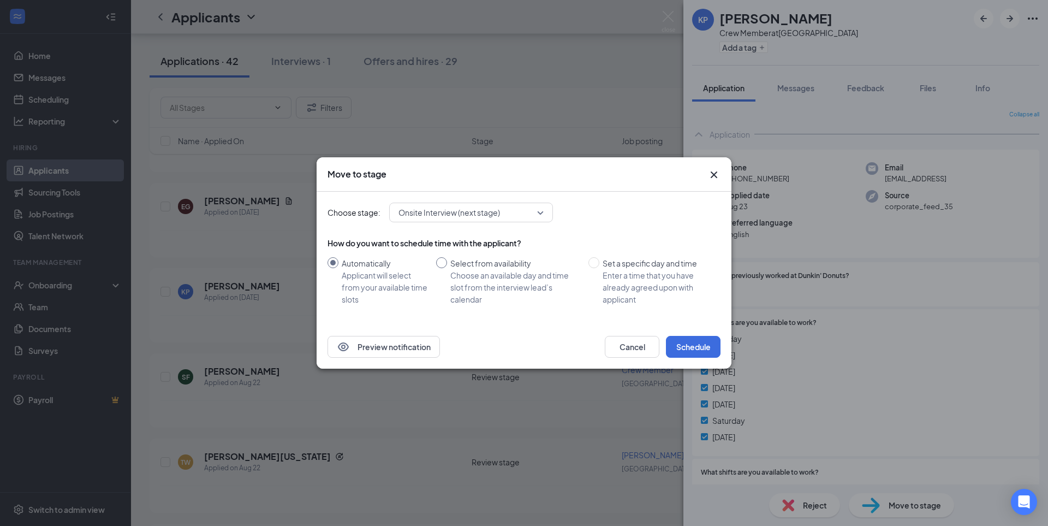
click at [447, 270] on span "Select from availability Choose an available day and time slot from the intervi…" at bounding box center [515, 281] width 137 height 48
click at [447, 268] on input "Select from availability Choose an available day and time slot from the intervi…" at bounding box center [441, 262] width 11 height 11
radio input "true"
radio input "false"
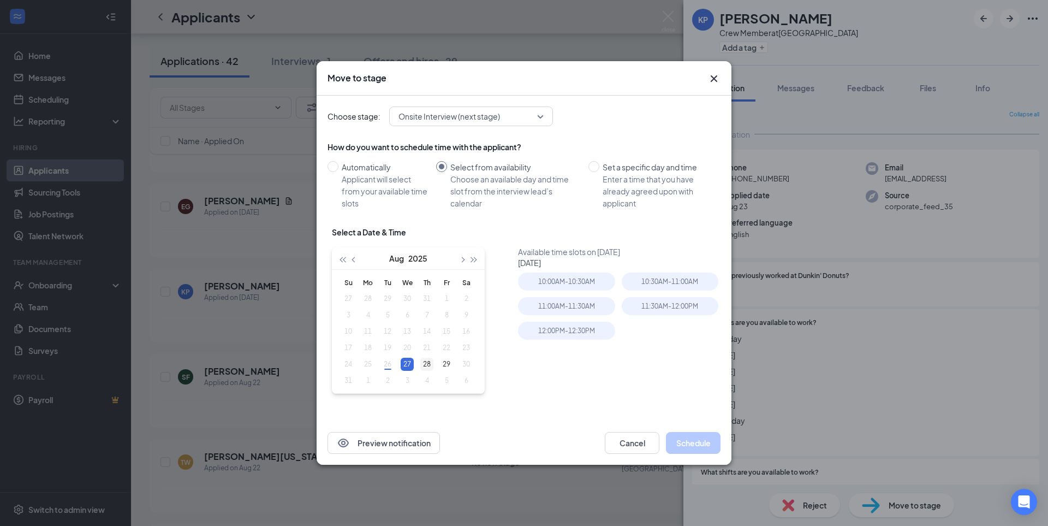
type input "[DATE]"
click at [429, 363] on div "28" at bounding box center [426, 364] width 13 height 13
click at [532, 279] on div "10:00AM - 10:30AM" at bounding box center [566, 281] width 97 height 18
click at [686, 443] on button "Schedule" at bounding box center [693, 443] width 55 height 22
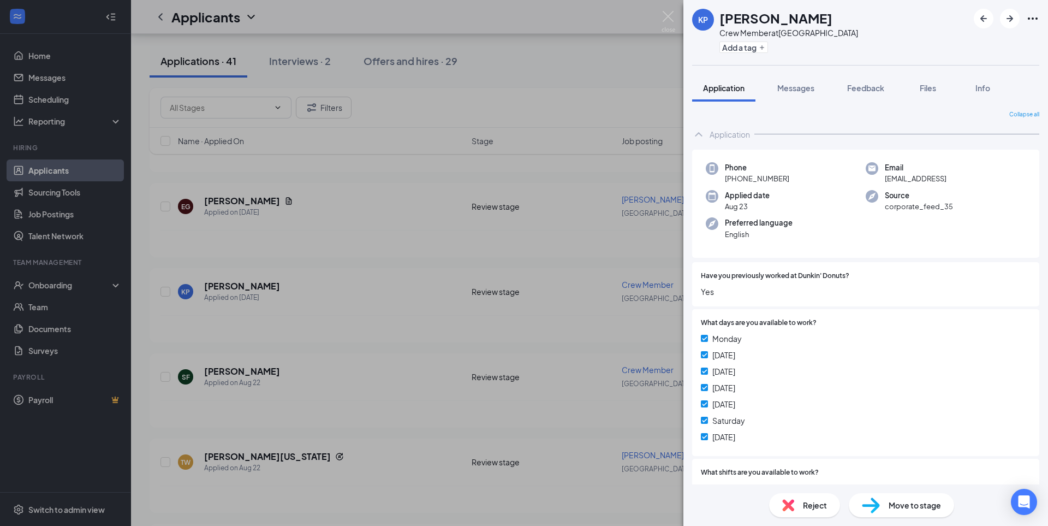
click at [558, 326] on div "KP [PERSON_NAME] Crew Member at [GEOGRAPHIC_DATA] Add a tag Application Message…" at bounding box center [524, 263] width 1048 height 526
